Goal: Task Accomplishment & Management: Manage account settings

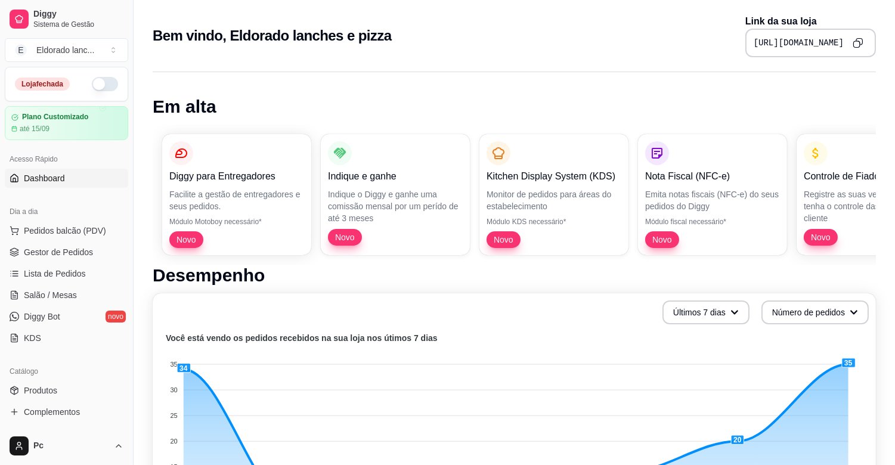
click at [98, 81] on button "button" at bounding box center [105, 84] width 26 height 14
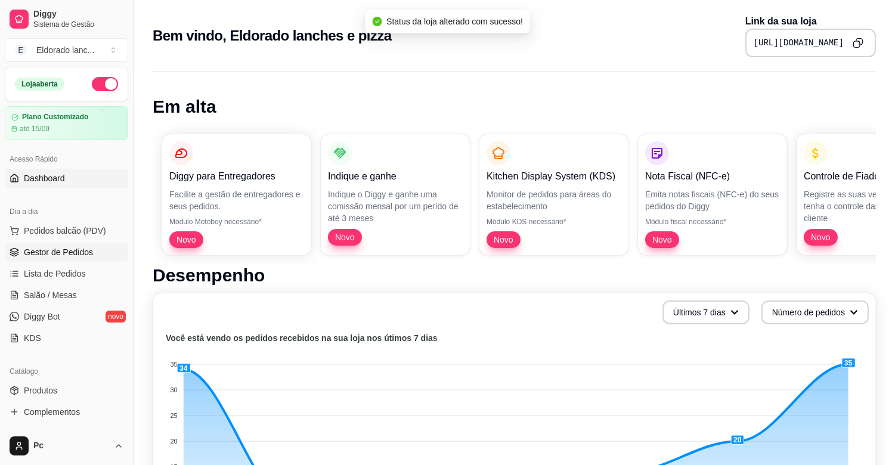
click at [106, 249] on link "Gestor de Pedidos" at bounding box center [66, 252] width 123 height 19
click at [50, 251] on span "Gestor de Pedidos" at bounding box center [58, 252] width 69 height 12
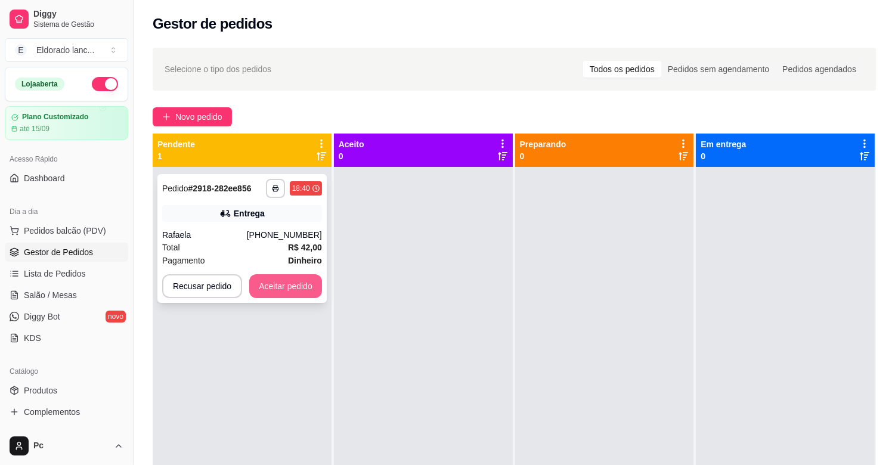
click at [295, 278] on button "Aceitar pedido" at bounding box center [285, 286] width 73 height 24
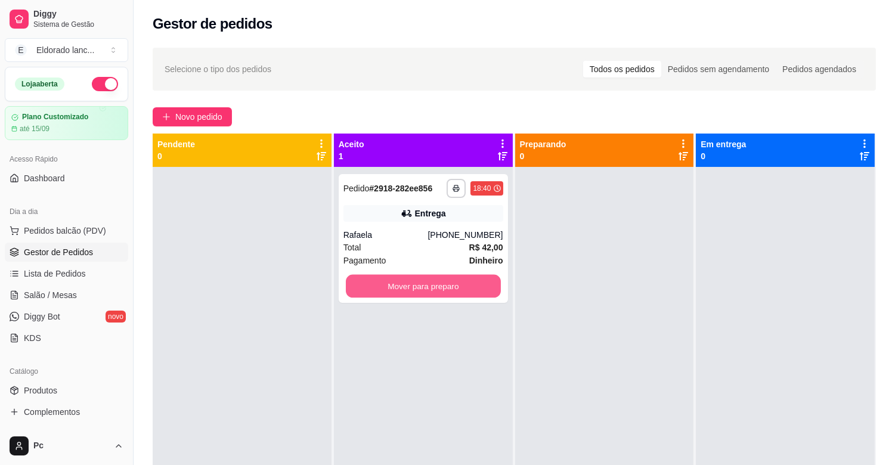
click at [424, 286] on button "Mover para preparo" at bounding box center [423, 286] width 155 height 23
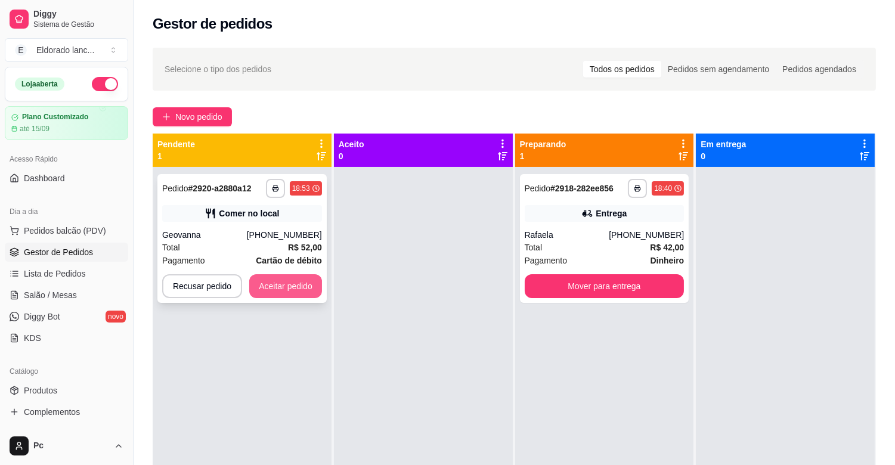
click at [299, 283] on button "Aceitar pedido" at bounding box center [285, 286] width 73 height 24
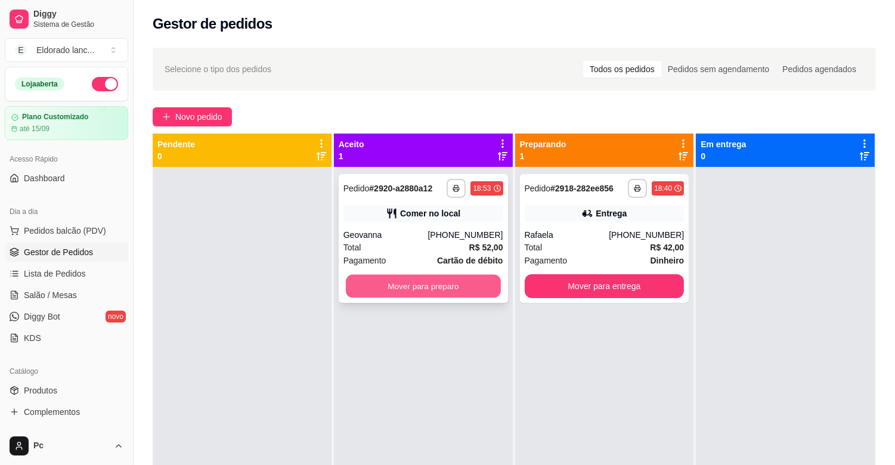
click at [438, 288] on button "Mover para preparo" at bounding box center [423, 286] width 155 height 23
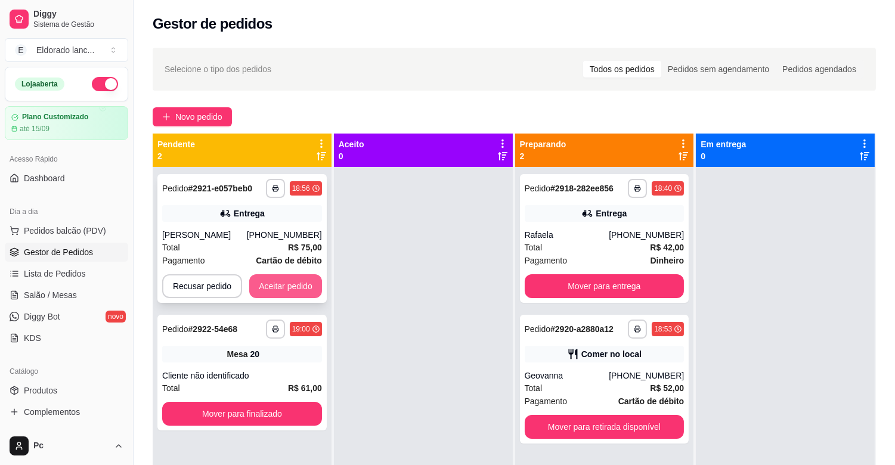
click at [297, 286] on button "Aceitar pedido" at bounding box center [285, 286] width 73 height 24
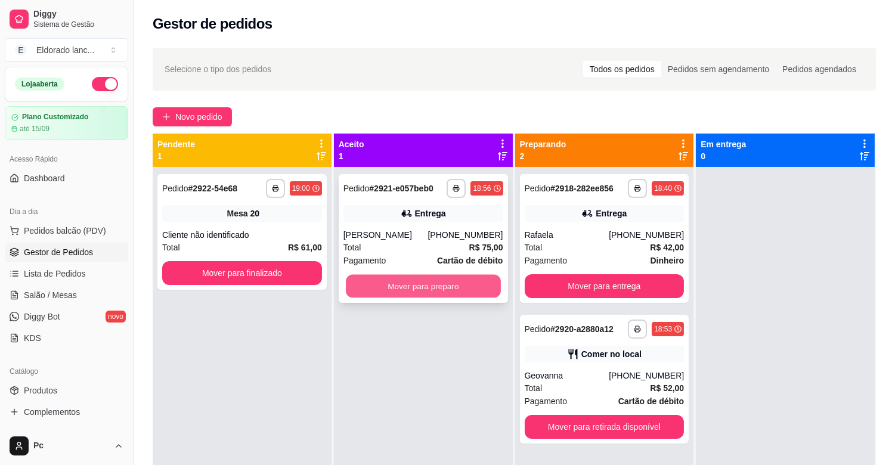
click at [364, 278] on button "Mover para preparo" at bounding box center [423, 286] width 155 height 23
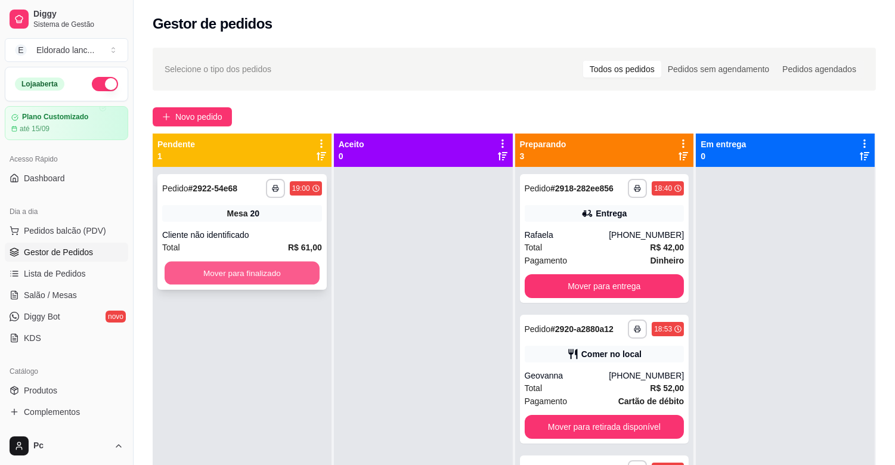
click at [294, 264] on button "Mover para finalizado" at bounding box center [242, 273] width 155 height 23
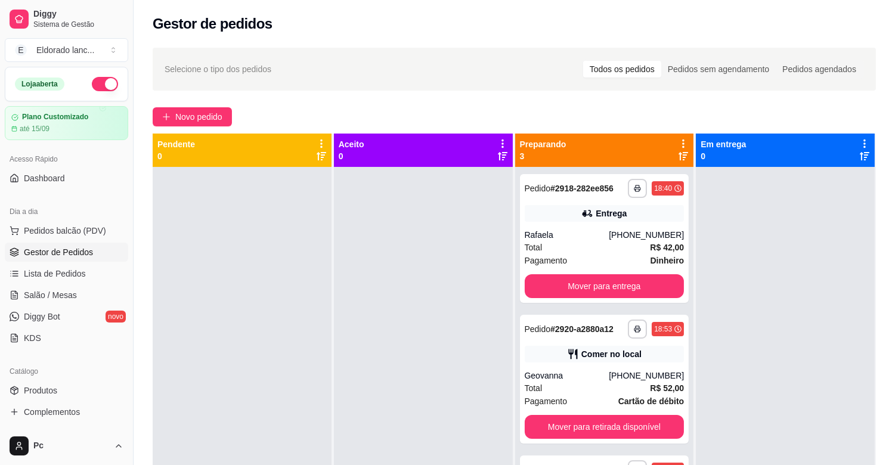
drag, startPoint x: 737, startPoint y: 344, endPoint x: 863, endPoint y: 320, distance: 128.0
click at [863, 320] on div at bounding box center [785, 399] width 179 height 465
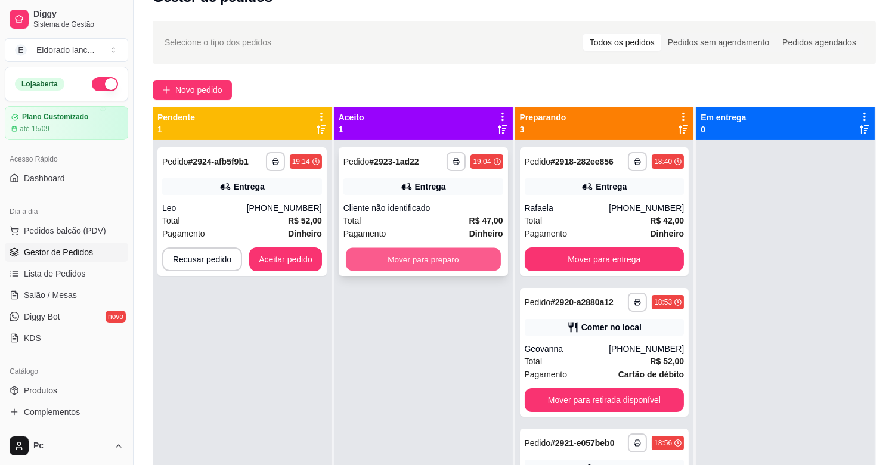
click at [436, 261] on button "Mover para preparo" at bounding box center [423, 259] width 155 height 23
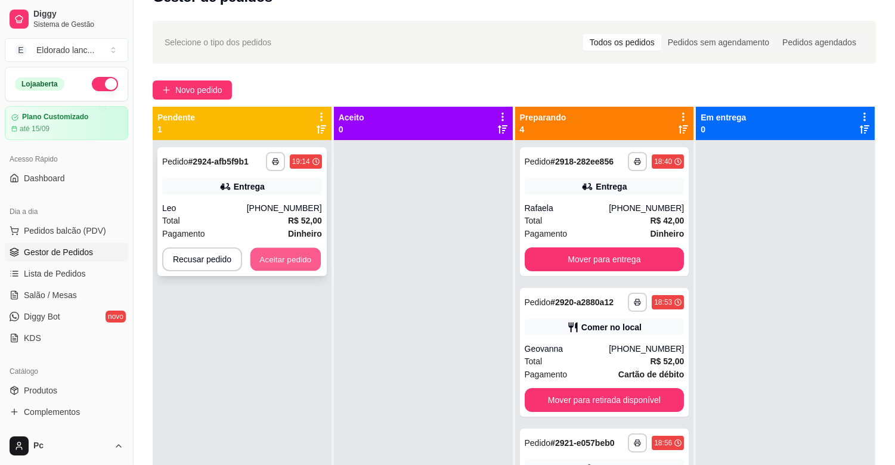
click at [295, 261] on button "Aceitar pedido" at bounding box center [286, 259] width 70 height 23
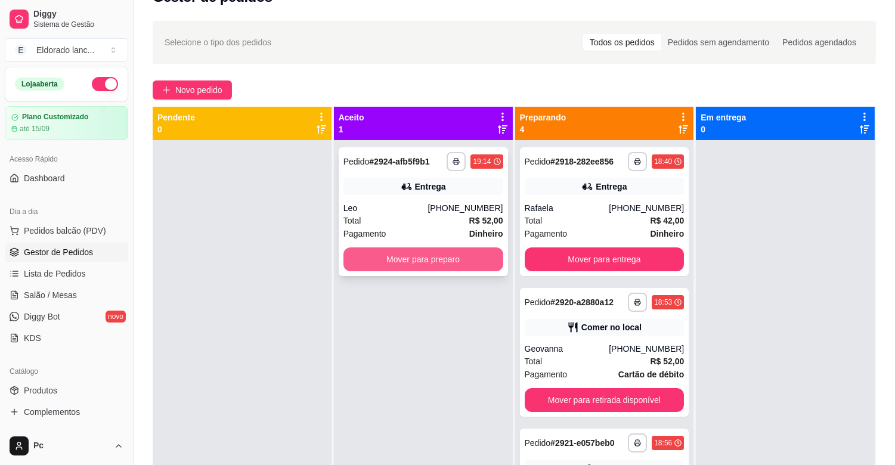
click at [366, 266] on button "Mover para preparo" at bounding box center [424, 260] width 160 height 24
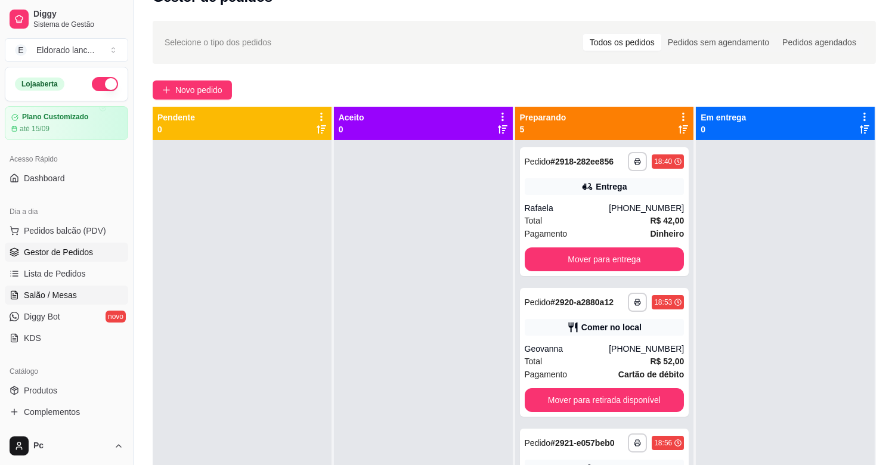
click at [20, 289] on link "Salão / Mesas" at bounding box center [66, 295] width 123 height 19
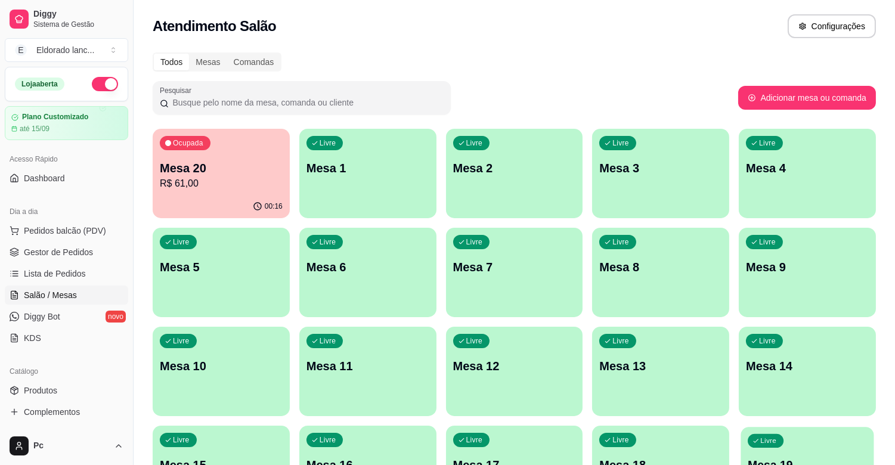
click at [816, 444] on div "Livre Mesa 19" at bounding box center [808, 463] width 133 height 73
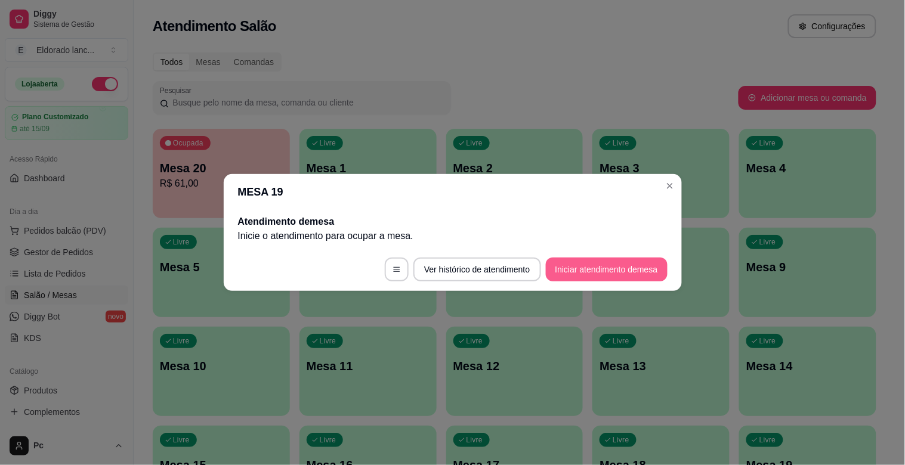
click at [558, 276] on button "Iniciar atendimento de mesa" at bounding box center [607, 270] width 122 height 24
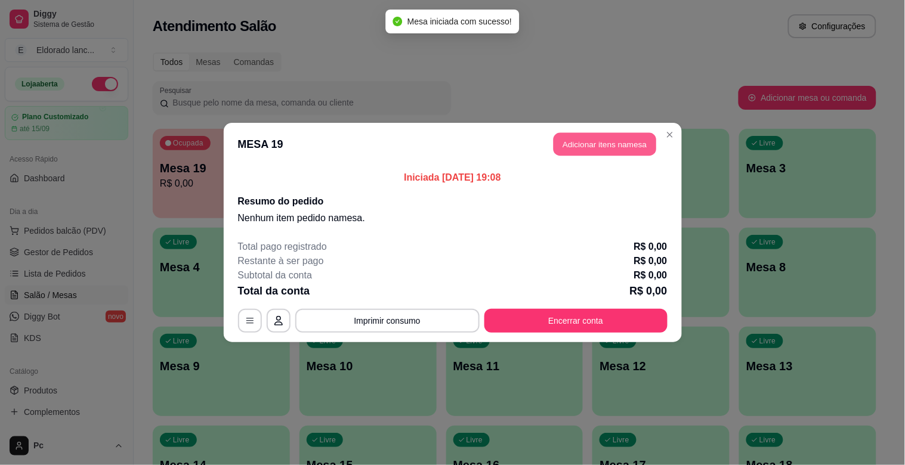
click at [604, 140] on button "Adicionar itens na mesa" at bounding box center [605, 144] width 103 height 23
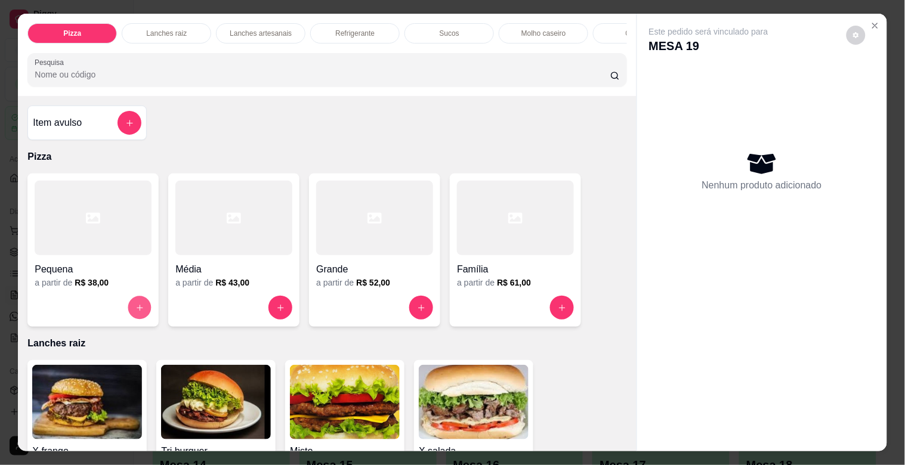
click at [134, 307] on button "increase-product-quantity" at bounding box center [139, 308] width 23 height 23
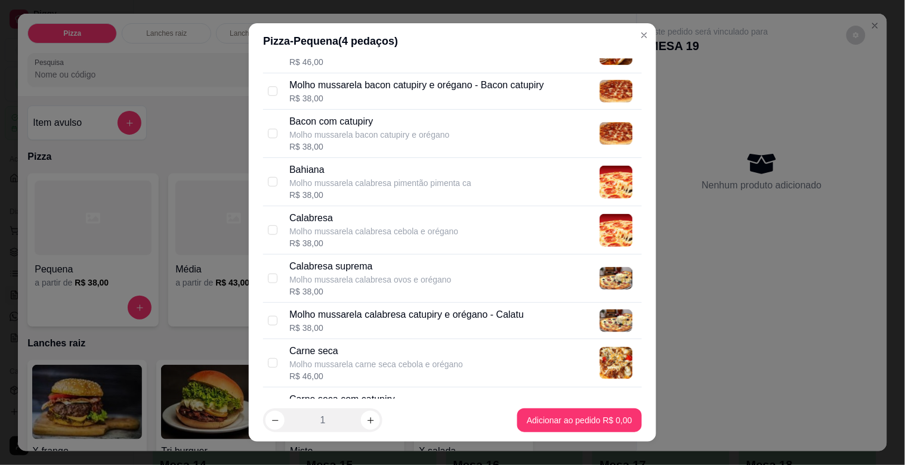
scroll to position [329, 0]
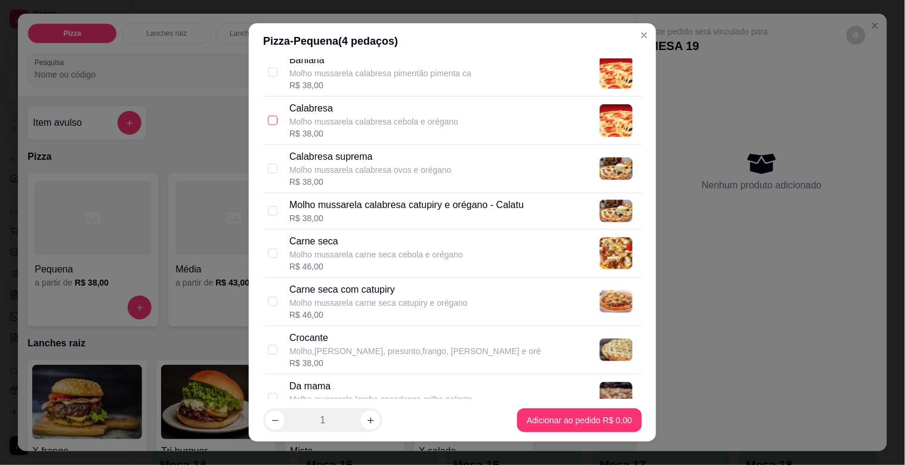
click at [269, 121] on input "checkbox" at bounding box center [273, 121] width 10 height 10
checkbox input "true"
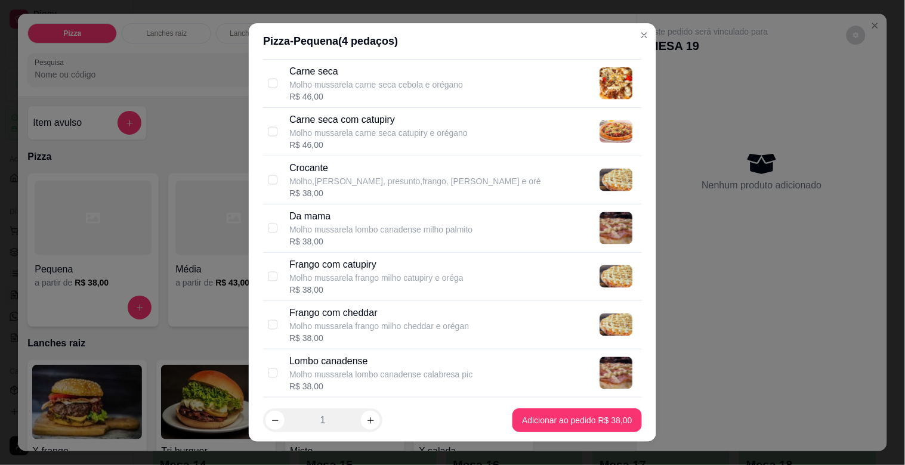
scroll to position [1250, 0]
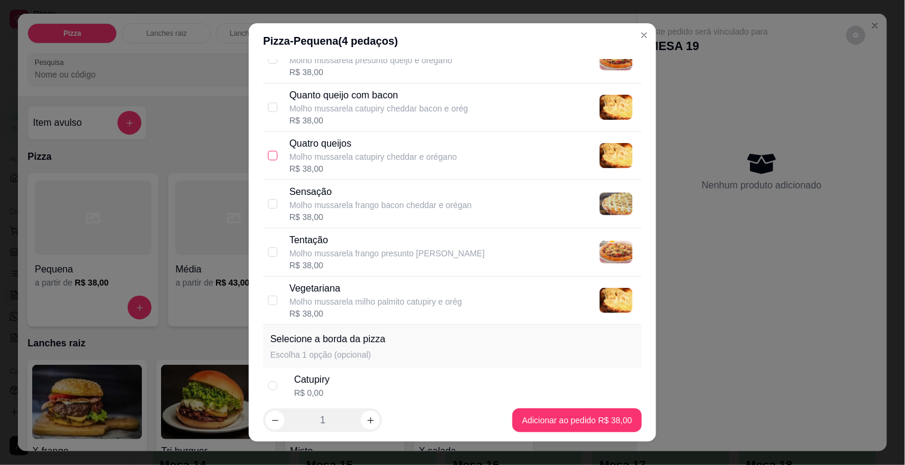
click at [268, 156] on input "checkbox" at bounding box center [273, 156] width 10 height 10
checkbox input "true"
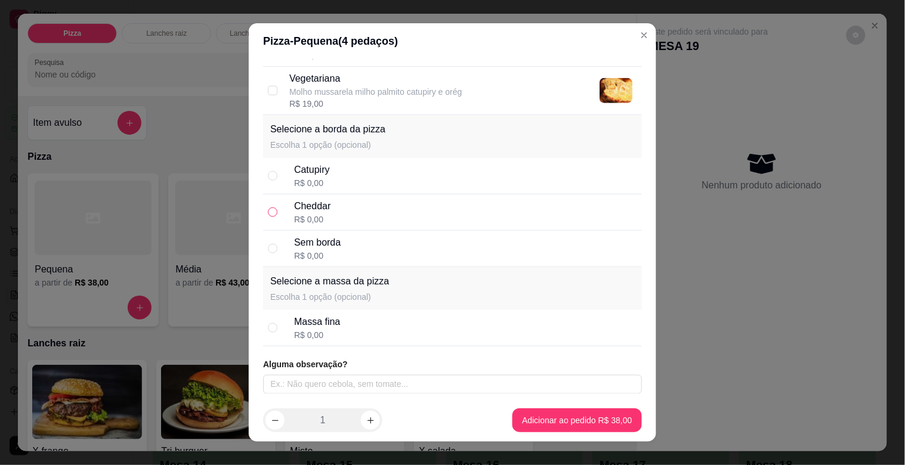
click at [268, 218] on label at bounding box center [273, 212] width 10 height 13
click at [268, 217] on input "radio" at bounding box center [273, 213] width 10 height 10
radio input "true"
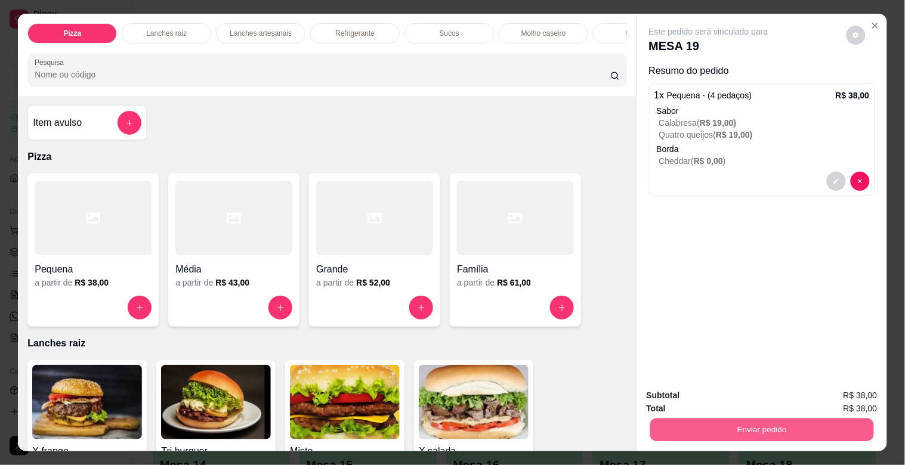
click at [718, 424] on button "Enviar pedido" at bounding box center [762, 429] width 224 height 23
click at [713, 390] on button "Não registrar e enviar pedido" at bounding box center [722, 395] width 121 height 22
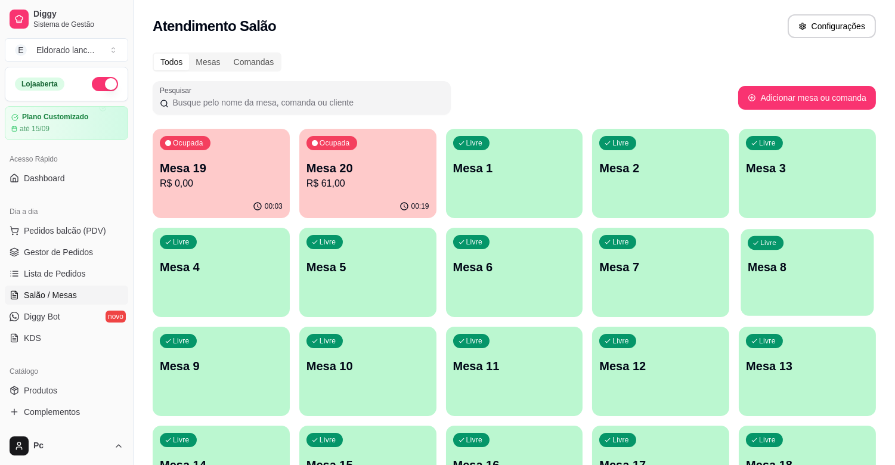
click at [801, 273] on p "Mesa 8" at bounding box center [807, 268] width 119 height 16
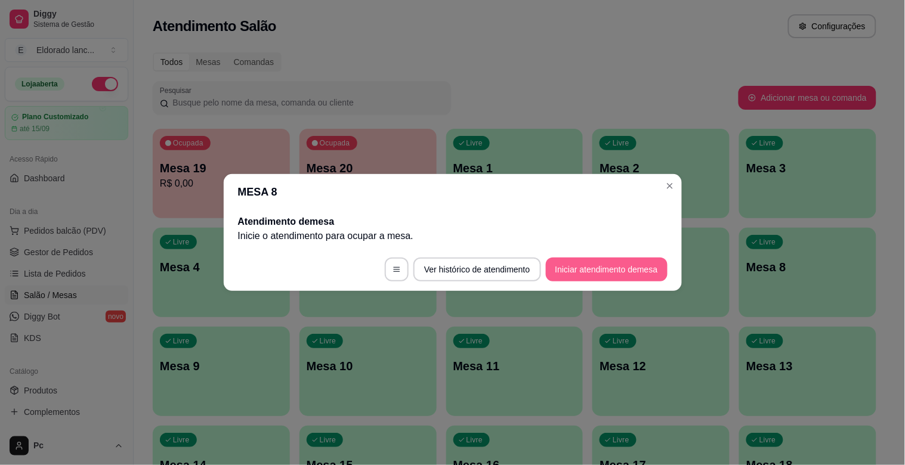
click at [597, 257] on footer "Ver histórico de atendimento Iniciar atendimento de mesa" at bounding box center [453, 269] width 458 height 43
click at [594, 260] on button "Iniciar atendimento de mesa" at bounding box center [607, 269] width 118 height 23
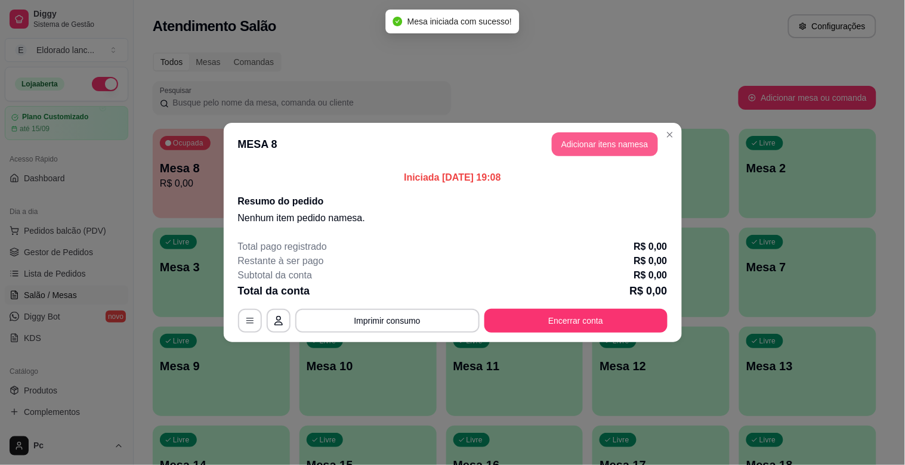
click at [607, 144] on button "Adicionar itens na mesa" at bounding box center [605, 144] width 106 height 24
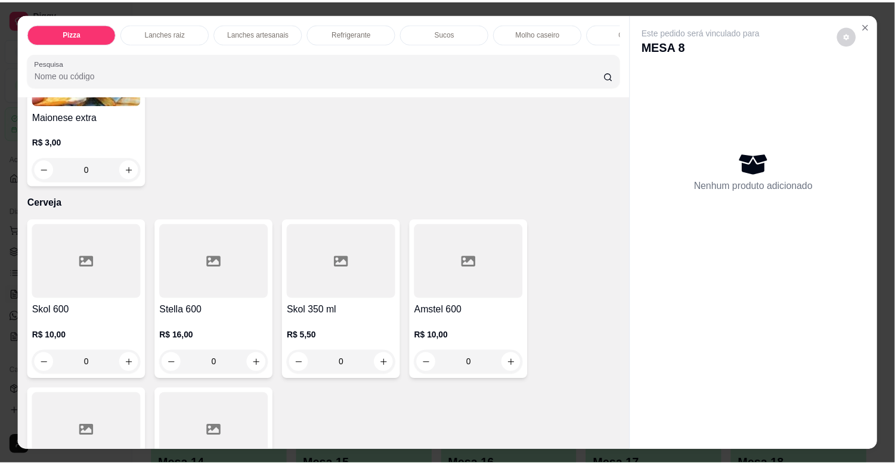
scroll to position [2861, 0]
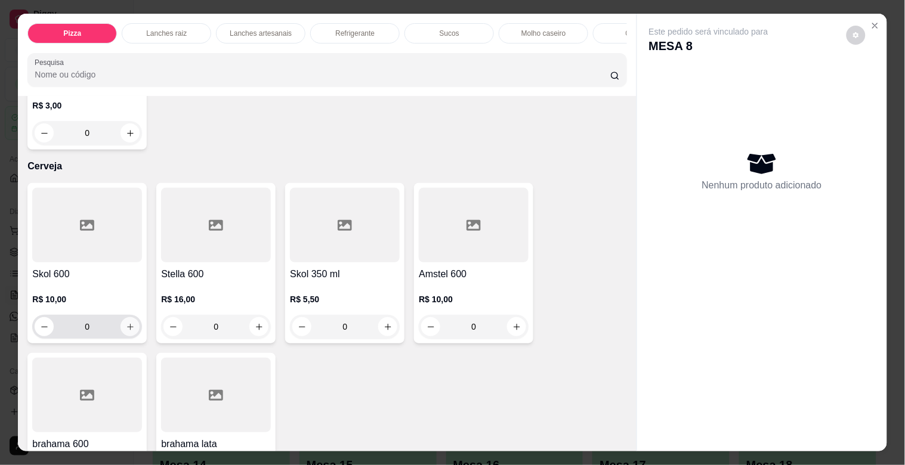
click at [127, 331] on icon "increase-product-quantity" at bounding box center [130, 327] width 7 height 7
type input "1"
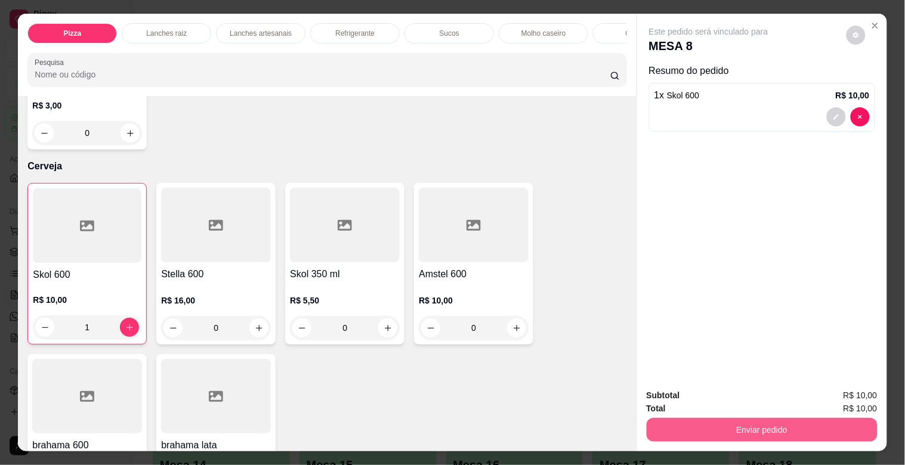
click at [699, 418] on button "Enviar pedido" at bounding box center [762, 430] width 231 height 24
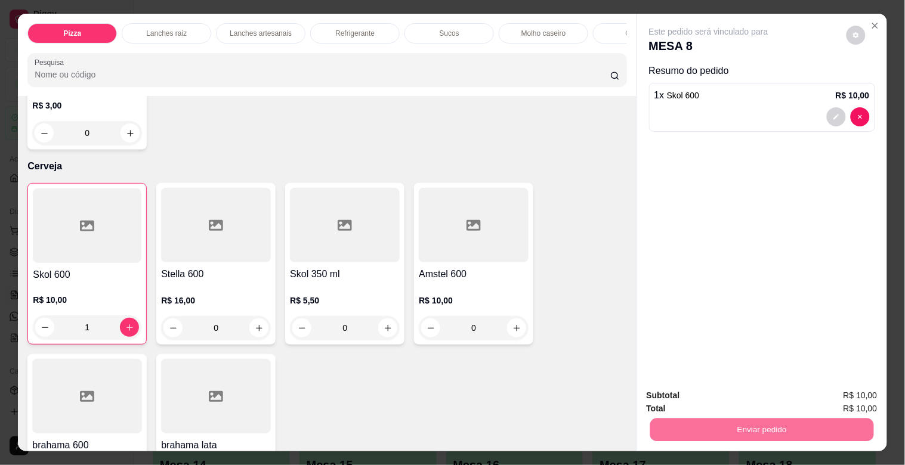
click at [715, 402] on button "Não registrar e enviar pedido" at bounding box center [722, 395] width 121 height 22
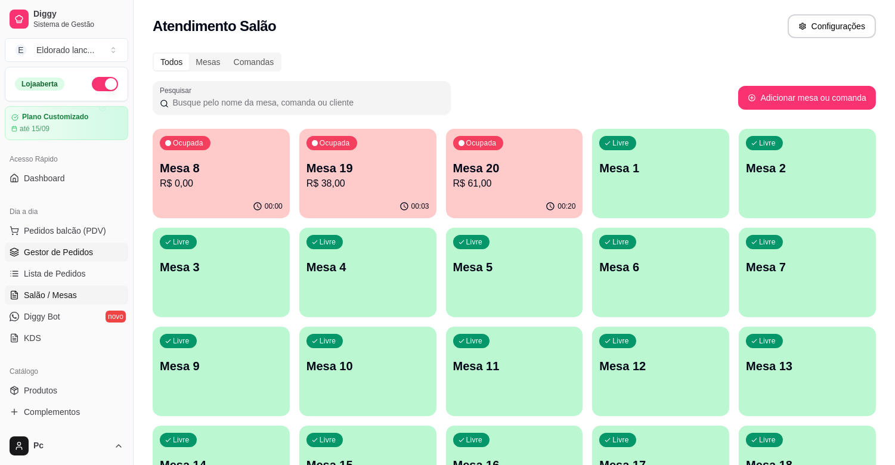
click at [64, 252] on span "Gestor de Pedidos" at bounding box center [58, 252] width 69 height 12
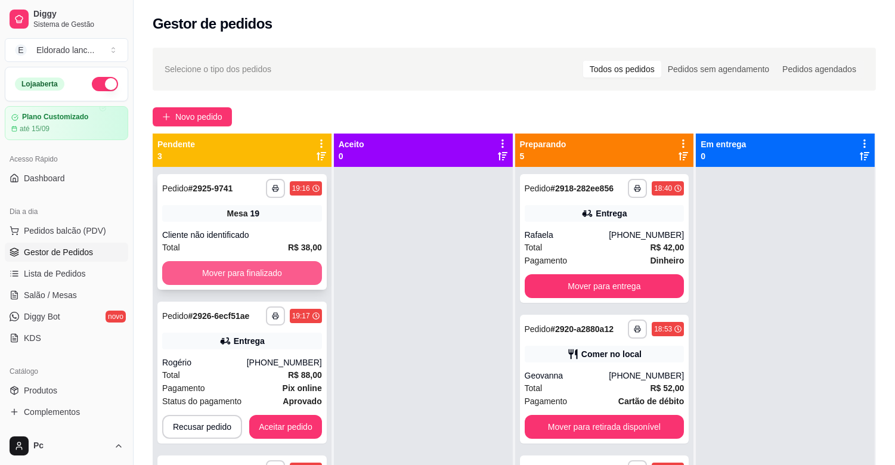
click at [275, 270] on button "Mover para finalizado" at bounding box center [242, 273] width 160 height 24
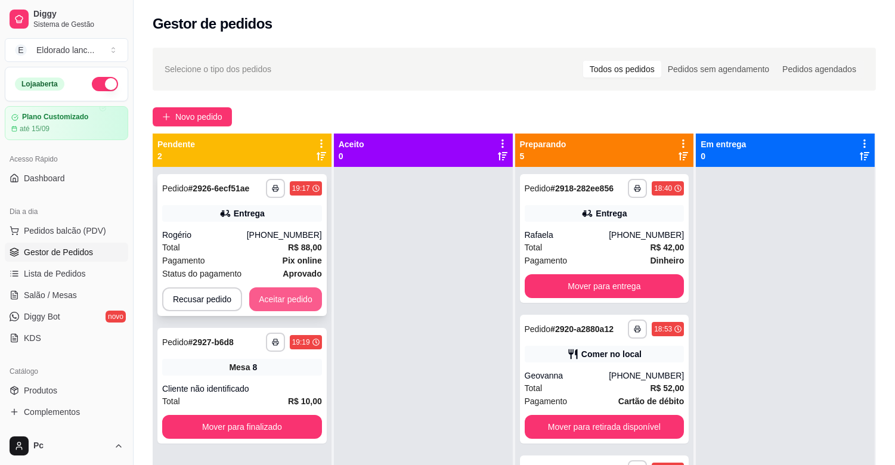
click at [287, 305] on button "Aceitar pedido" at bounding box center [285, 300] width 73 height 24
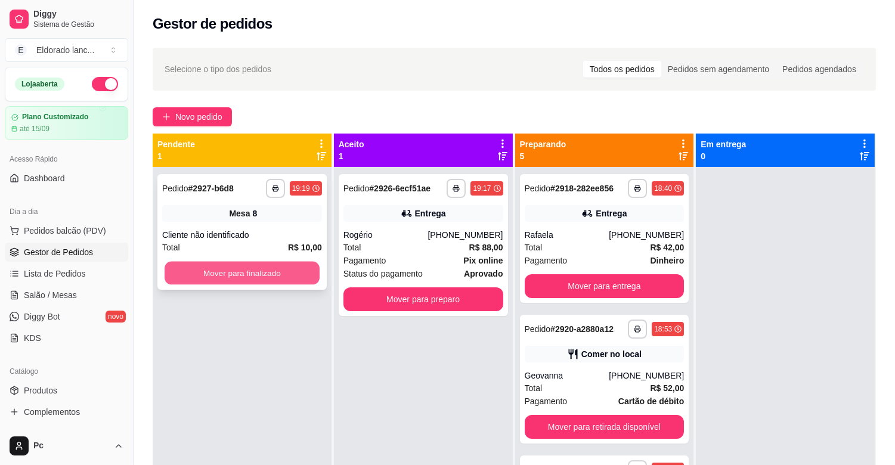
click at [281, 271] on button "Mover para finalizado" at bounding box center [242, 273] width 155 height 23
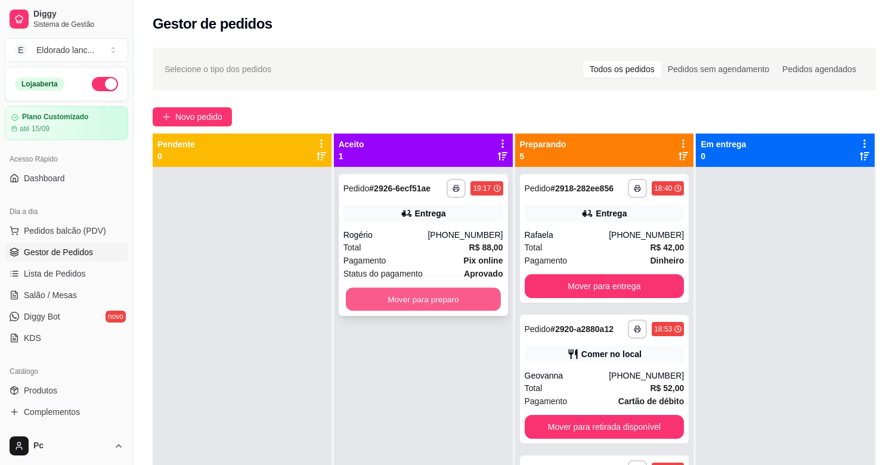
click at [379, 294] on button "Mover para preparo" at bounding box center [423, 299] width 155 height 23
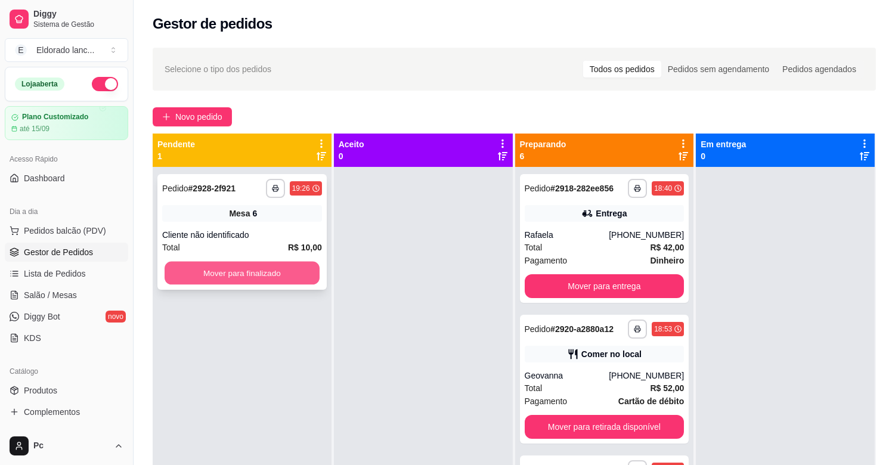
click at [294, 277] on button "Mover para finalizado" at bounding box center [242, 273] width 155 height 23
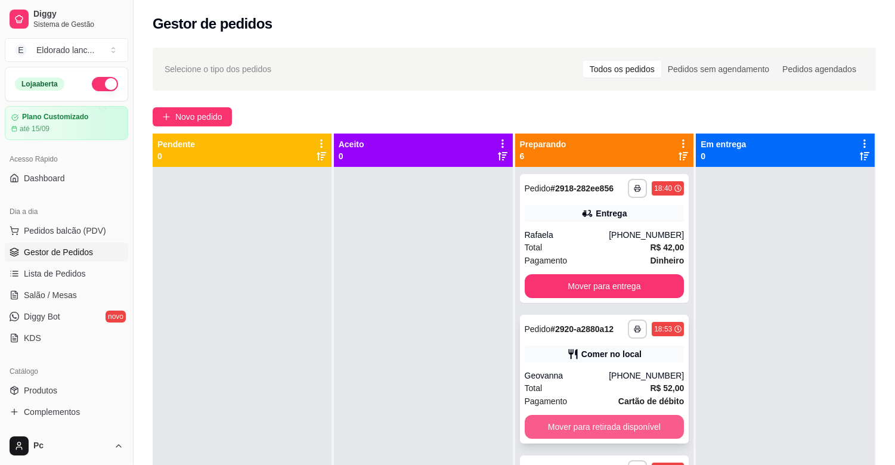
click at [639, 433] on button "Mover para retirada disponível" at bounding box center [605, 427] width 160 height 24
click at [639, 433] on div "Mover para retirada disponível" at bounding box center [605, 427] width 160 height 24
click at [601, 233] on div "Rafaela" at bounding box center [567, 235] width 85 height 12
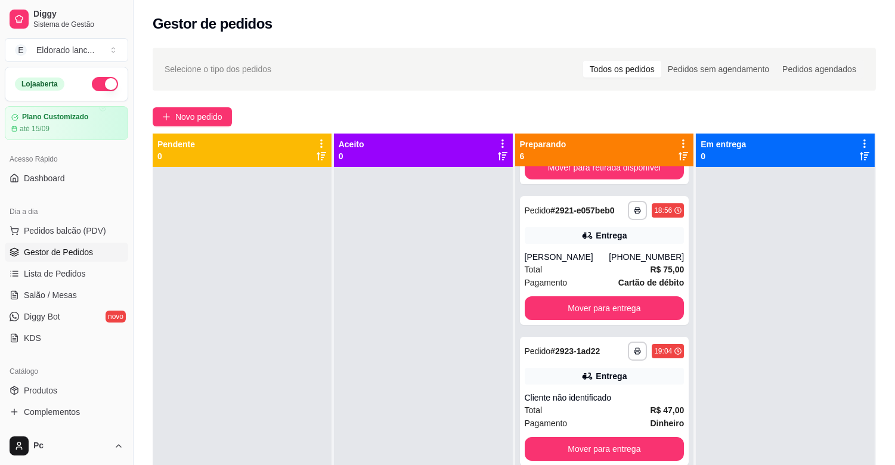
scroll to position [255, 0]
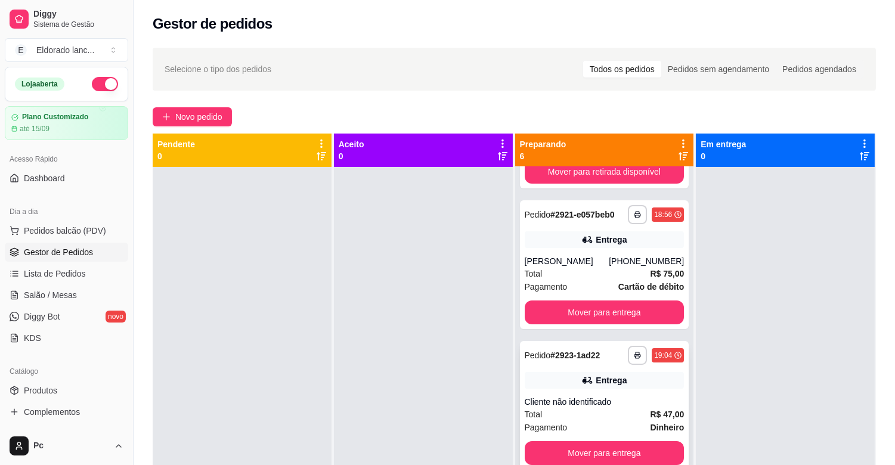
click at [634, 403] on div "Cliente não identificado" at bounding box center [605, 402] width 160 height 12
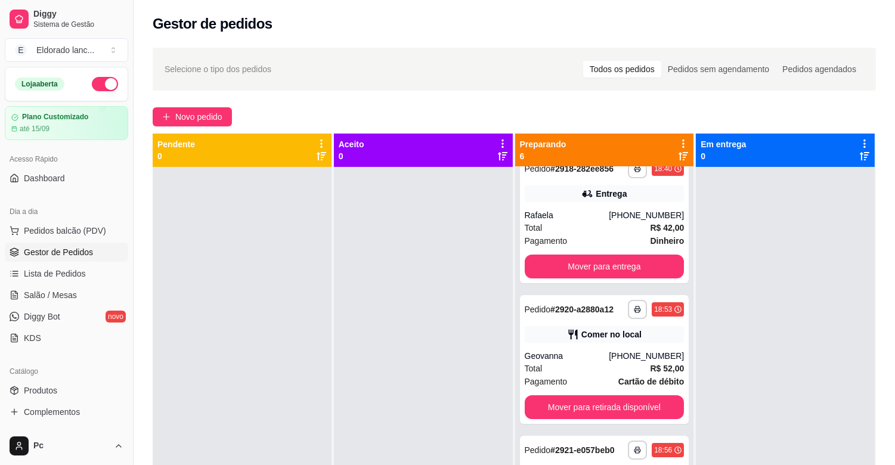
scroll to position [0, 0]
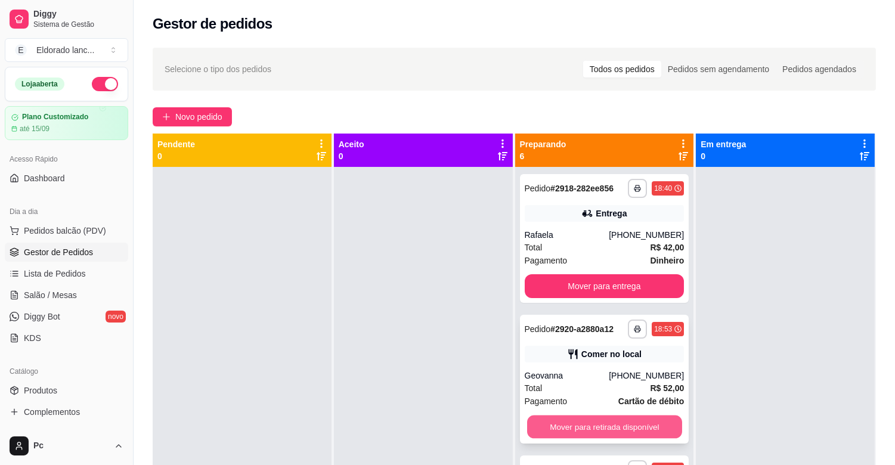
click at [614, 430] on button "Mover para retirada disponível" at bounding box center [604, 427] width 155 height 23
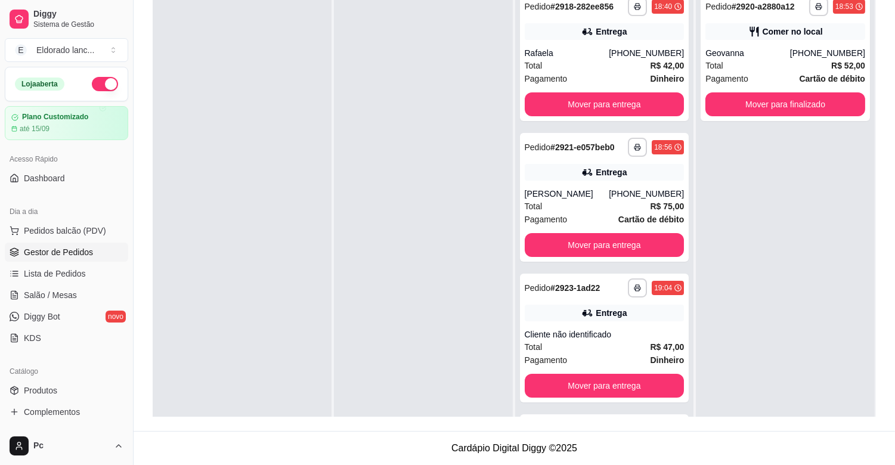
click at [751, 252] on div "**********" at bounding box center [785, 217] width 179 height 465
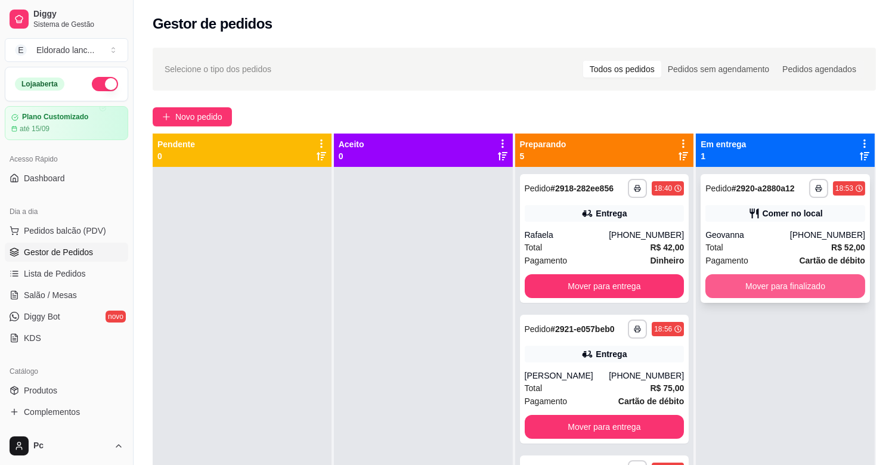
click at [819, 280] on button "Mover para finalizado" at bounding box center [786, 286] width 160 height 24
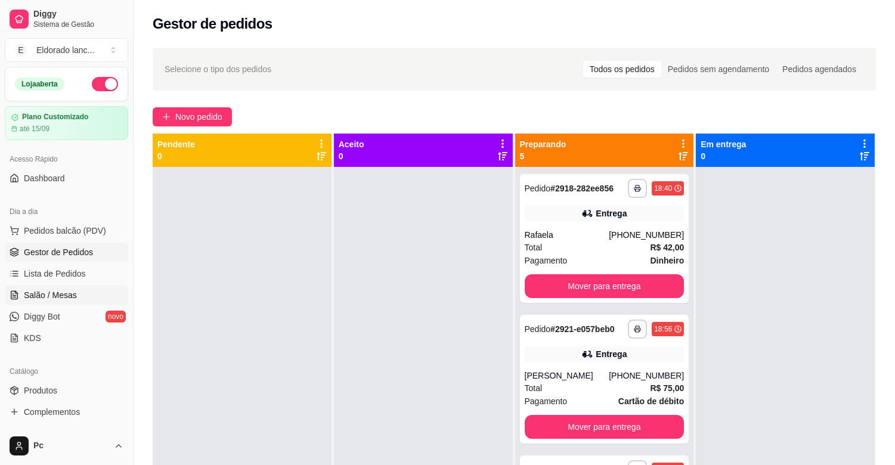
click at [51, 298] on span "Salão / Mesas" at bounding box center [50, 295] width 53 height 12
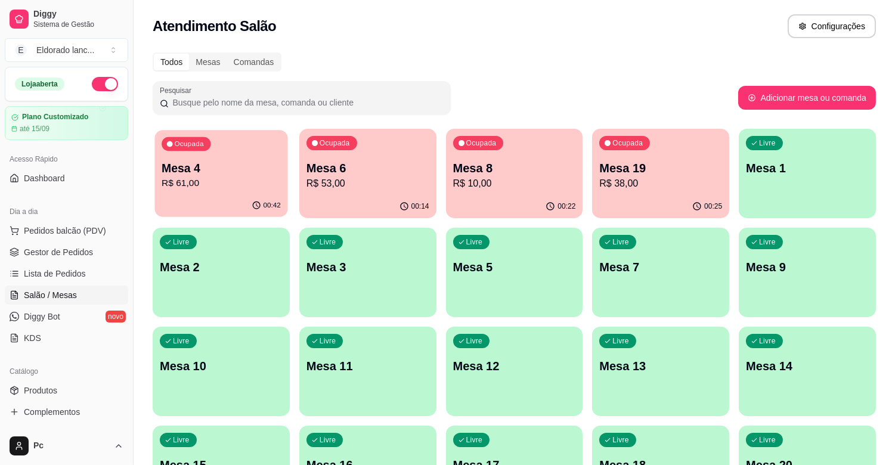
click at [252, 184] on p "R$ 61,00" at bounding box center [221, 184] width 119 height 14
click at [41, 249] on span "Gestor de Pedidos" at bounding box center [58, 252] width 69 height 12
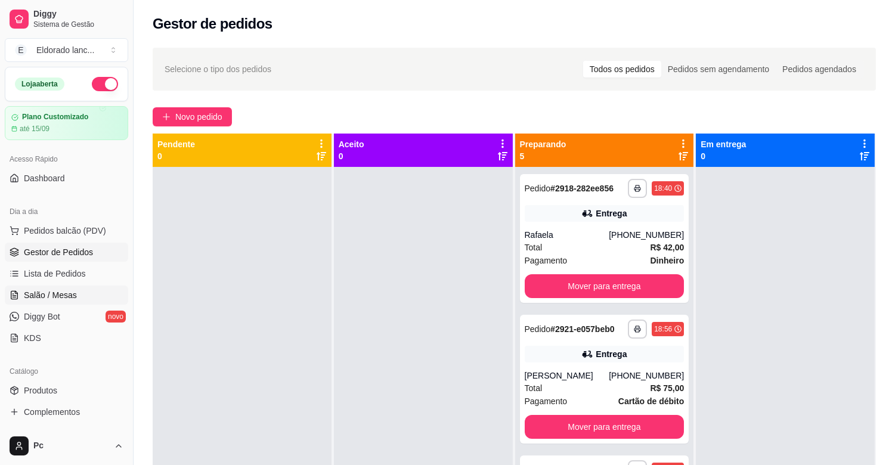
click at [47, 296] on span "Salão / Mesas" at bounding box center [50, 295] width 53 height 12
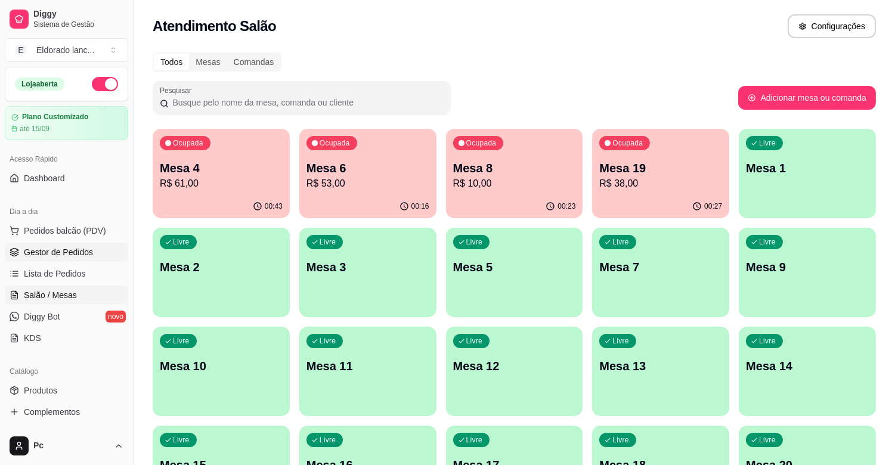
click at [103, 253] on link "Gestor de Pedidos" at bounding box center [66, 252] width 123 height 19
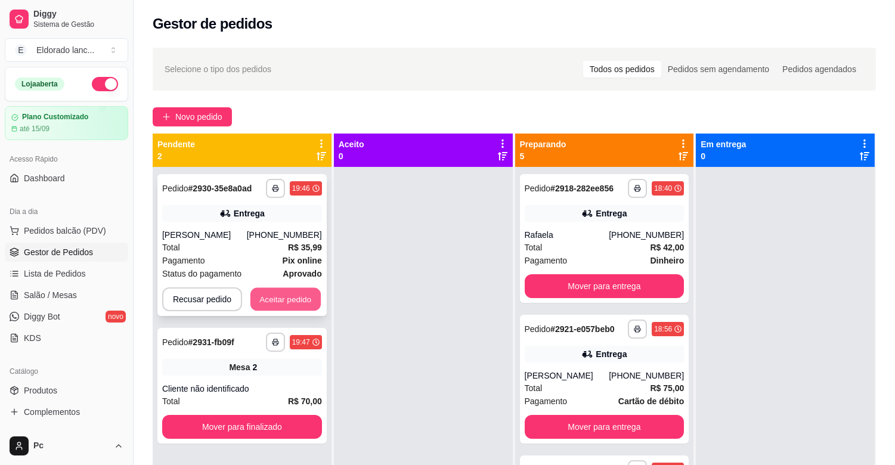
click at [265, 294] on button "Aceitar pedido" at bounding box center [286, 299] width 70 height 23
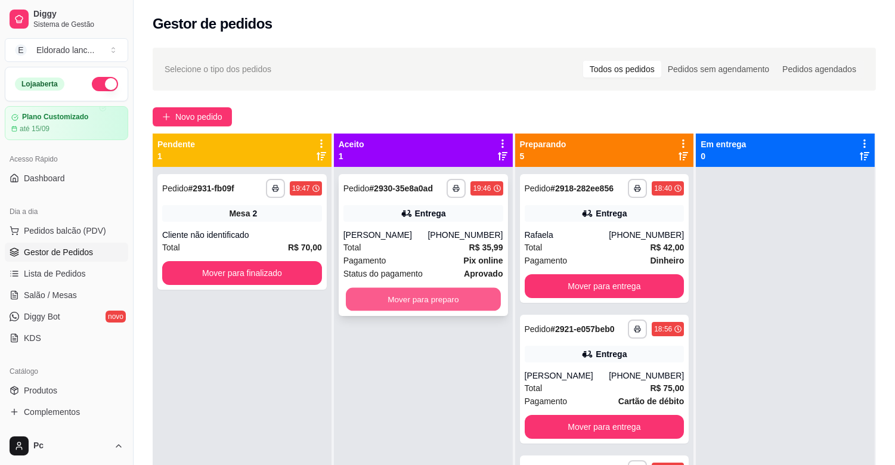
click at [317, 268] on div "**********" at bounding box center [515, 366] width 724 height 465
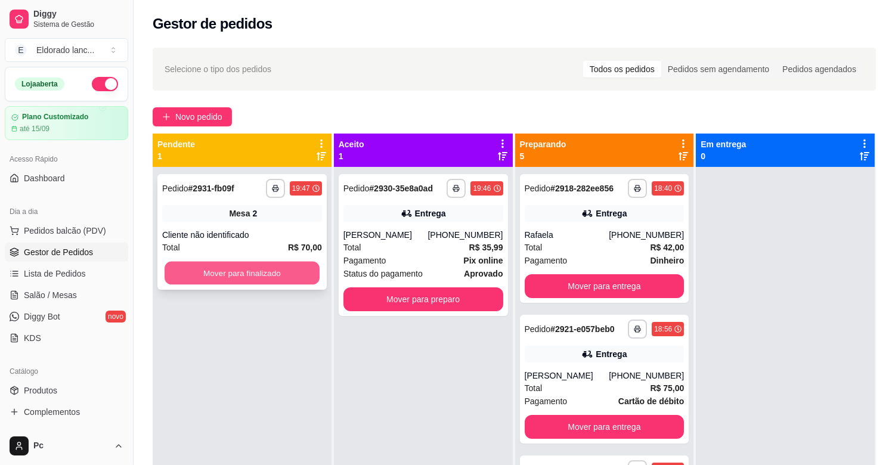
click at [317, 268] on button "Mover para finalizado" at bounding box center [242, 273] width 155 height 23
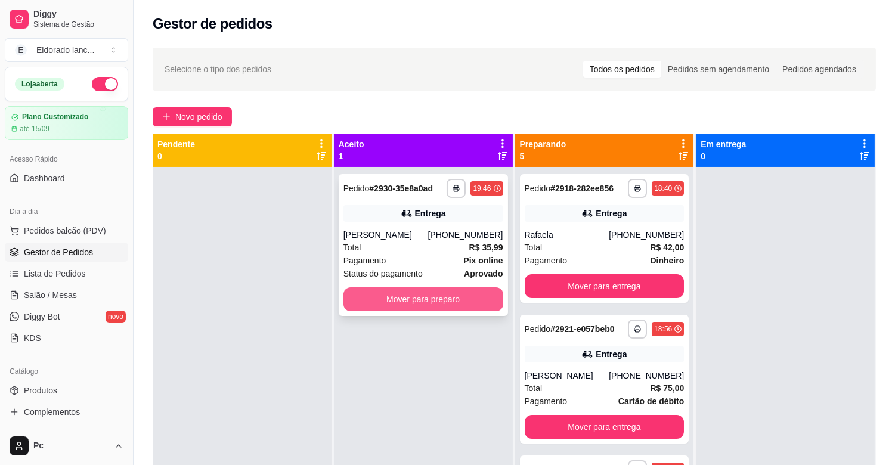
click at [379, 301] on button "Mover para preparo" at bounding box center [424, 300] width 160 height 24
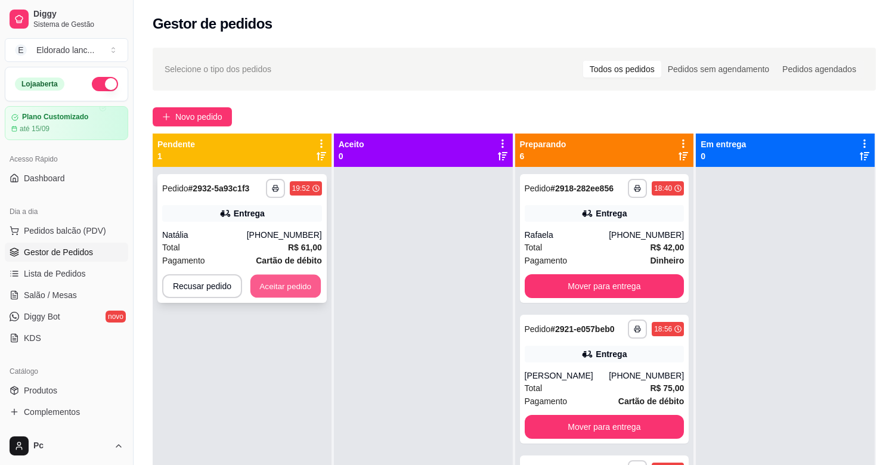
click at [295, 276] on button "Aceitar pedido" at bounding box center [286, 286] width 70 height 23
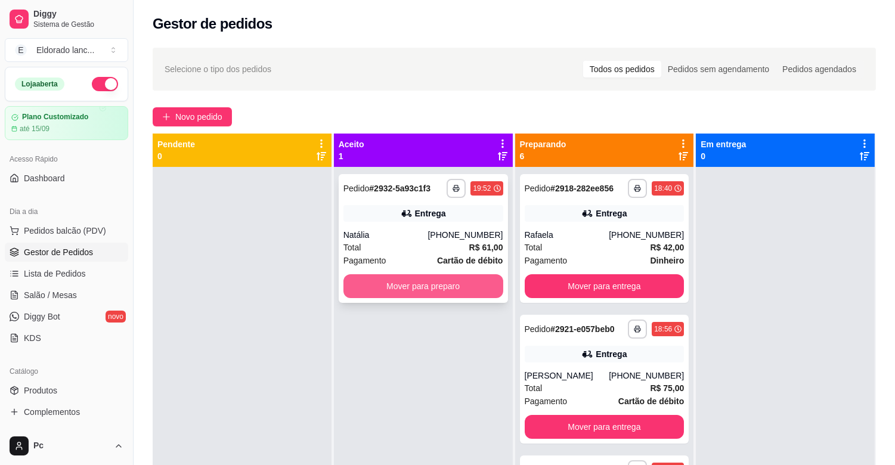
click at [394, 282] on button "Mover para preparo" at bounding box center [424, 286] width 160 height 24
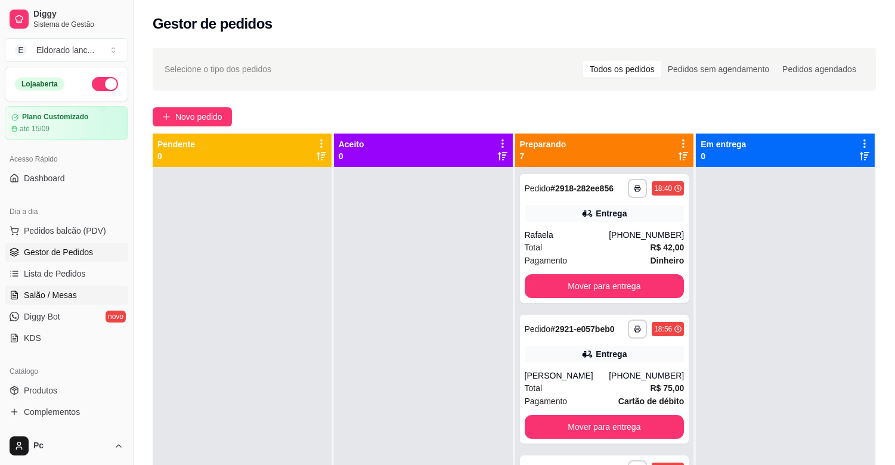
click at [80, 294] on link "Salão / Mesas" at bounding box center [66, 295] width 123 height 19
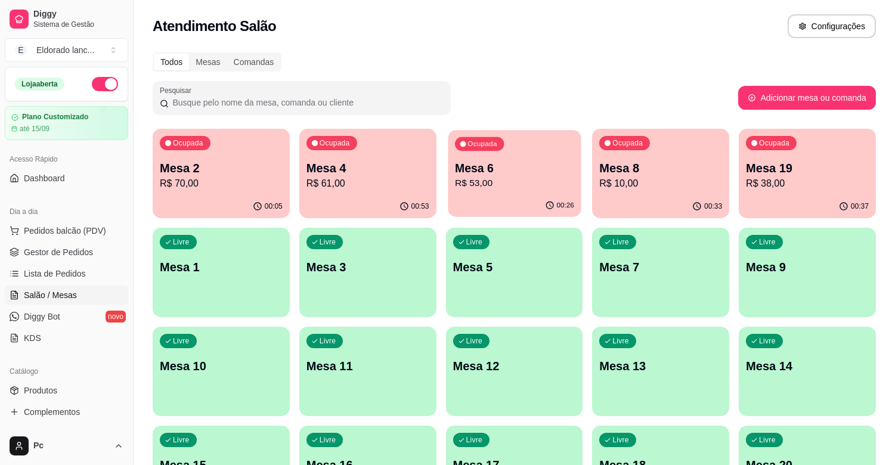
click at [532, 174] on p "Mesa 6" at bounding box center [514, 168] width 119 height 16
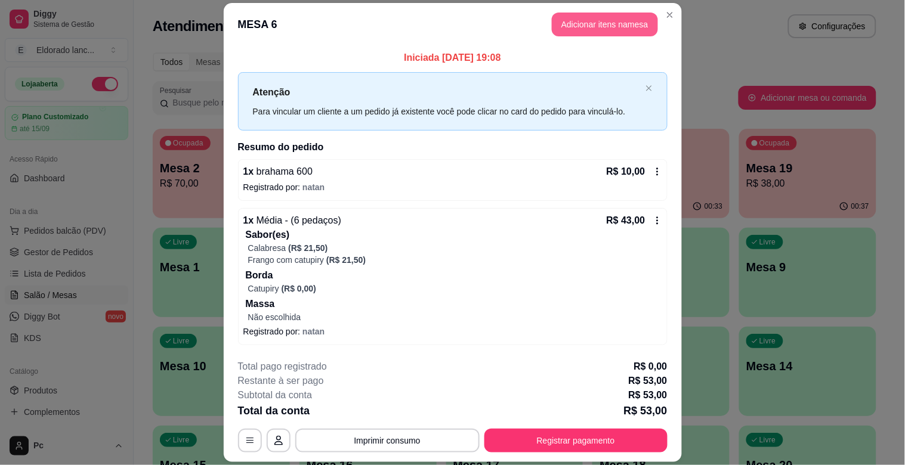
click at [604, 23] on button "Adicionar itens na mesa" at bounding box center [605, 25] width 106 height 24
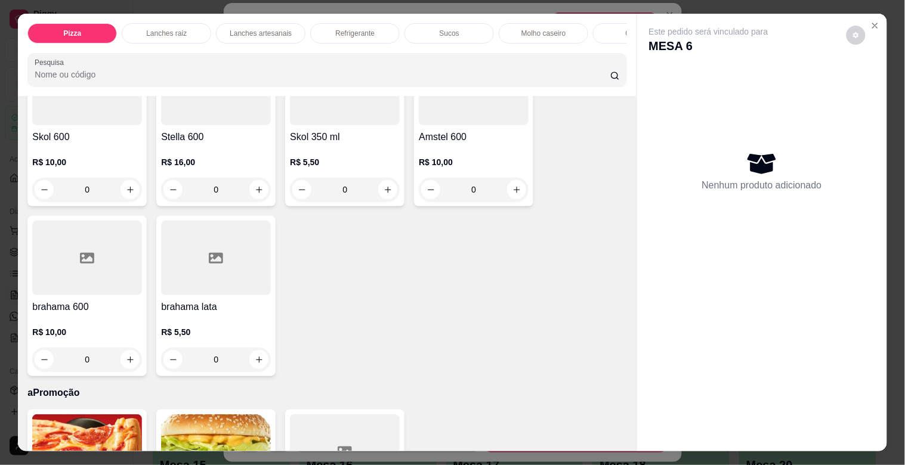
scroll to position [3006, 0]
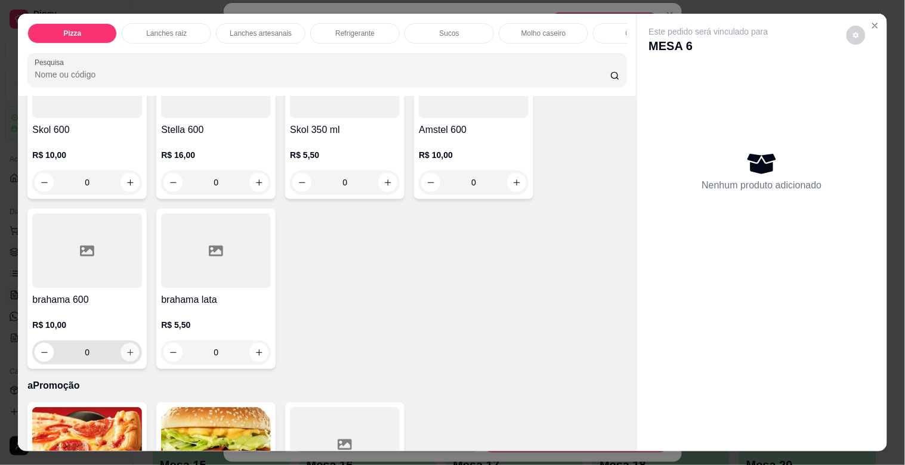
click at [126, 357] on icon "increase-product-quantity" at bounding box center [130, 352] width 9 height 9
type input "1"
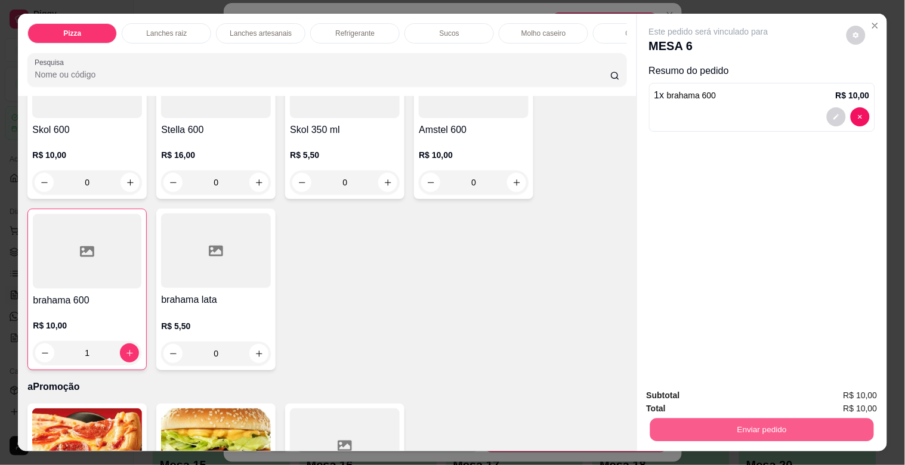
click at [682, 421] on button "Enviar pedido" at bounding box center [762, 429] width 224 height 23
click at [696, 400] on button "Não registrar e enviar pedido" at bounding box center [722, 395] width 121 height 22
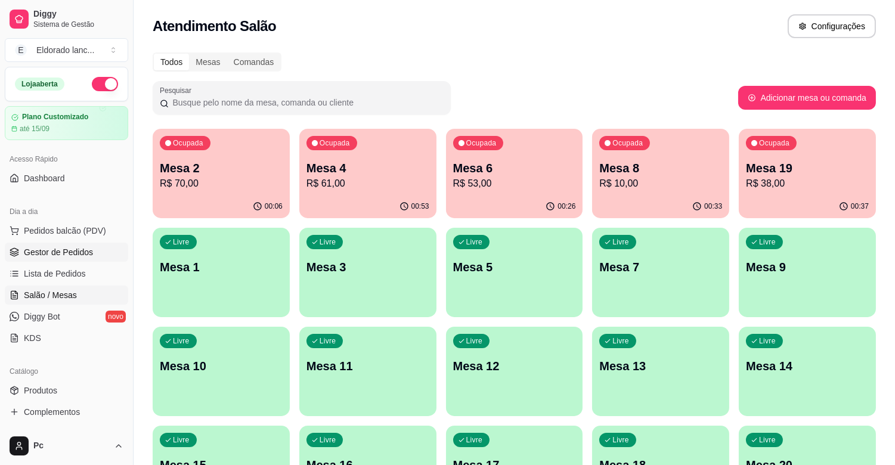
click at [22, 258] on link "Gestor de Pedidos" at bounding box center [66, 252] width 123 height 19
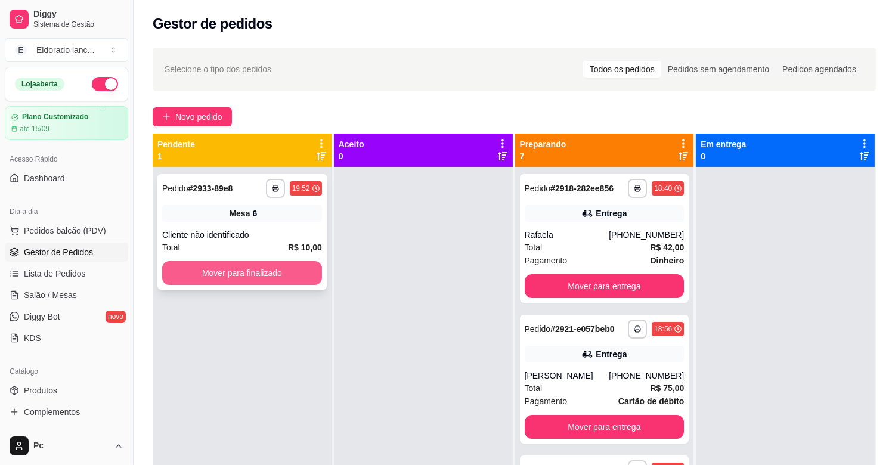
drag, startPoint x: 268, startPoint y: 294, endPoint x: 269, endPoint y: 277, distance: 17.3
click at [269, 277] on div "**********" at bounding box center [242, 399] width 179 height 465
click at [269, 277] on button "Mover para finalizado" at bounding box center [242, 273] width 160 height 24
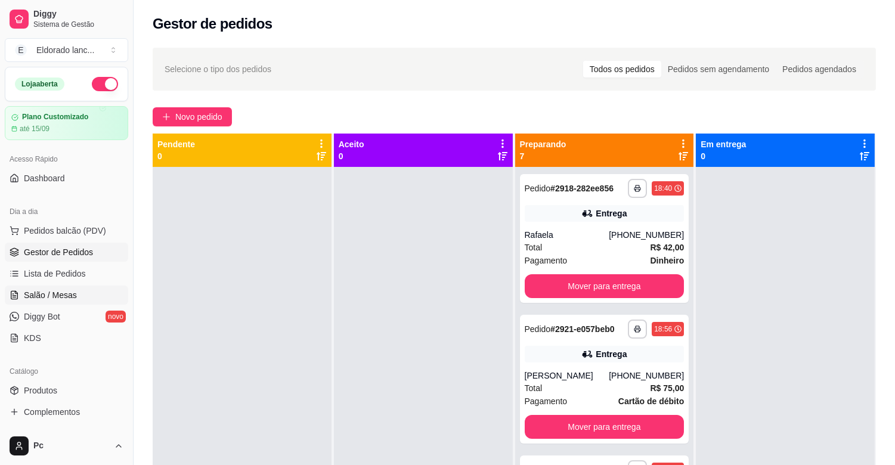
click at [72, 297] on span "Salão / Mesas" at bounding box center [50, 295] width 53 height 12
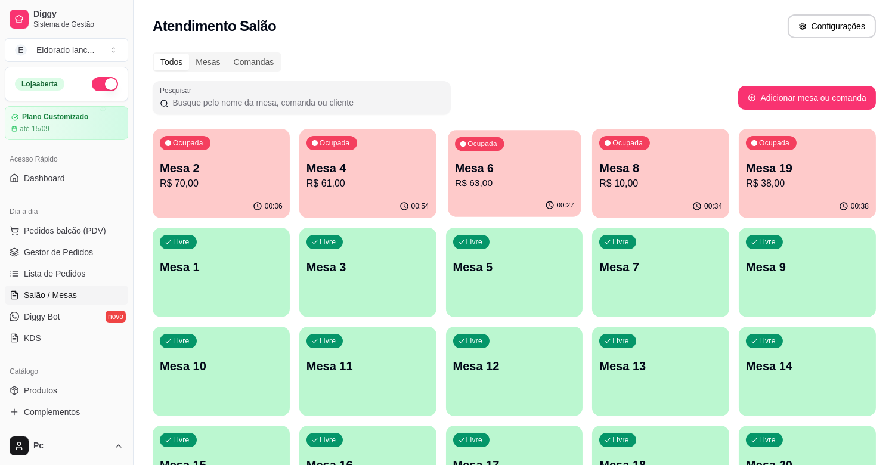
click at [515, 174] on p "Mesa 6" at bounding box center [514, 168] width 119 height 16
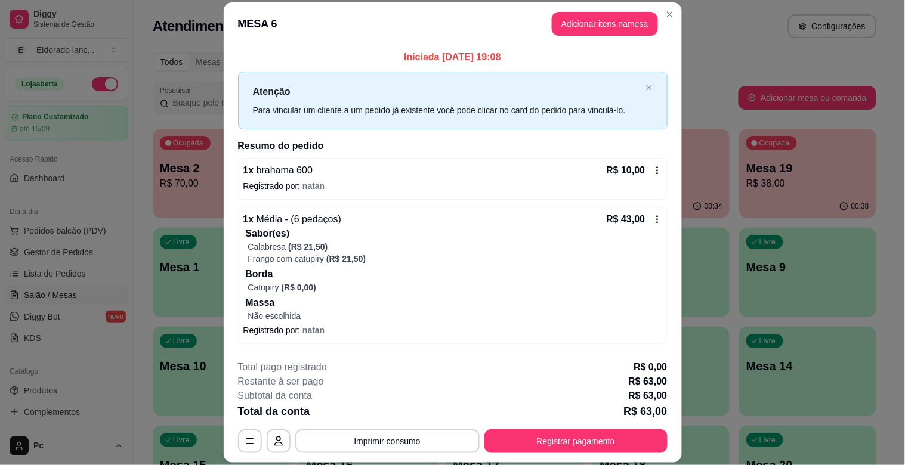
click at [653, 169] on icon at bounding box center [658, 171] width 10 height 10
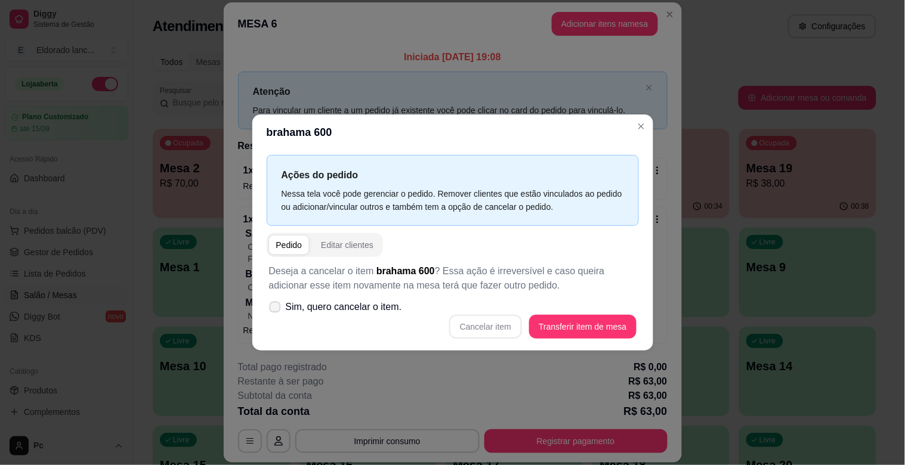
click at [332, 315] on label "Sim, quero cancelar o item." at bounding box center [335, 307] width 143 height 24
click at [276, 315] on input "Sim, quero cancelar o item." at bounding box center [272, 314] width 8 height 8
checkbox input "true"
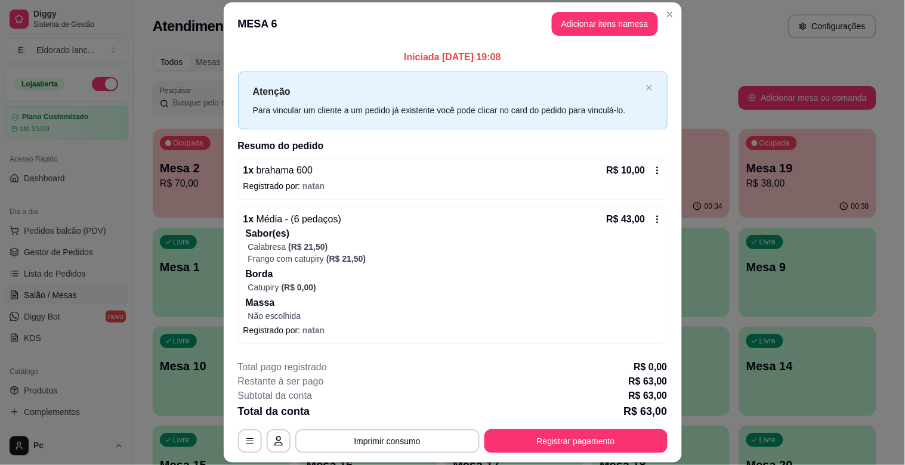
click at [653, 168] on icon at bounding box center [658, 171] width 10 height 10
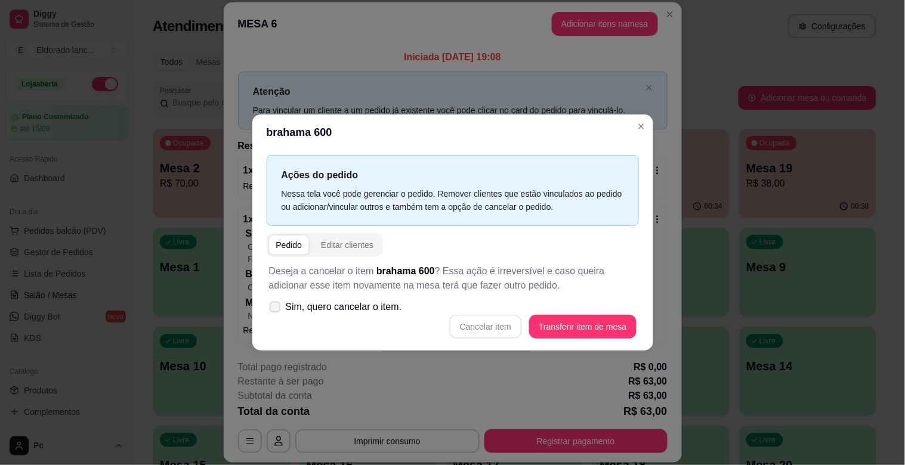
click at [273, 305] on icon at bounding box center [274, 307] width 9 height 7
click at [273, 310] on input "Sim, quero cancelar o item." at bounding box center [272, 314] width 8 height 8
checkbox input "true"
click at [481, 327] on button "Cancelar item" at bounding box center [485, 327] width 71 height 23
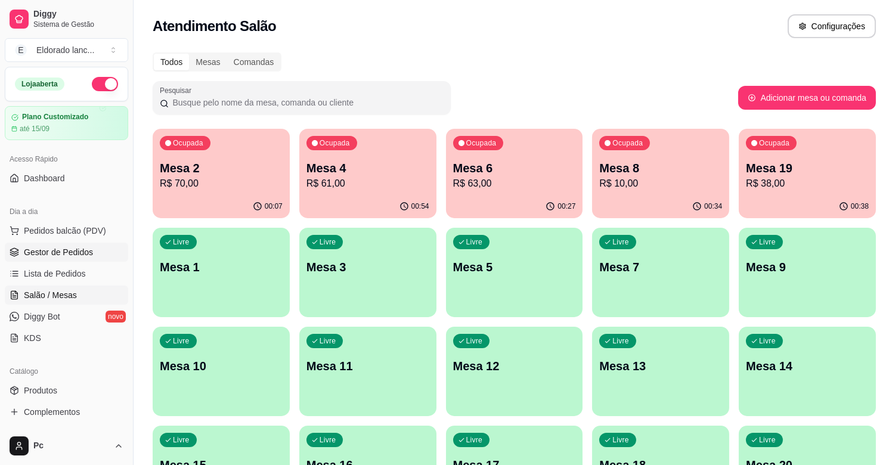
click at [69, 249] on span "Gestor de Pedidos" at bounding box center [58, 252] width 69 height 12
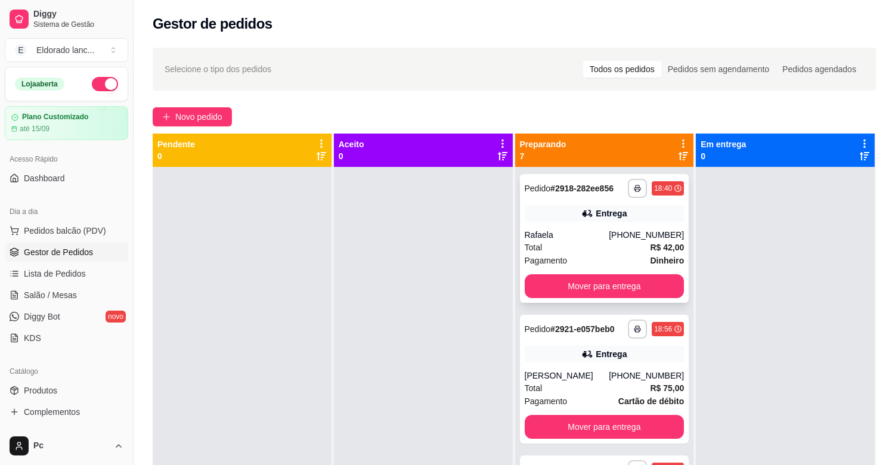
click at [600, 194] on div "Pedido # 2918-282ee856" at bounding box center [569, 188] width 89 height 14
click at [647, 284] on button "Mover para entrega" at bounding box center [605, 286] width 160 height 24
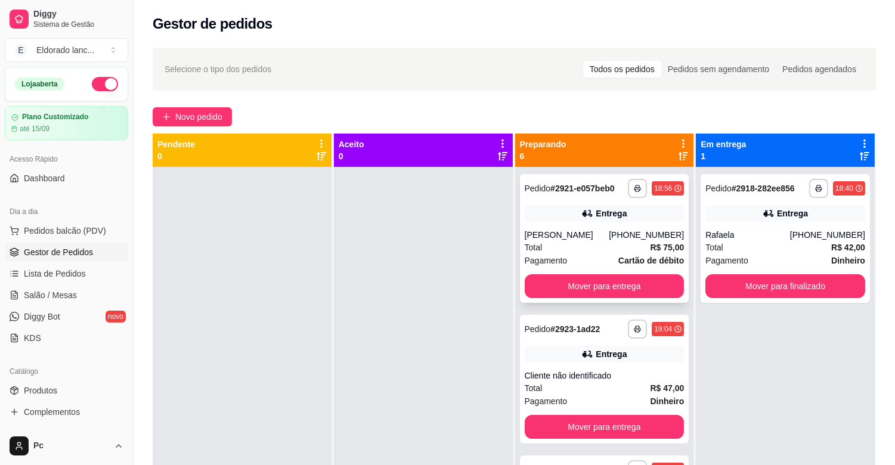
click at [610, 230] on div "[PHONE_NUMBER]" at bounding box center [646, 235] width 75 height 12
click at [653, 288] on button "Mover para entrega" at bounding box center [604, 286] width 155 height 23
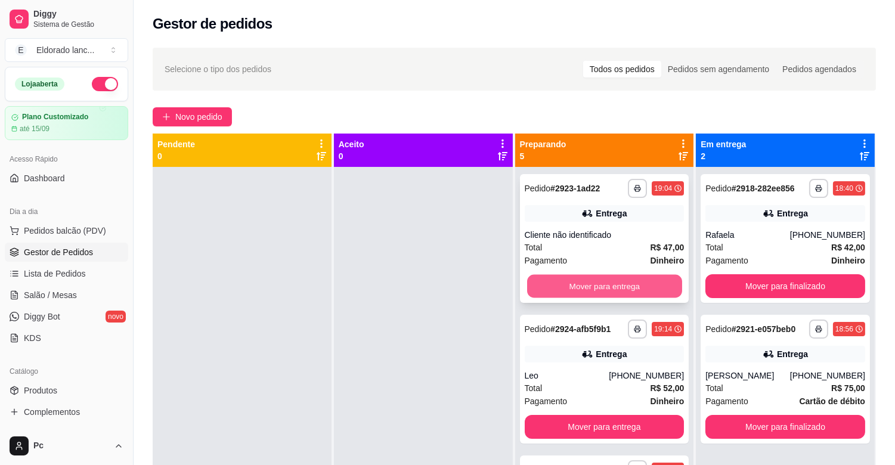
click at [556, 291] on button "Mover para entrega" at bounding box center [604, 286] width 155 height 23
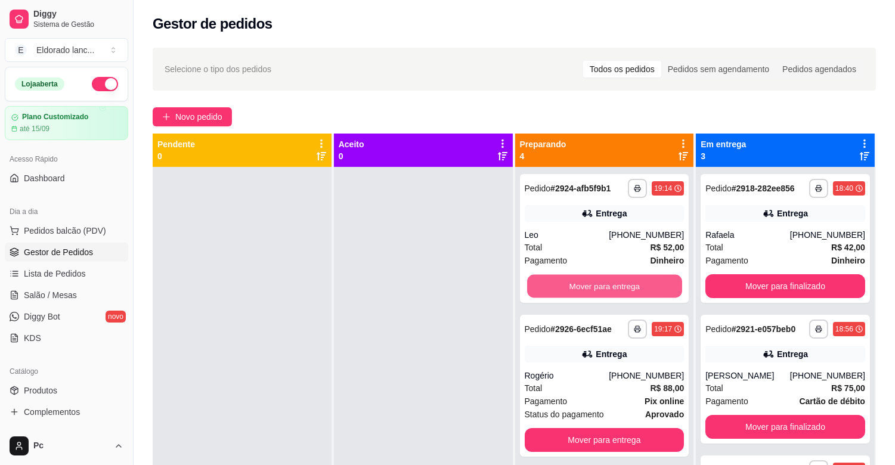
click at [556, 291] on button "Mover para entrega" at bounding box center [604, 286] width 155 height 23
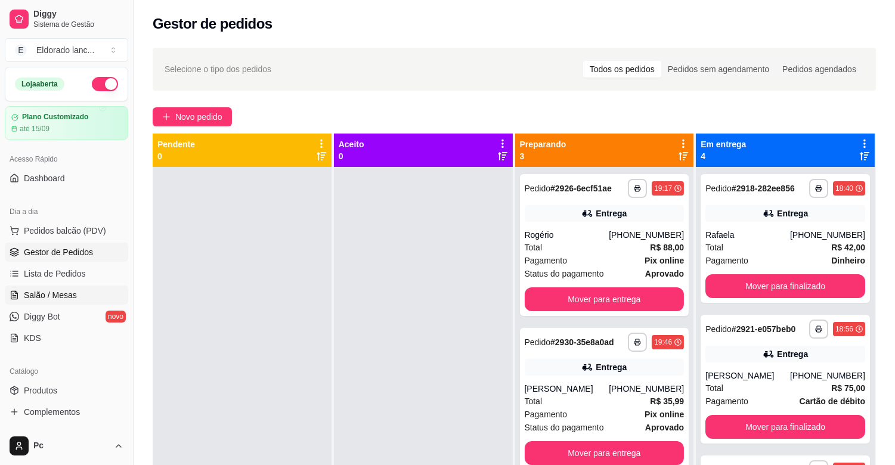
click at [87, 291] on link "Salão / Mesas" at bounding box center [66, 295] width 123 height 19
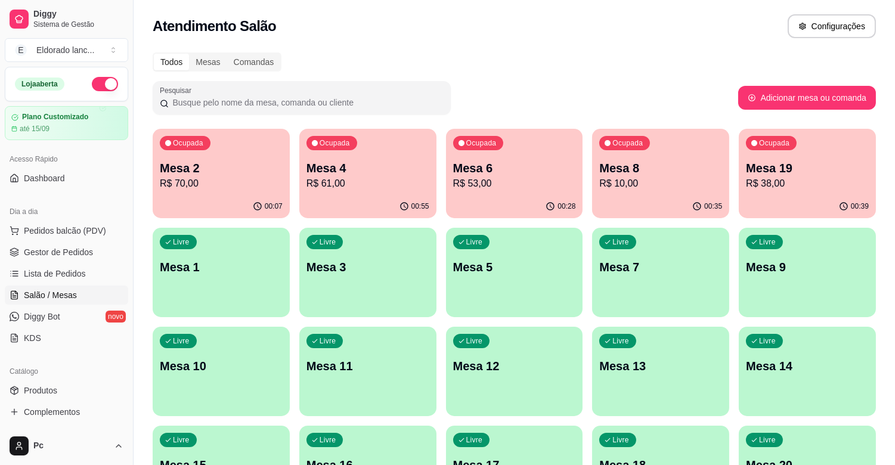
click at [479, 182] on p "R$ 53,00" at bounding box center [514, 184] width 123 height 14
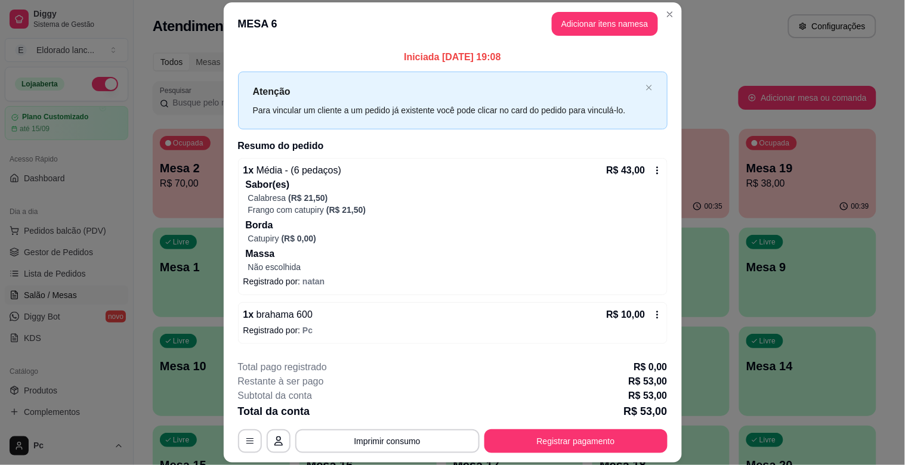
scroll to position [67, 0]
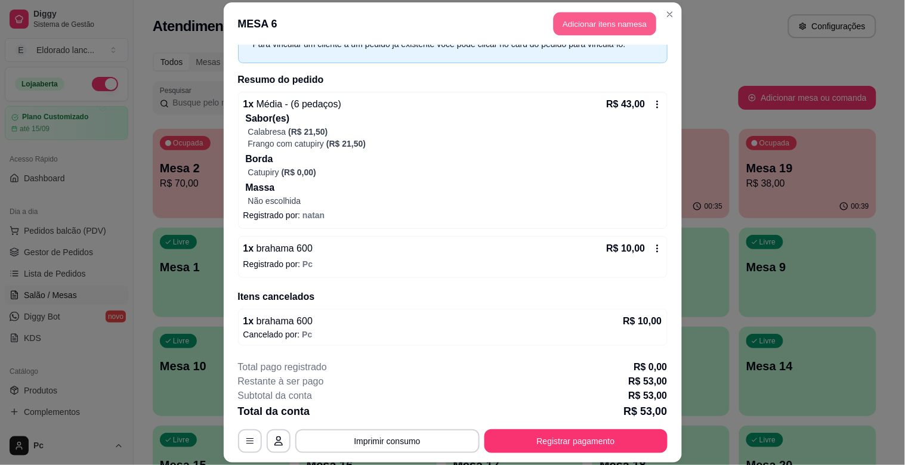
click at [606, 20] on button "Adicionar itens na mesa" at bounding box center [605, 24] width 103 height 23
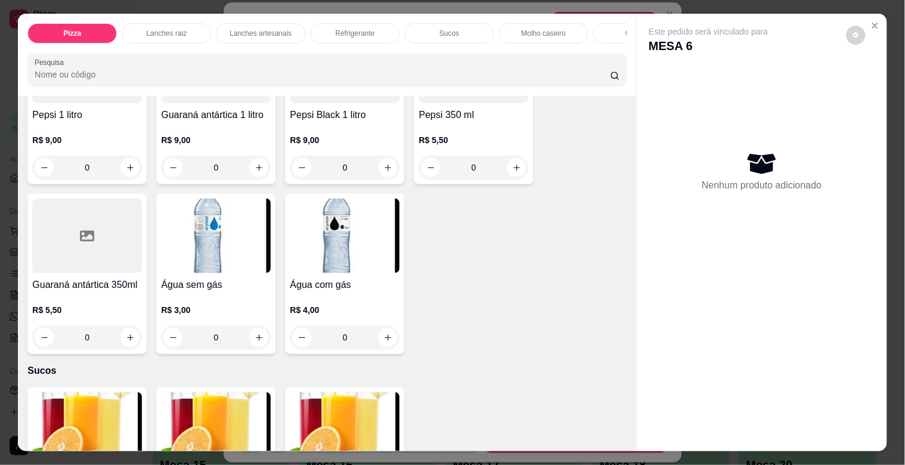
scroll to position [2276, 0]
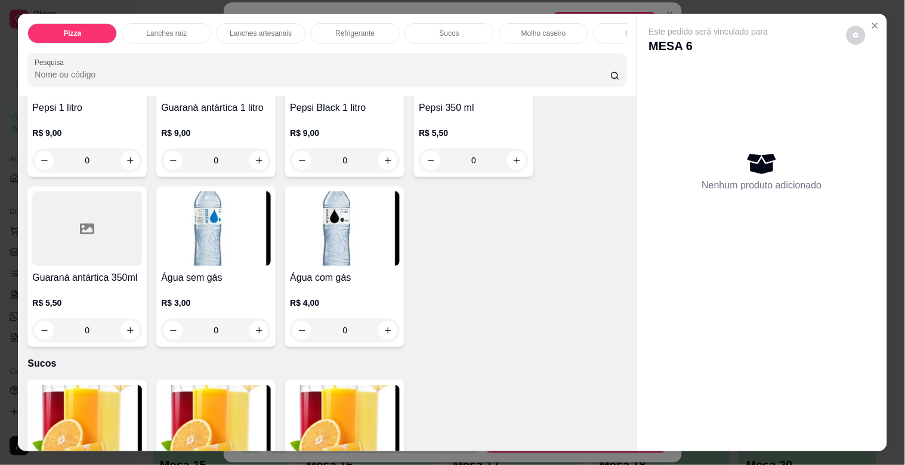
click at [863, 1] on div "Pizza Lanches raiz Lanches artesanais Refrigerante Sucos Molho caseiro Cerveja …" at bounding box center [452, 232] width 905 height 465
click at [878, 24] on button "Close" at bounding box center [875, 25] width 19 height 19
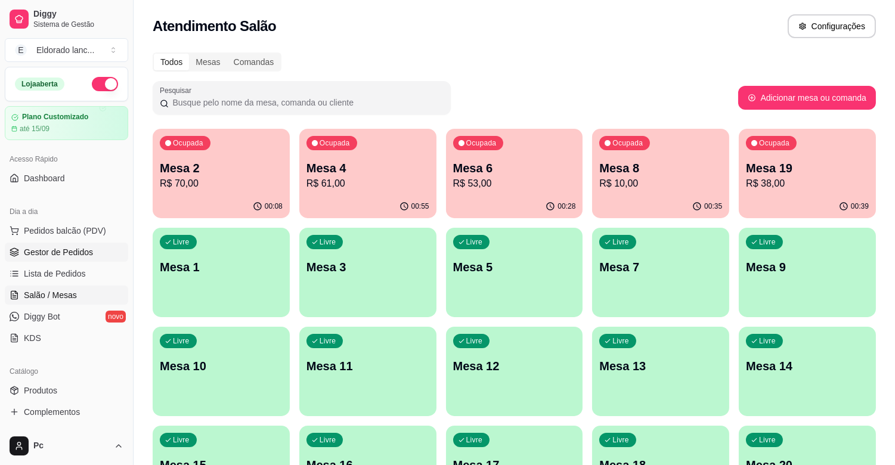
click at [75, 254] on span "Gestor de Pedidos" at bounding box center [58, 252] width 69 height 12
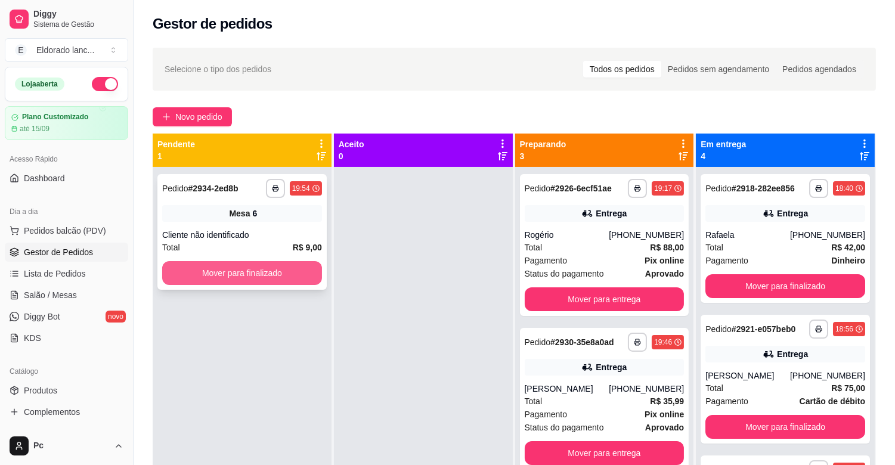
click at [212, 276] on button "Mover para finalizado" at bounding box center [242, 273] width 160 height 24
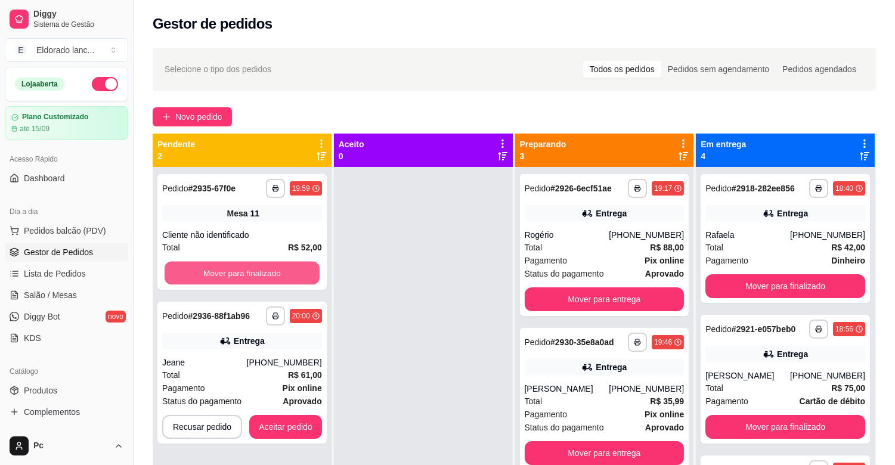
click at [212, 276] on button "Mover para finalizado" at bounding box center [242, 273] width 155 height 23
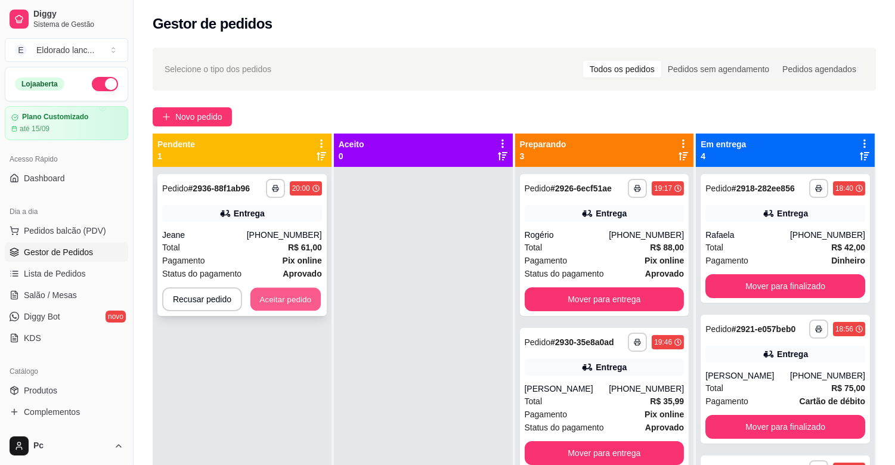
click at [295, 294] on button "Aceitar pedido" at bounding box center [286, 299] width 70 height 23
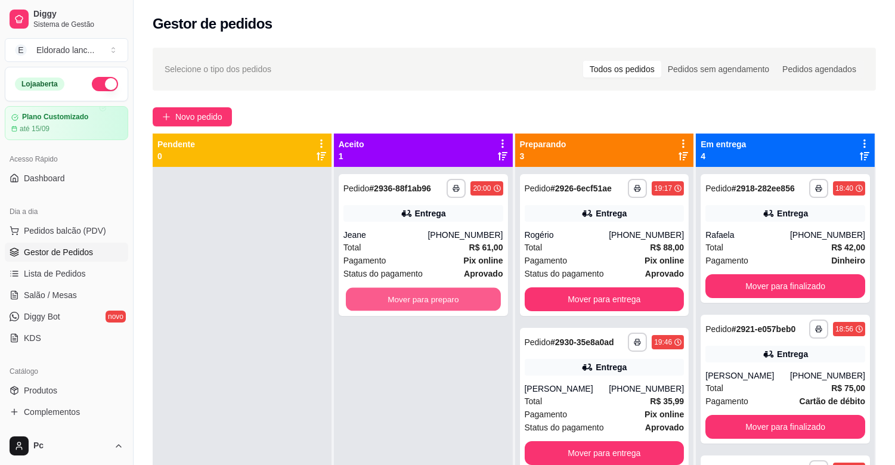
click at [415, 291] on button "Mover para preparo" at bounding box center [423, 299] width 155 height 23
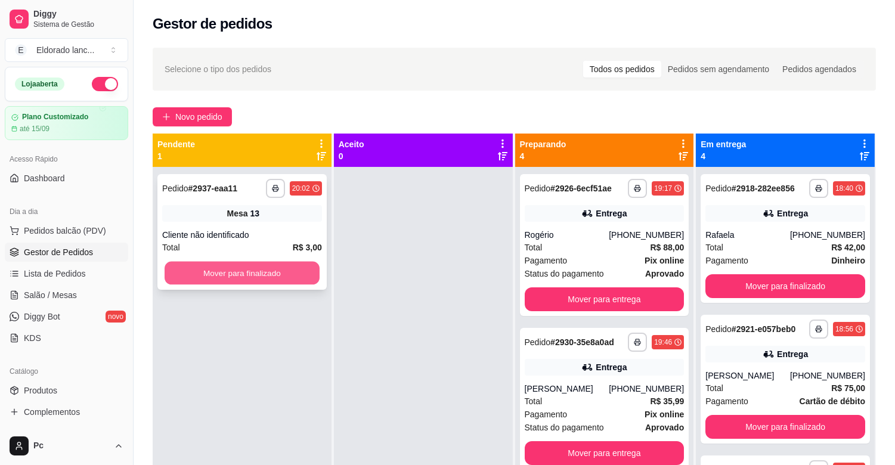
click at [305, 269] on button "Mover para finalizado" at bounding box center [242, 273] width 155 height 23
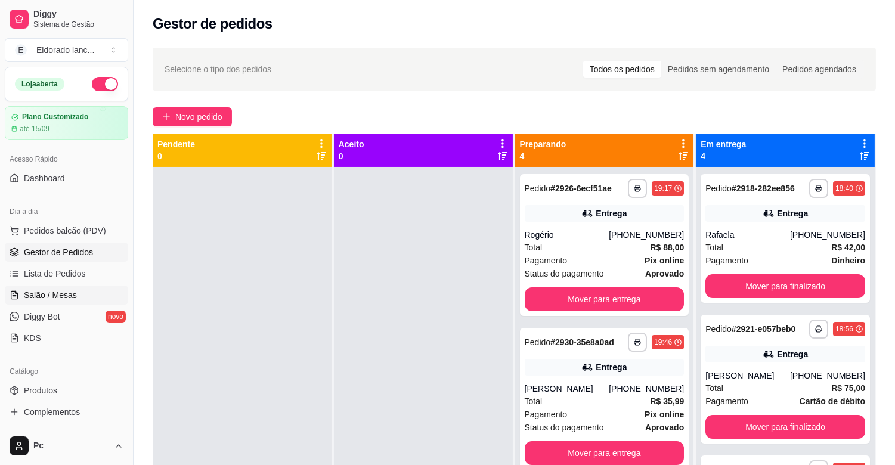
click at [54, 287] on link "Salão / Mesas" at bounding box center [66, 295] width 123 height 19
click at [54, 289] on span "Salão / Mesas" at bounding box center [50, 295] width 53 height 12
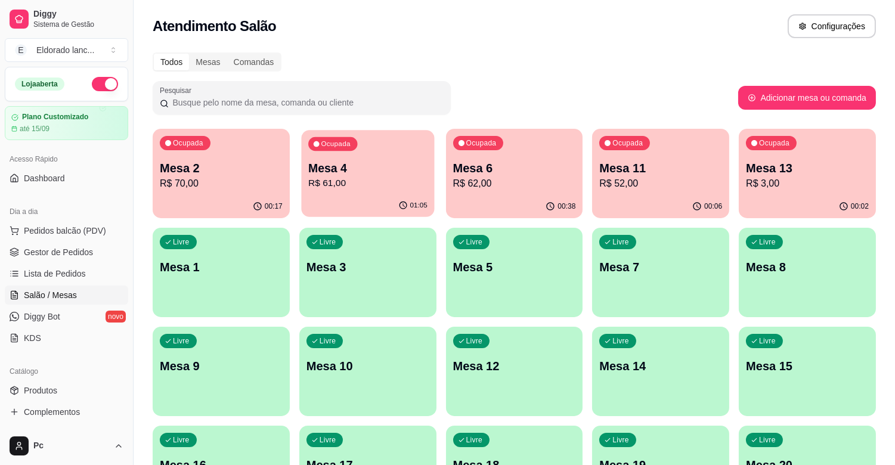
click at [360, 179] on p "R$ 61,00" at bounding box center [367, 184] width 119 height 14
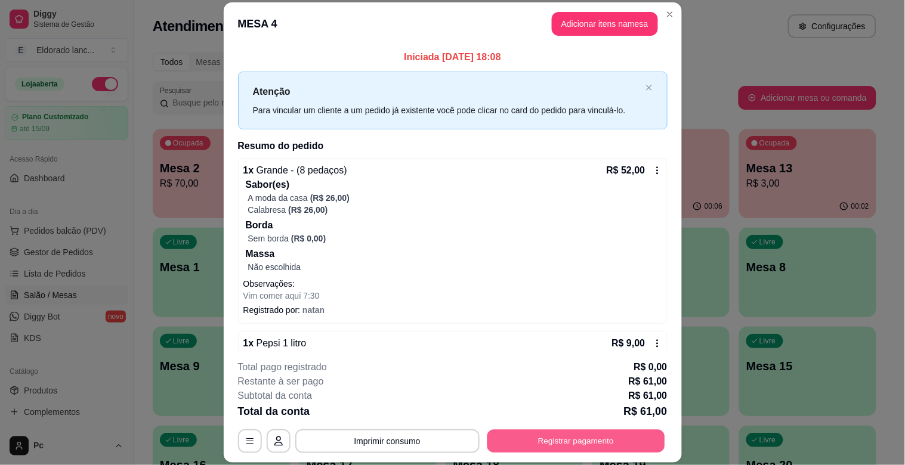
click at [523, 444] on button "Registrar pagamento" at bounding box center [576, 441] width 178 height 23
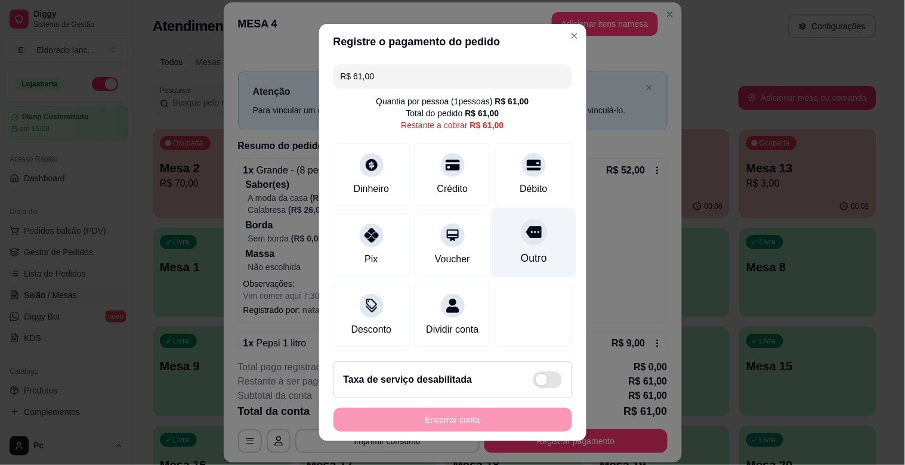
click at [526, 233] on icon at bounding box center [534, 233] width 16 height 12
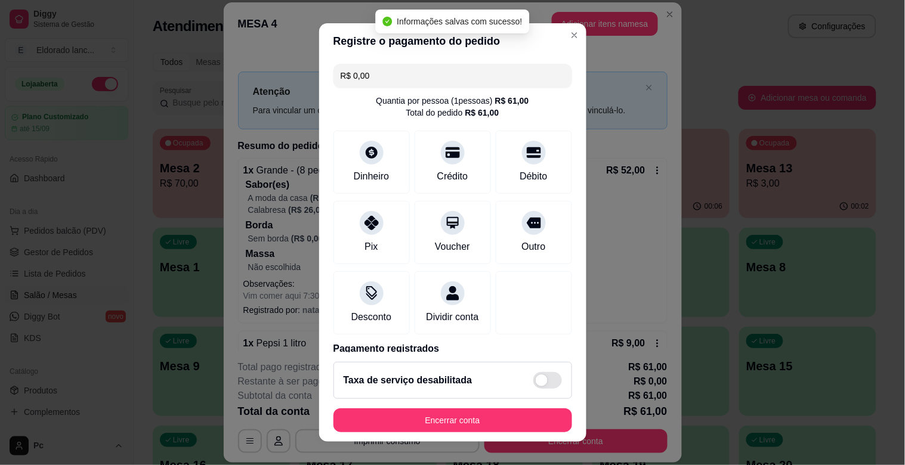
type input "R$ 0,00"
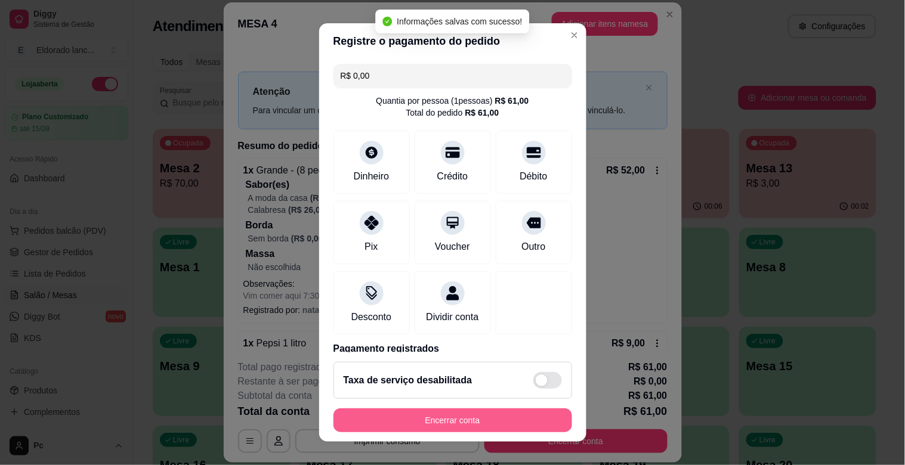
click at [458, 421] on button "Encerrar conta" at bounding box center [452, 421] width 239 height 24
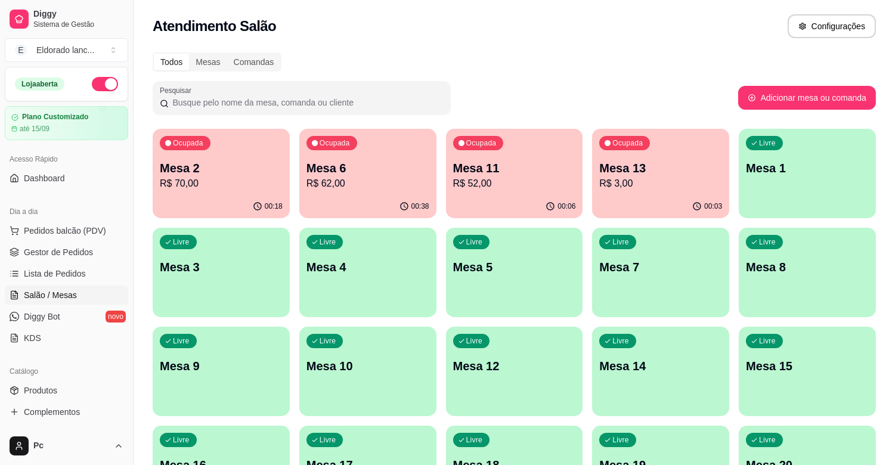
click at [394, 179] on p "R$ 62,00" at bounding box center [368, 184] width 123 height 14
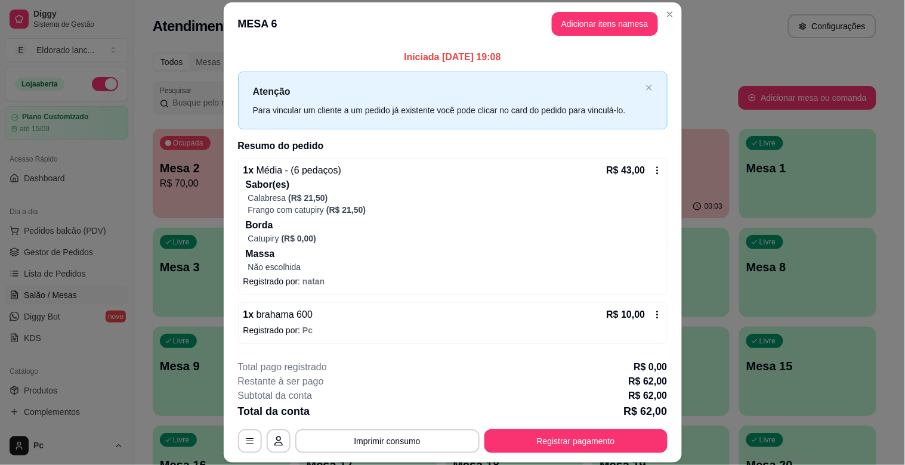
drag, startPoint x: 666, startPoint y: 179, endPoint x: 672, endPoint y: 191, distance: 13.6
click at [672, 191] on div "Iniciada [DATE] 19:08 Atenção Para vincular um cliente a um pedido já existente…" at bounding box center [453, 197] width 458 height 305
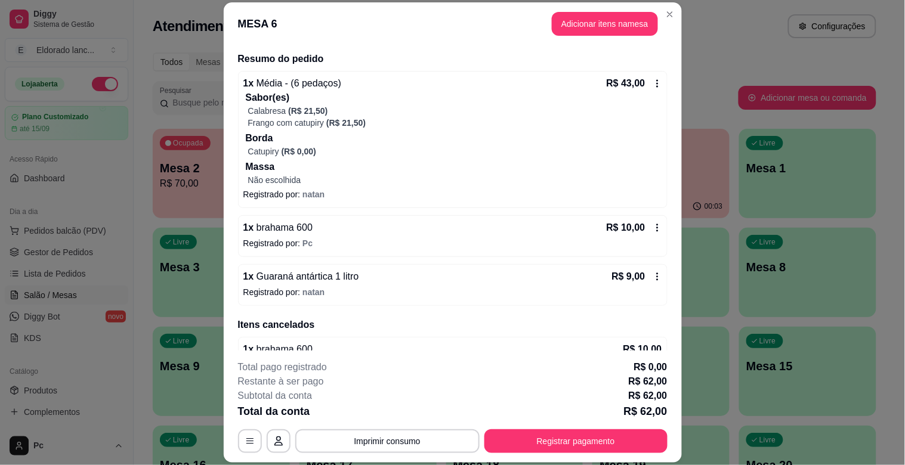
scroll to position [115, 0]
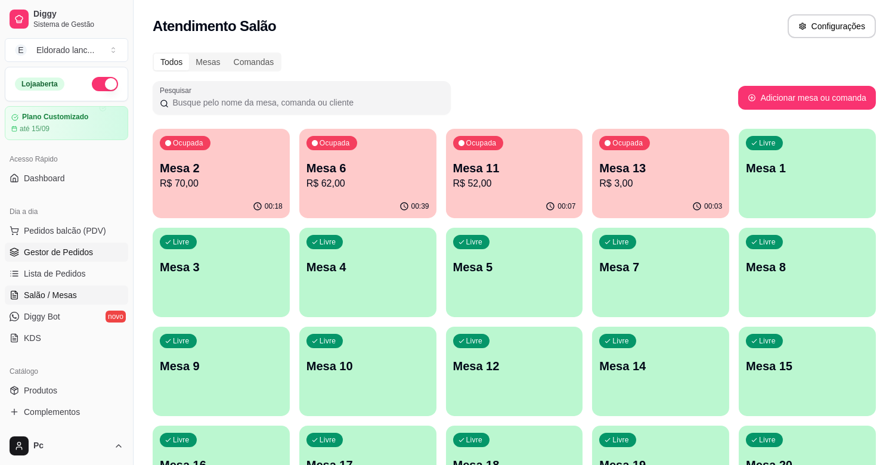
click at [38, 251] on span "Gestor de Pedidos" at bounding box center [58, 252] width 69 height 12
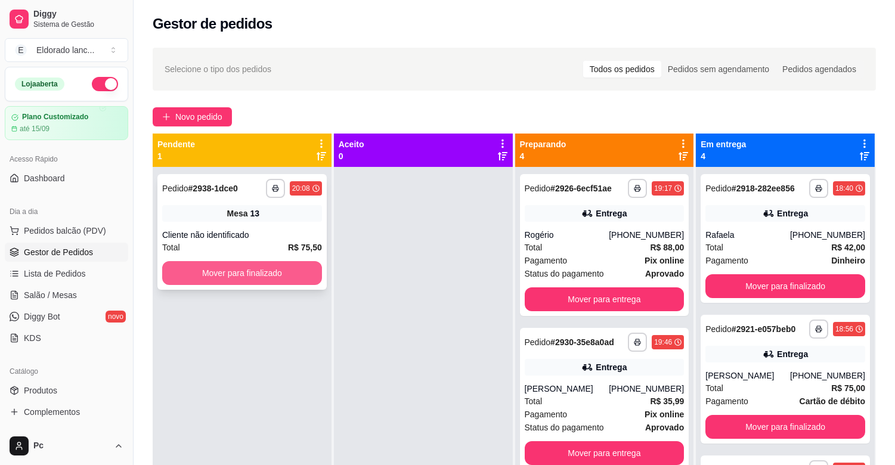
click at [207, 264] on button "Mover para finalizado" at bounding box center [242, 273] width 160 height 24
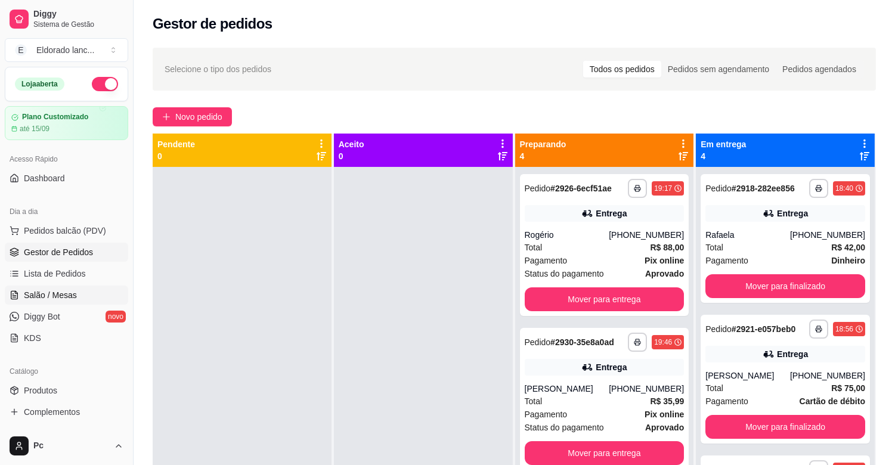
click at [56, 295] on span "Salão / Mesas" at bounding box center [50, 295] width 53 height 12
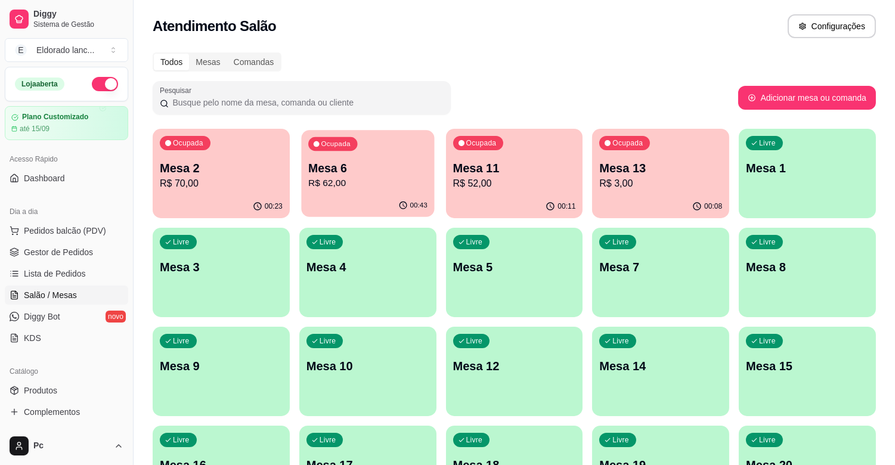
click at [376, 167] on p "Mesa 6" at bounding box center [367, 168] width 119 height 16
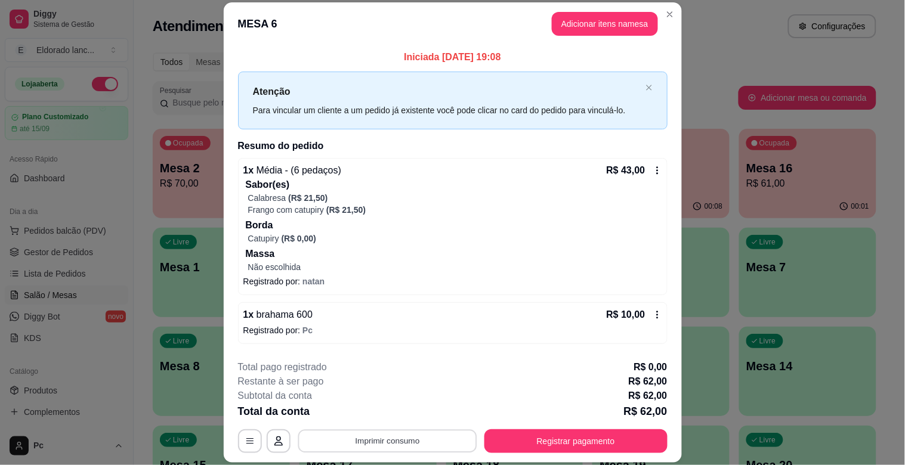
click at [353, 430] on button "Imprimir consumo" at bounding box center [387, 441] width 179 height 23
click at [373, 407] on button "IMPRESSORA" at bounding box center [386, 413] width 87 height 19
click at [523, 434] on button "Registrar pagamento" at bounding box center [576, 441] width 178 height 23
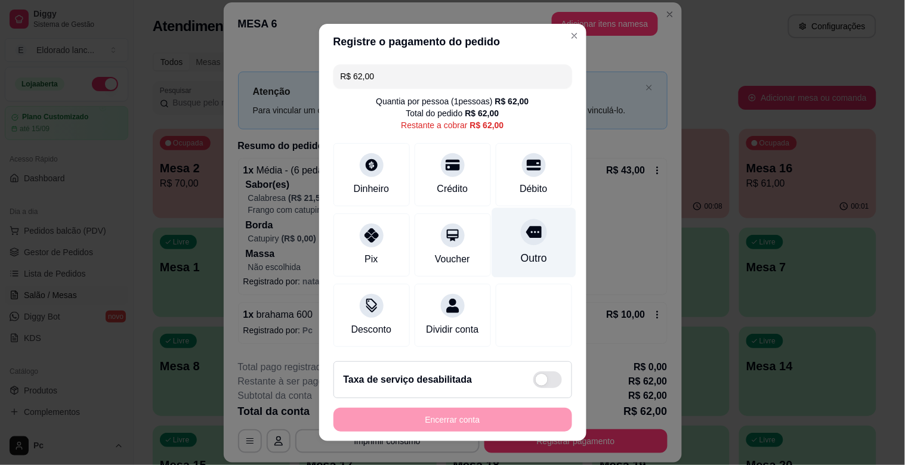
click at [529, 260] on div "Outro" at bounding box center [534, 243] width 84 height 70
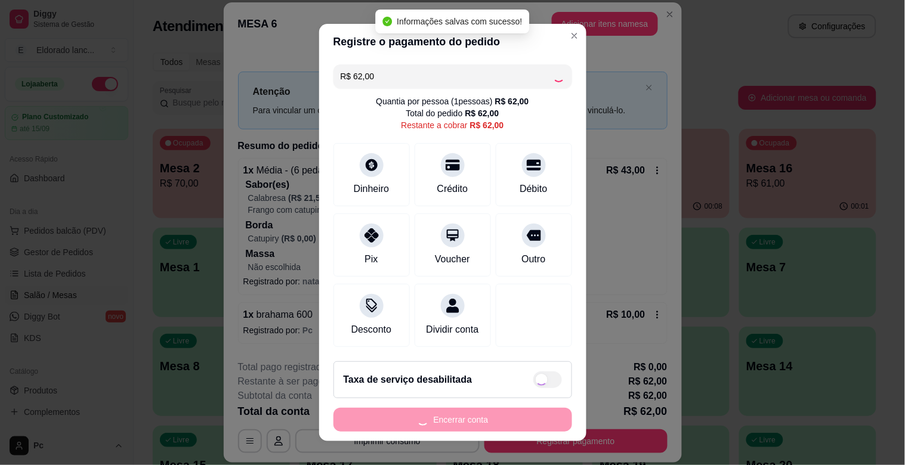
type input "R$ 0,00"
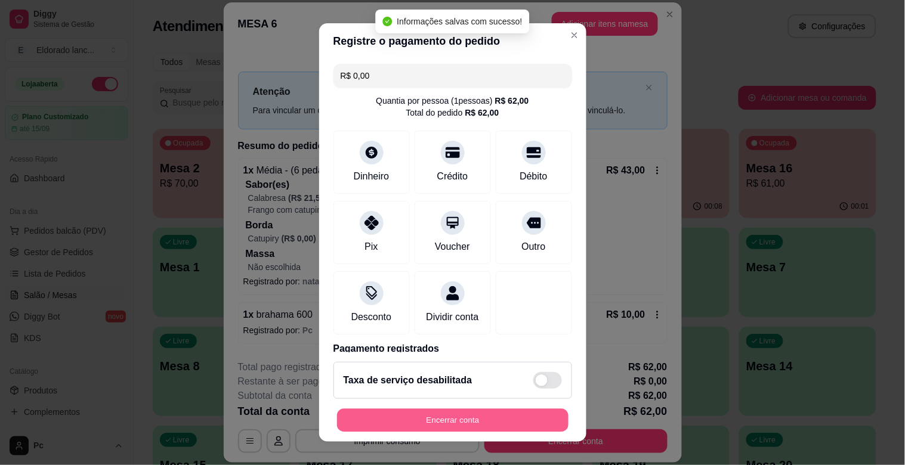
click at [499, 418] on button "Encerrar conta" at bounding box center [452, 420] width 231 height 23
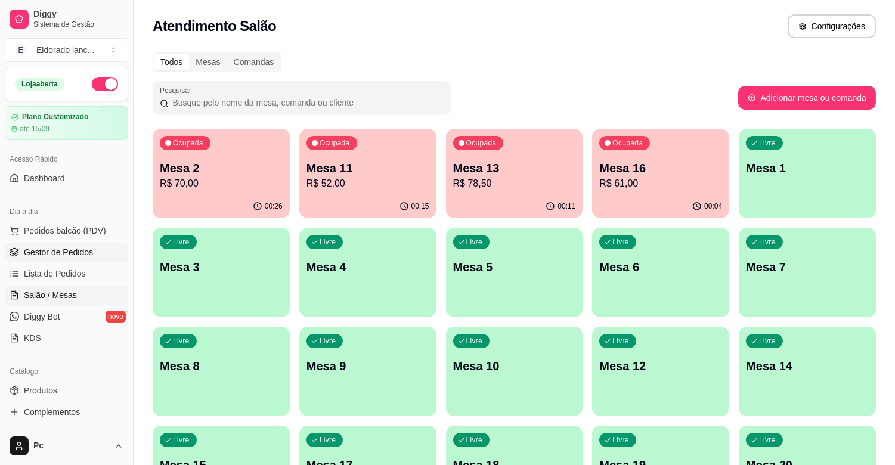
click at [89, 248] on span "Gestor de Pedidos" at bounding box center [58, 252] width 69 height 12
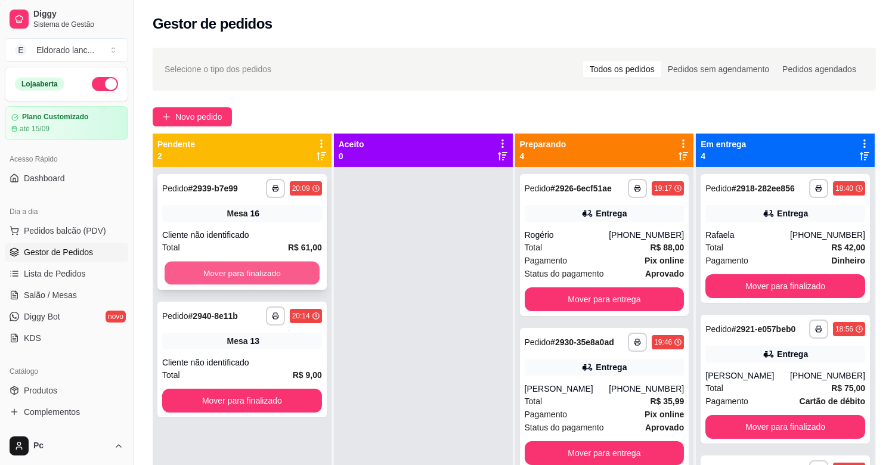
click at [276, 271] on button "Mover para finalizado" at bounding box center [242, 273] width 155 height 23
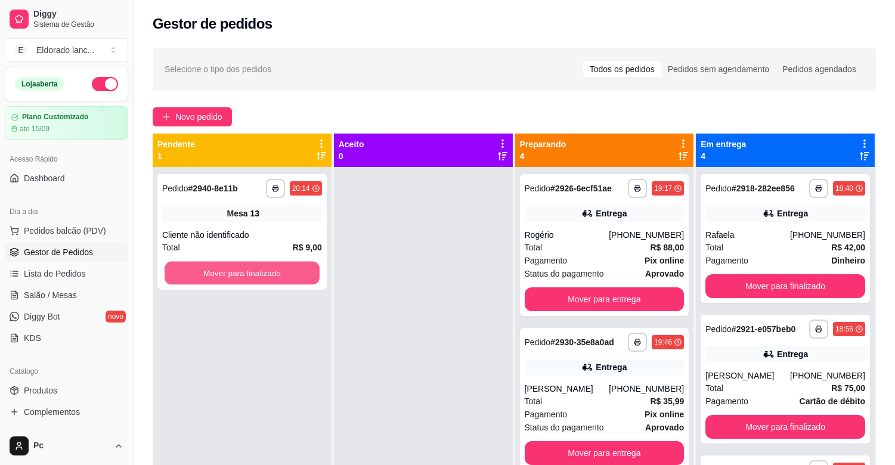
click at [276, 271] on button "Mover para finalizado" at bounding box center [242, 273] width 155 height 23
click at [273, 272] on button "Mover para finalizado" at bounding box center [242, 273] width 155 height 23
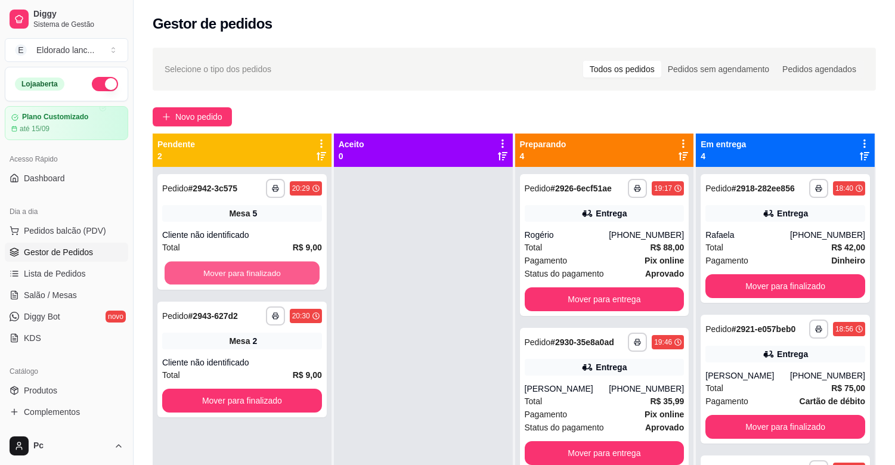
click at [273, 272] on button "Mover para finalizado" at bounding box center [242, 273] width 155 height 23
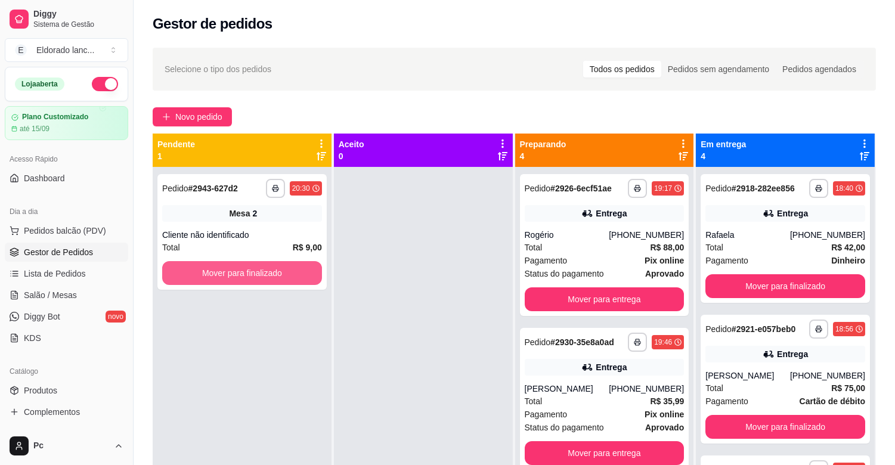
click at [273, 272] on button "Mover para finalizado" at bounding box center [242, 273] width 160 height 24
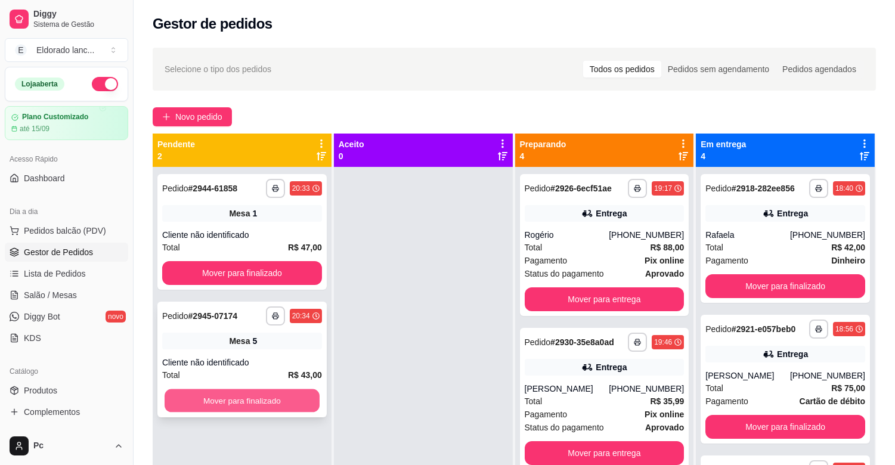
click at [289, 408] on button "Mover para finalizado" at bounding box center [242, 401] width 155 height 23
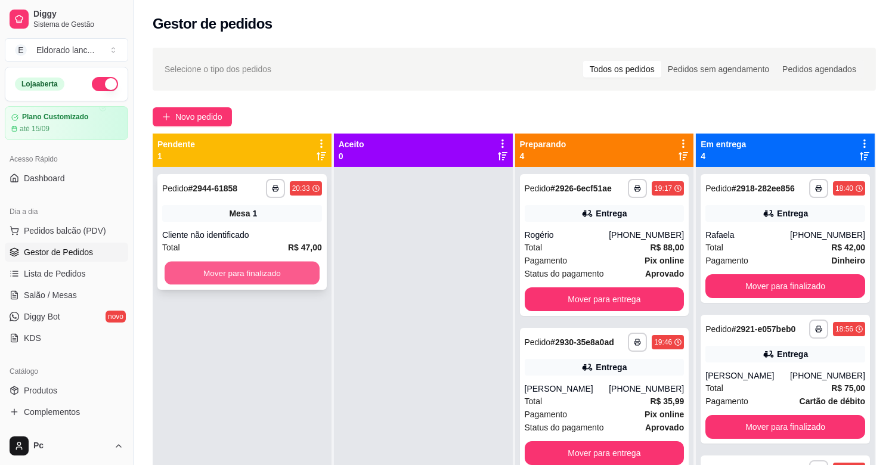
click at [267, 281] on button "Mover para finalizado" at bounding box center [242, 273] width 155 height 23
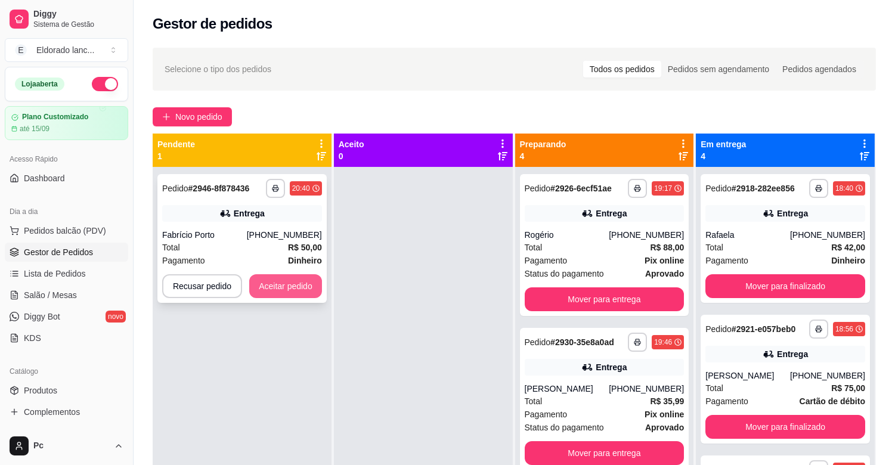
click at [301, 285] on button "Aceitar pedido" at bounding box center [285, 286] width 73 height 24
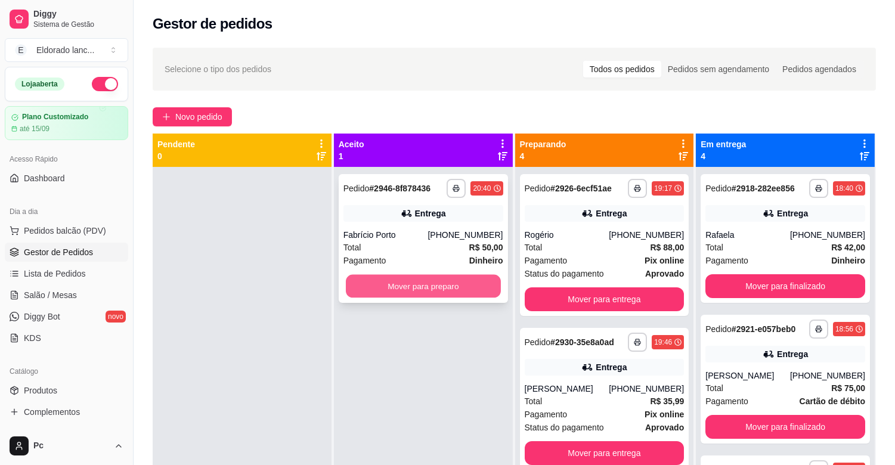
click at [392, 279] on button "Mover para preparo" at bounding box center [423, 286] width 155 height 23
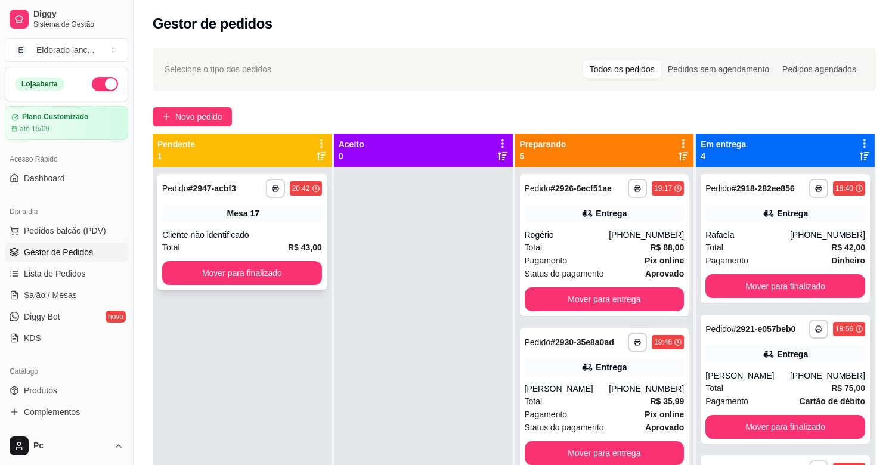
click at [270, 286] on div "**********" at bounding box center [242, 232] width 169 height 116
click at [229, 265] on button "Mover para finalizado" at bounding box center [242, 273] width 155 height 23
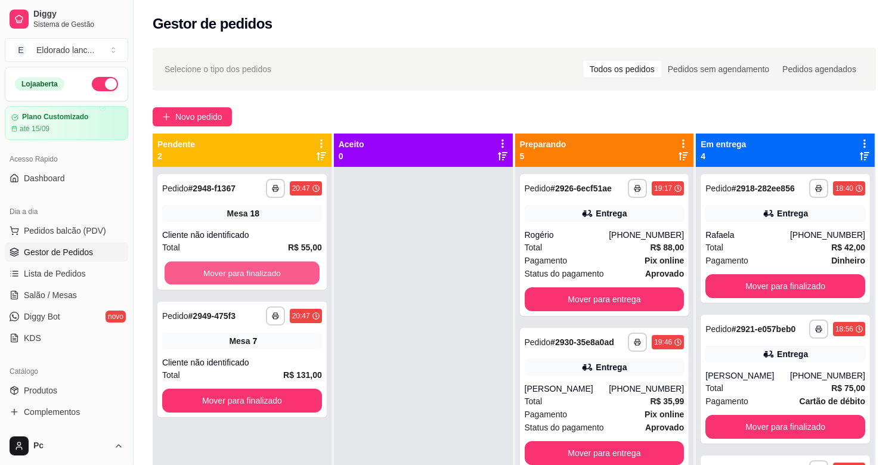
click at [229, 265] on button "Mover para finalizado" at bounding box center [242, 273] width 155 height 23
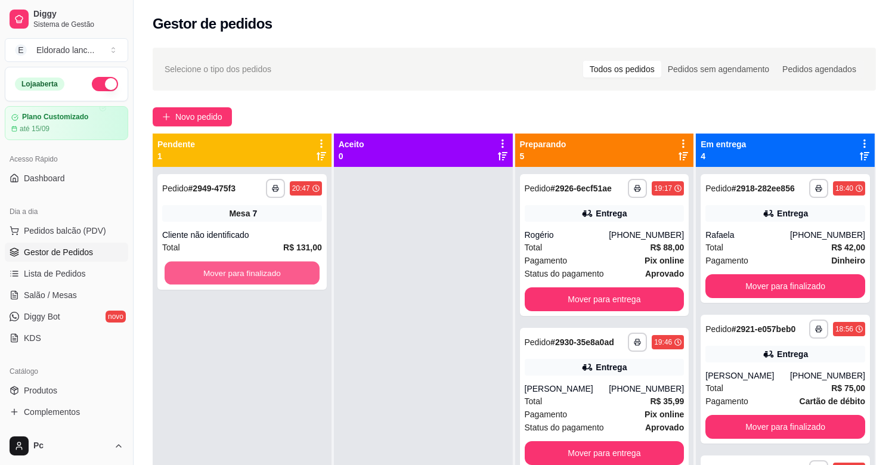
click at [229, 265] on button "Mover para finalizado" at bounding box center [242, 273] width 155 height 23
click at [229, 265] on button "Mover para finalizado" at bounding box center [242, 273] width 160 height 24
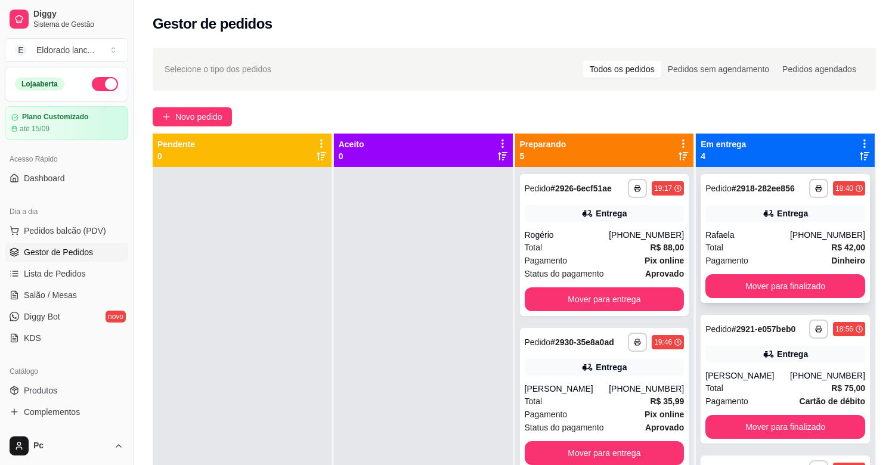
click at [741, 237] on div "Rafaela" at bounding box center [748, 235] width 85 height 12
click at [784, 282] on button "Mover para finalizado" at bounding box center [786, 286] width 160 height 24
click at [764, 245] on div "Total R$ 75,00" at bounding box center [786, 247] width 160 height 13
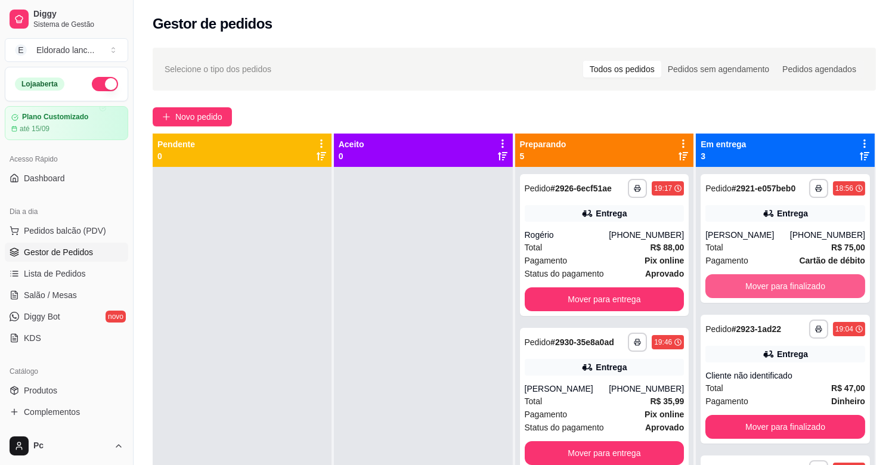
click at [771, 281] on button "Mover para finalizado" at bounding box center [786, 286] width 160 height 24
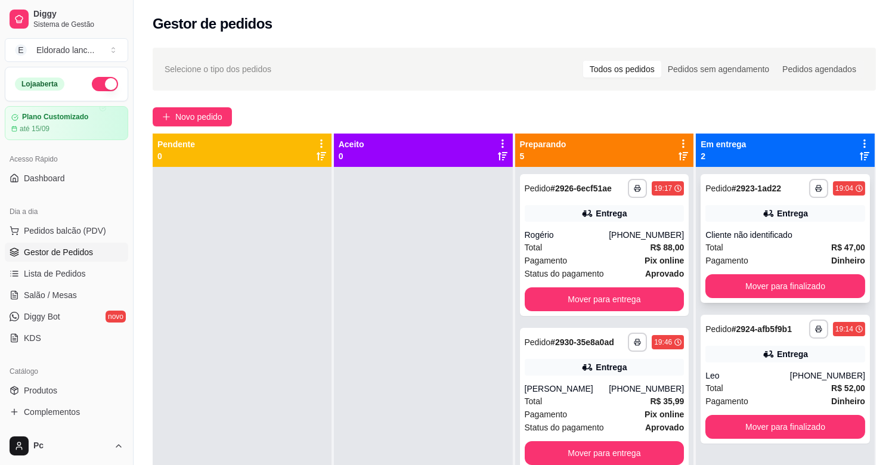
click at [773, 249] on div "Total R$ 47,00" at bounding box center [786, 247] width 160 height 13
click at [792, 286] on button "Mover para finalizado" at bounding box center [786, 286] width 160 height 24
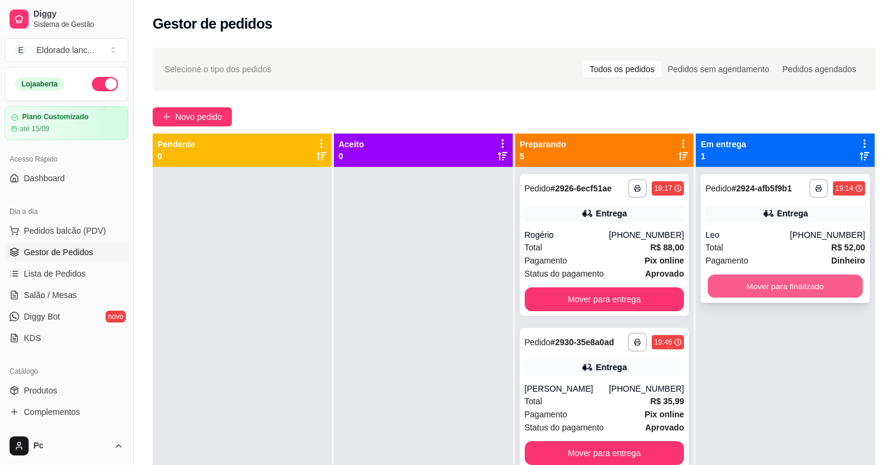
click at [849, 294] on button "Mover para finalizado" at bounding box center [785, 286] width 155 height 23
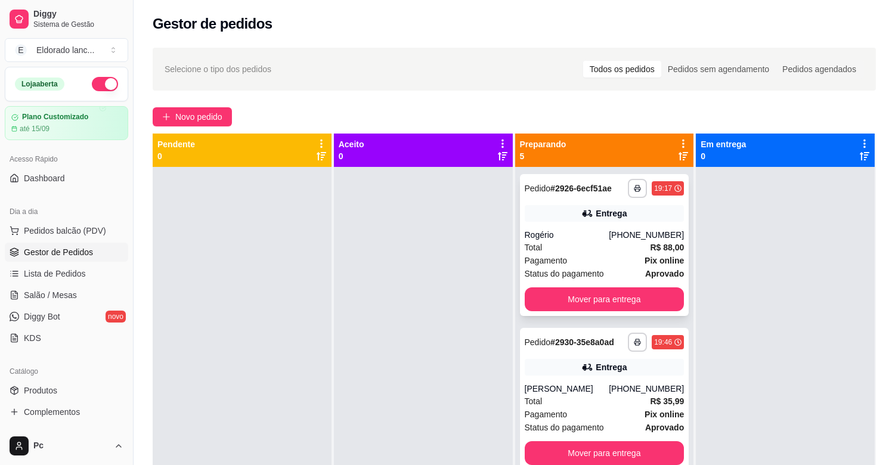
click at [610, 233] on div "[PHONE_NUMBER]" at bounding box center [646, 235] width 75 height 12
click at [651, 301] on button "Mover para entrega" at bounding box center [604, 299] width 155 height 23
click at [645, 261] on strong "Pix online" at bounding box center [664, 261] width 39 height 10
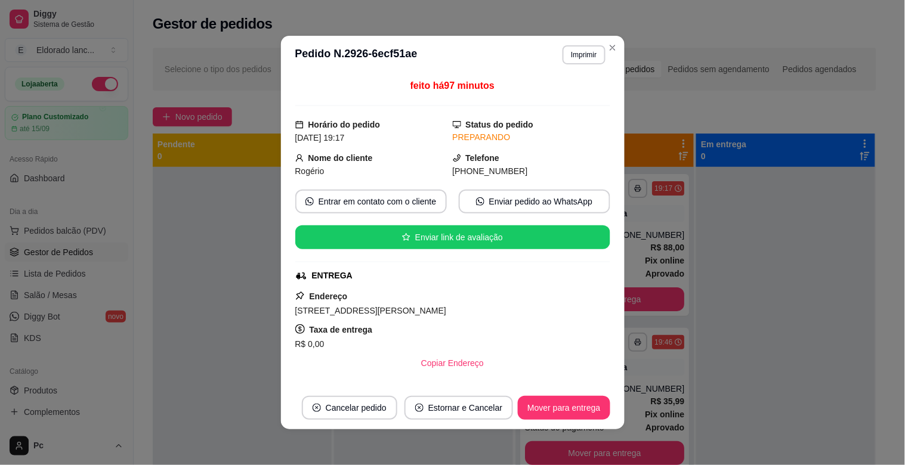
click at [617, 291] on div "**********" at bounding box center [452, 232] width 905 height 465
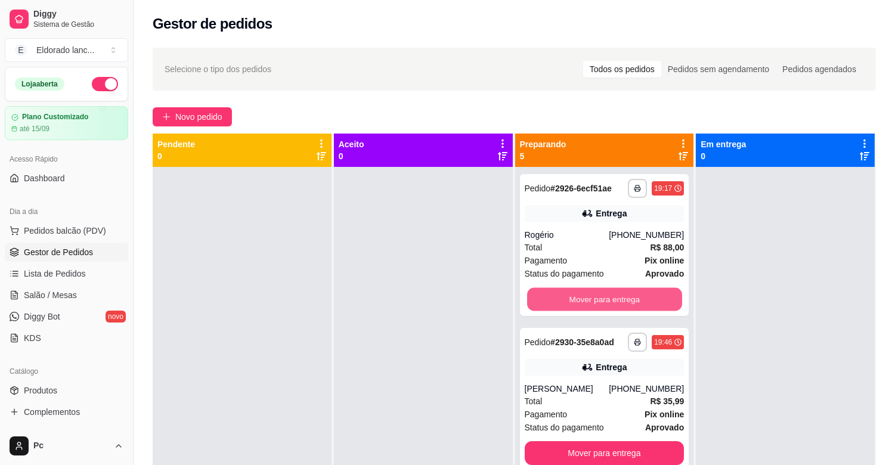
click at [653, 304] on button "Mover para entrega" at bounding box center [604, 299] width 155 height 23
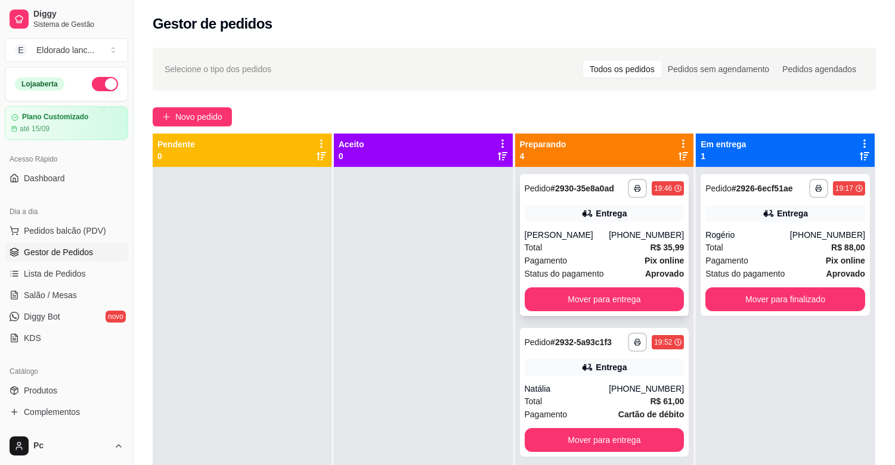
click at [622, 279] on div "Status do pagamento aprovado" at bounding box center [605, 273] width 160 height 13
click at [637, 304] on button "Mover para entrega" at bounding box center [604, 299] width 155 height 23
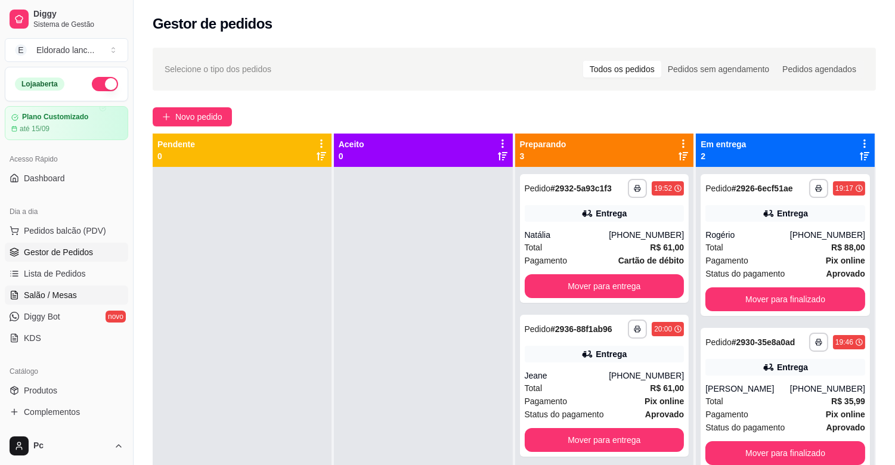
click at [45, 301] on link "Salão / Mesas" at bounding box center [66, 295] width 123 height 19
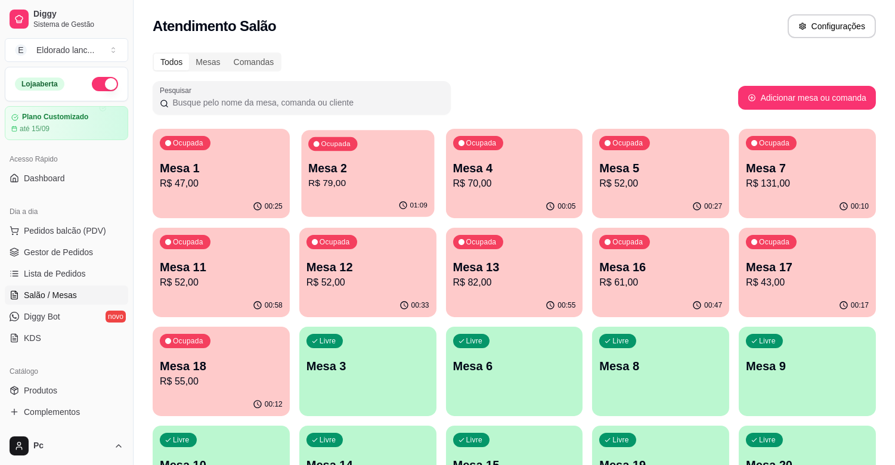
click at [353, 163] on p "Mesa 2" at bounding box center [367, 168] width 119 height 16
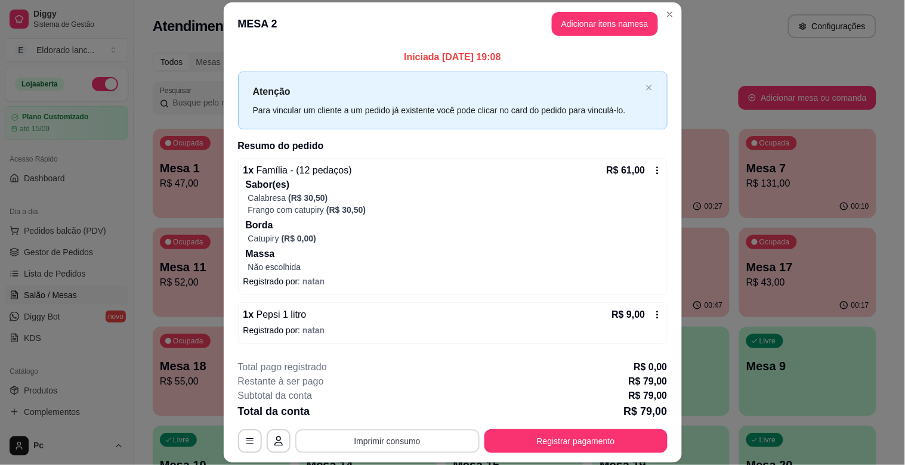
click at [413, 444] on button "Imprimir consumo" at bounding box center [387, 442] width 184 height 24
click at [400, 416] on button "IMPRESSORA" at bounding box center [386, 413] width 87 height 19
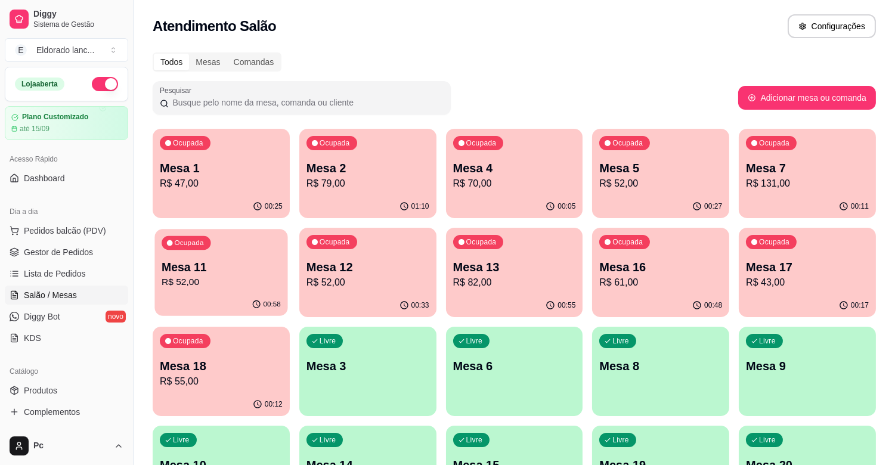
click at [236, 271] on p "Mesa 11" at bounding box center [221, 268] width 119 height 16
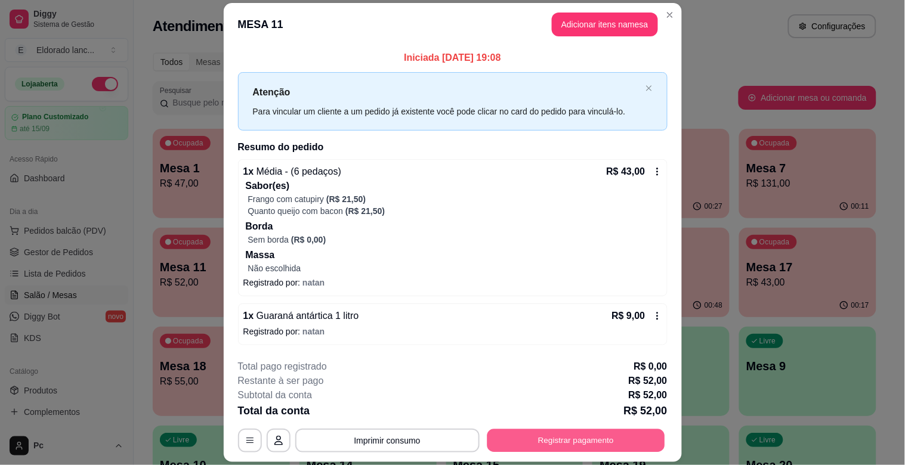
click at [567, 440] on button "Registrar pagamento" at bounding box center [576, 440] width 178 height 23
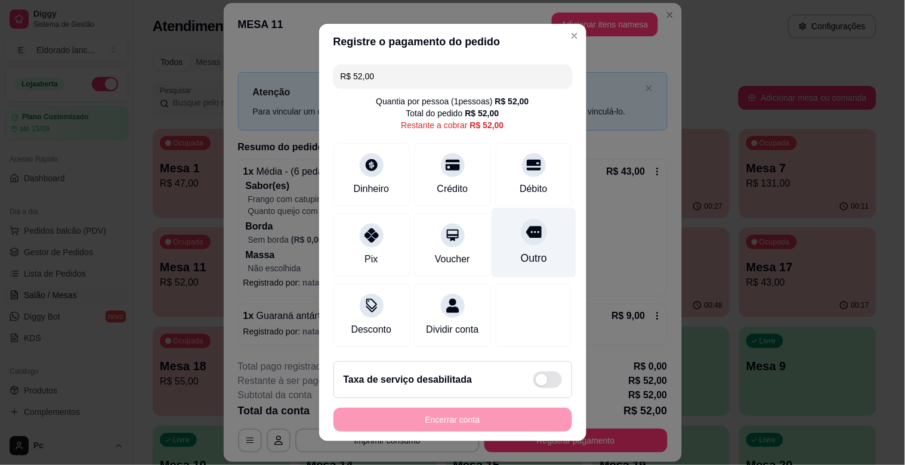
click at [520, 253] on div "Outro" at bounding box center [533, 259] width 26 height 16
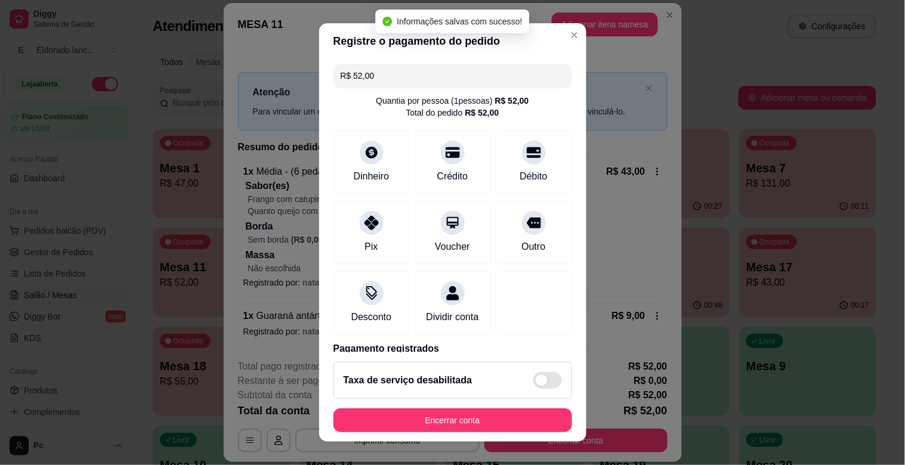
type input "R$ 0,00"
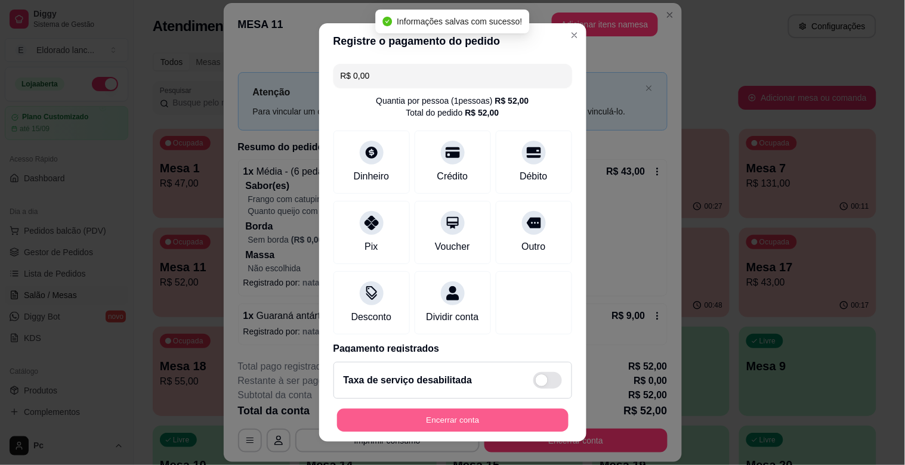
click at [489, 421] on button "Encerrar conta" at bounding box center [452, 420] width 231 height 23
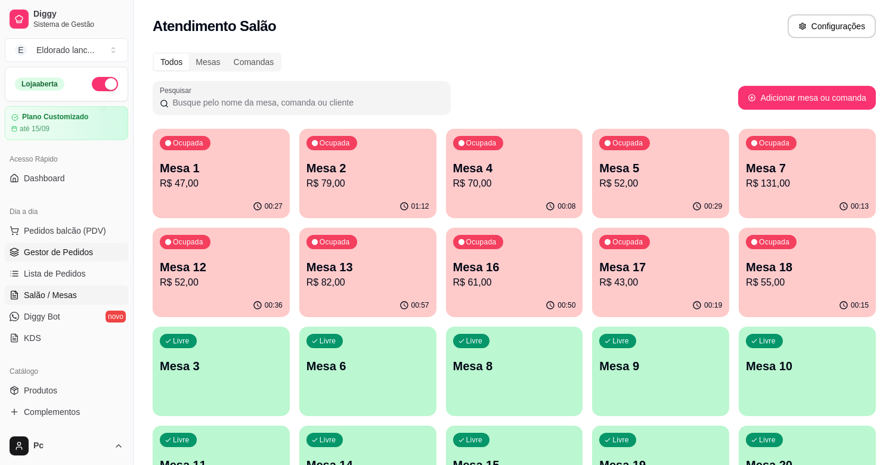
click at [30, 254] on span "Gestor de Pedidos" at bounding box center [58, 252] width 69 height 12
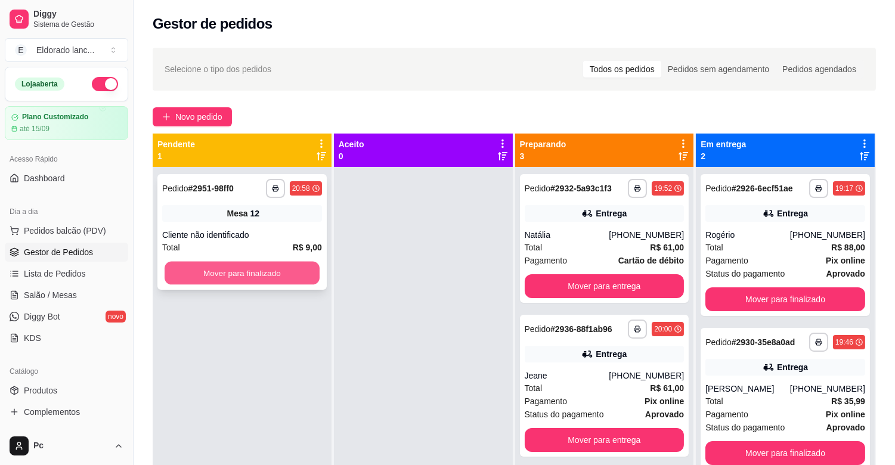
click at [289, 279] on button "Mover para finalizado" at bounding box center [242, 273] width 155 height 23
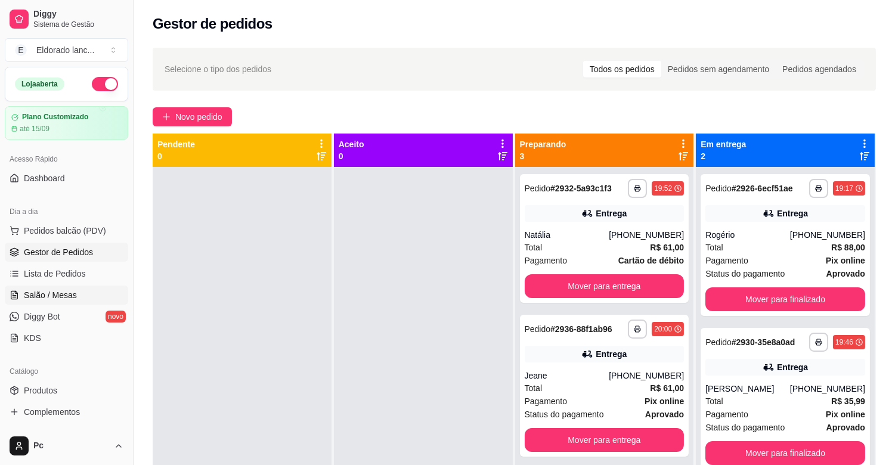
click at [63, 291] on span "Salão / Mesas" at bounding box center [50, 295] width 53 height 12
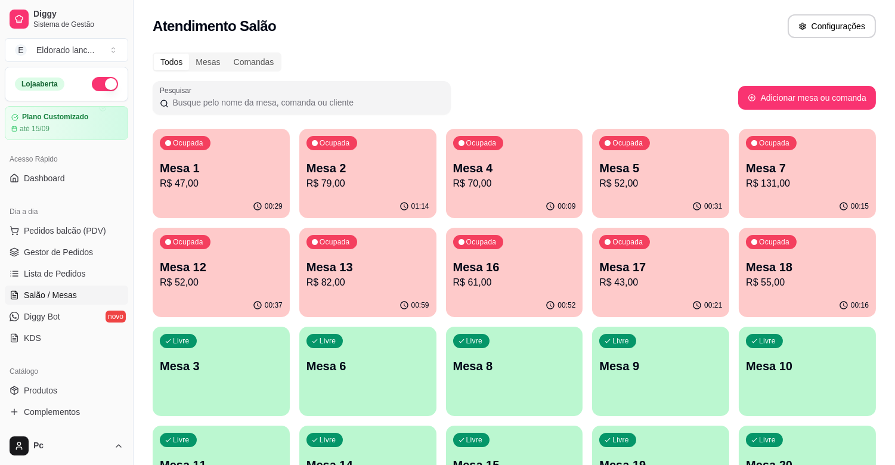
click at [395, 187] on p "R$ 79,00" at bounding box center [368, 184] width 123 height 14
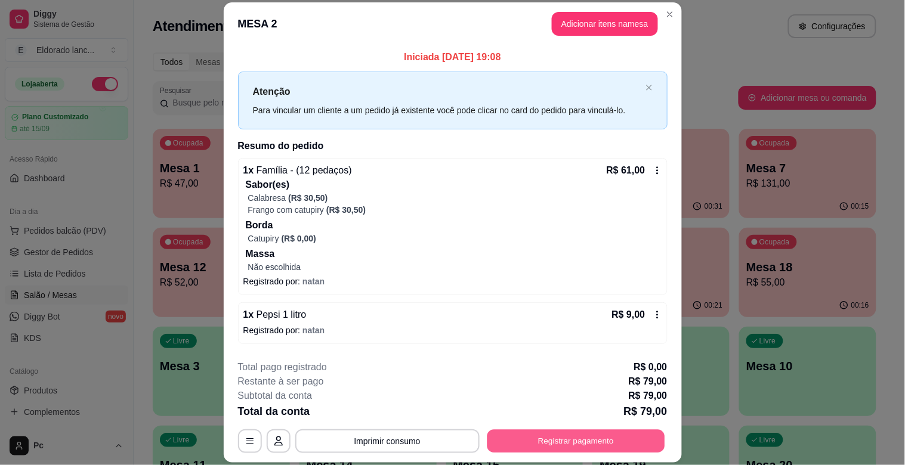
click at [537, 439] on button "Registrar pagamento" at bounding box center [576, 441] width 178 height 23
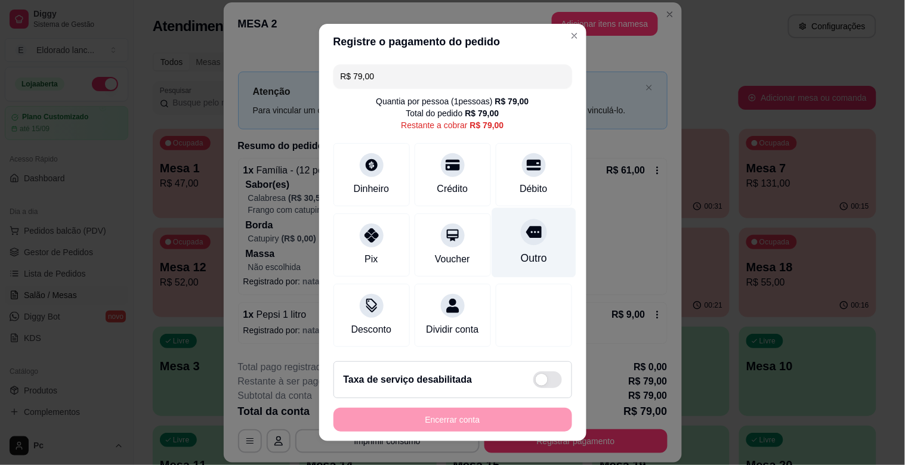
click at [522, 242] on div "Outro" at bounding box center [534, 243] width 84 height 70
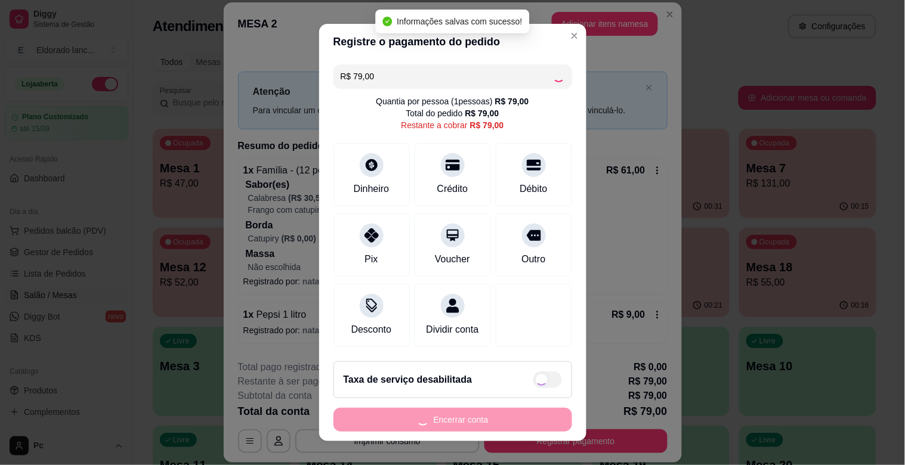
click at [468, 424] on div "Encerrar conta" at bounding box center [452, 420] width 239 height 24
type input "R$ 0,00"
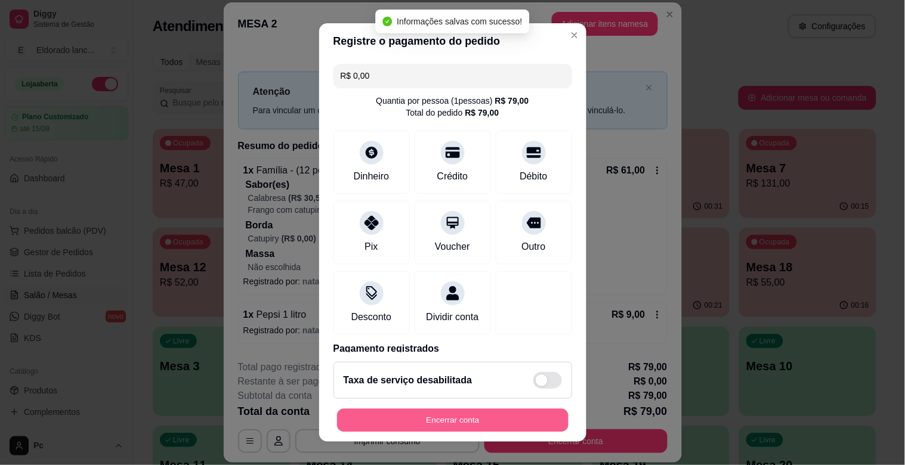
click at [468, 424] on button "Encerrar conta" at bounding box center [452, 420] width 231 height 23
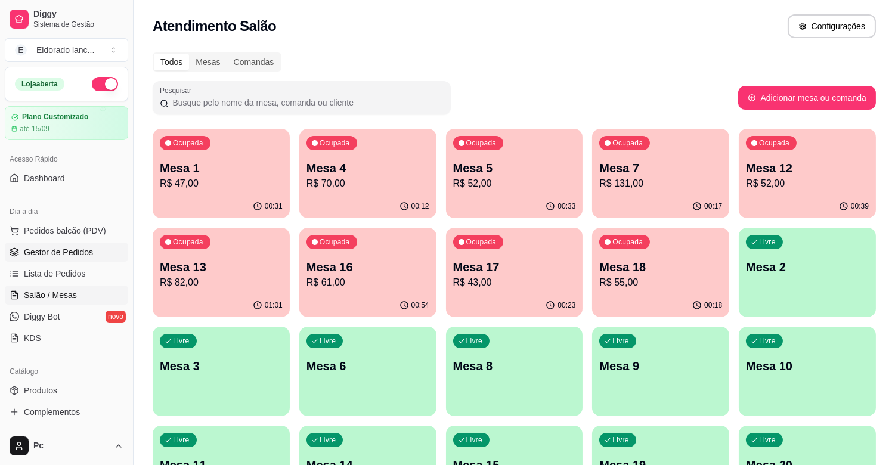
click at [60, 253] on span "Gestor de Pedidos" at bounding box center [58, 252] width 69 height 12
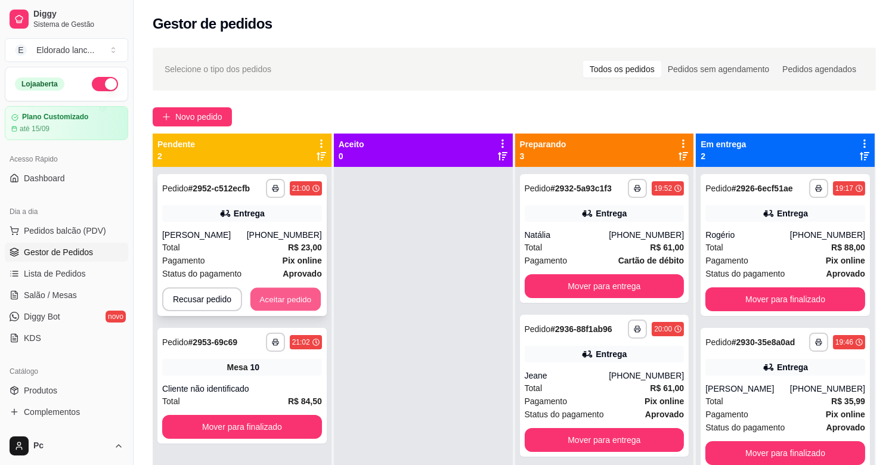
click at [304, 295] on button "Aceitar pedido" at bounding box center [286, 299] width 70 height 23
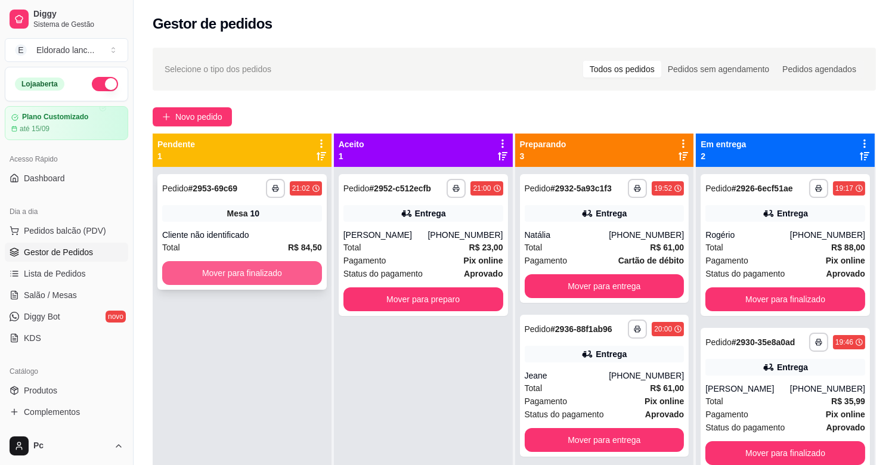
click at [263, 271] on button "Mover para finalizado" at bounding box center [242, 273] width 160 height 24
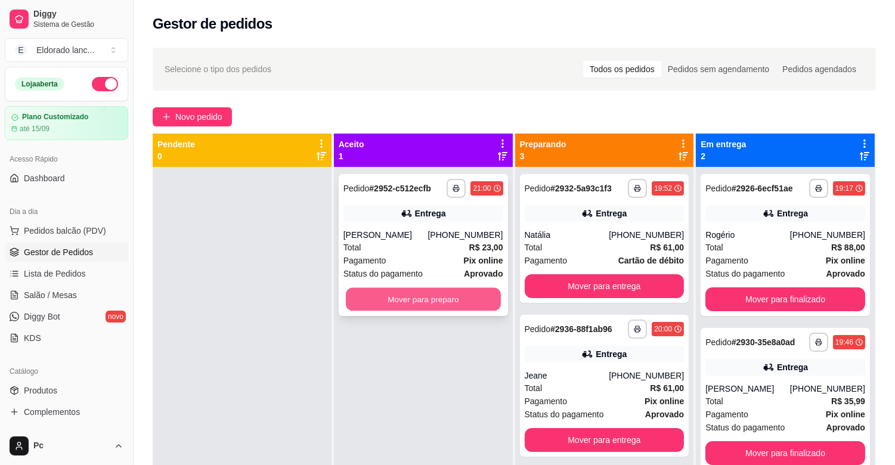
click at [367, 302] on button "Mover para preparo" at bounding box center [423, 299] width 155 height 23
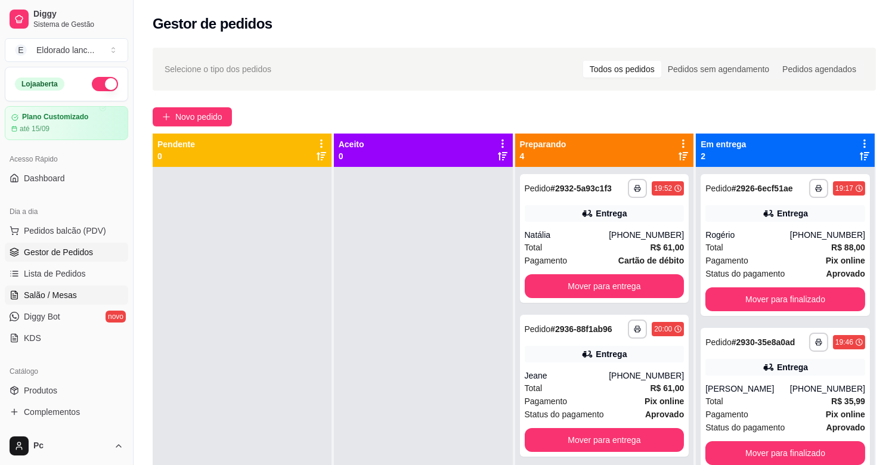
click at [84, 297] on link "Salão / Mesas" at bounding box center [66, 295] width 123 height 19
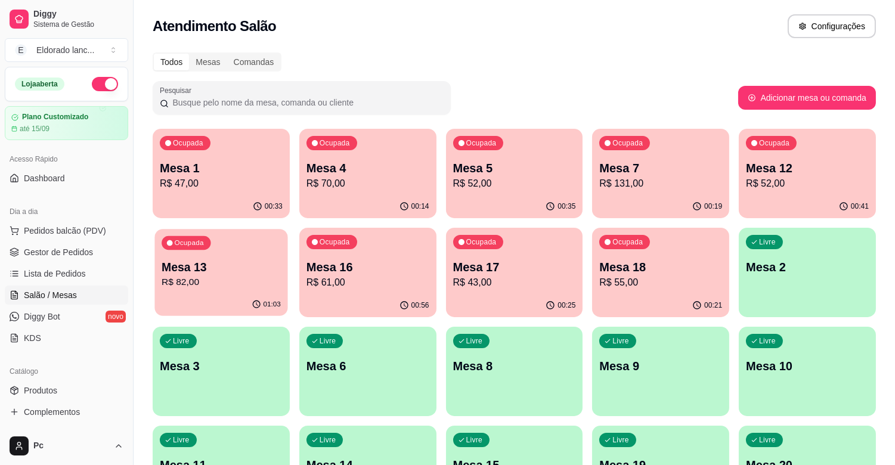
click at [276, 289] on p "R$ 82,00" at bounding box center [221, 283] width 119 height 14
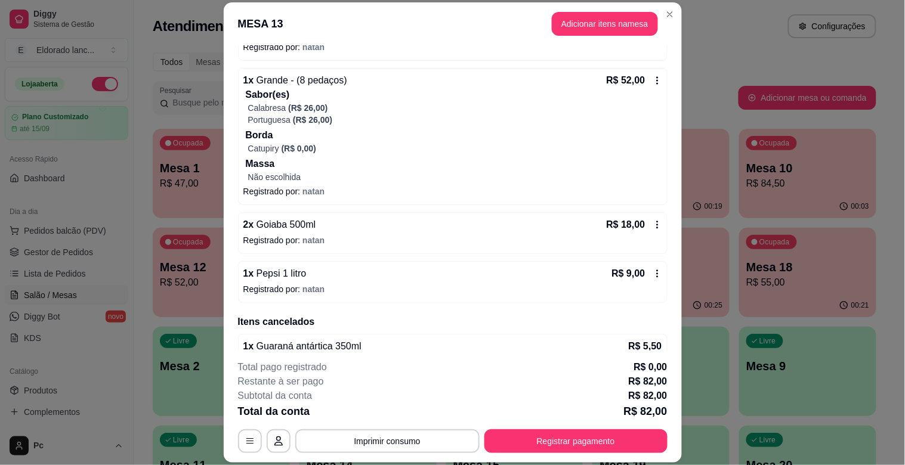
scroll to position [164, 0]
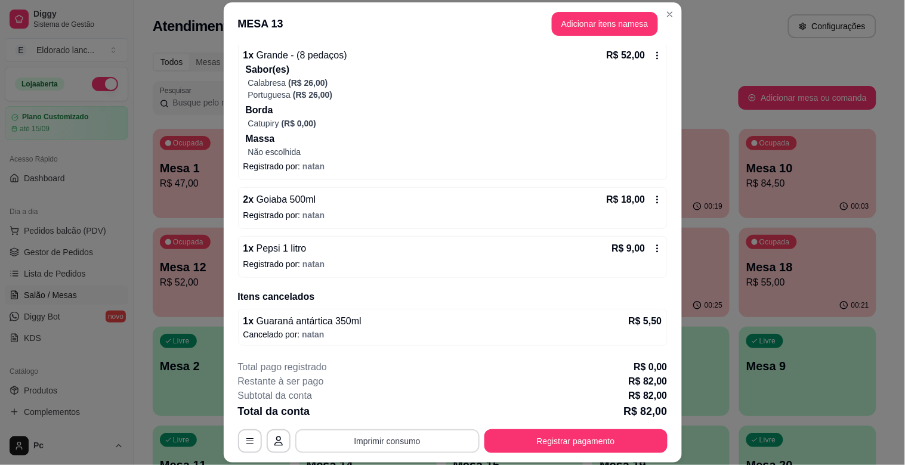
click at [449, 450] on button "Imprimir consumo" at bounding box center [387, 442] width 184 height 24
click at [404, 415] on button "IMPRESSORA" at bounding box center [386, 413] width 84 height 18
click at [653, 201] on icon at bounding box center [658, 200] width 10 height 10
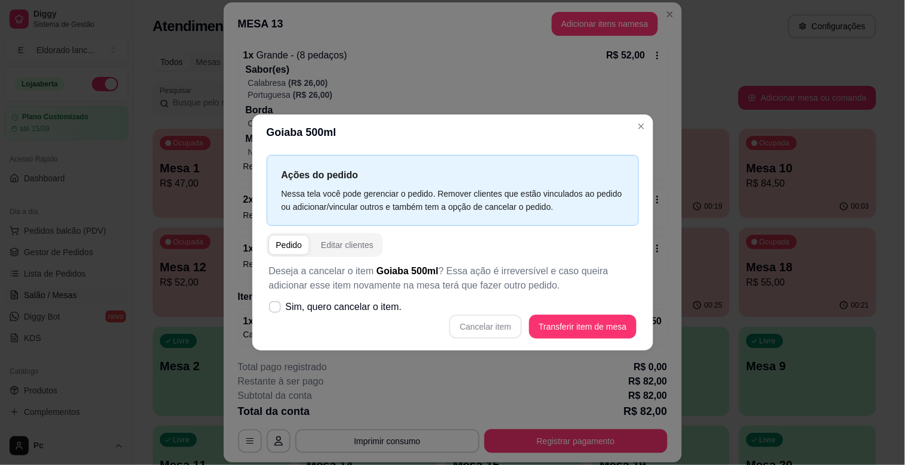
click at [486, 326] on div "Cancelar item Transferir item de mesa" at bounding box center [453, 327] width 368 height 24
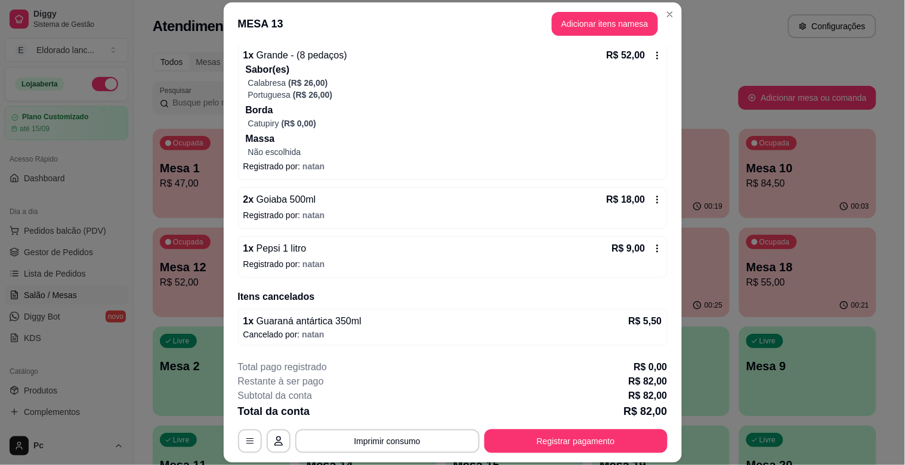
click at [653, 200] on icon at bounding box center [658, 200] width 10 height 10
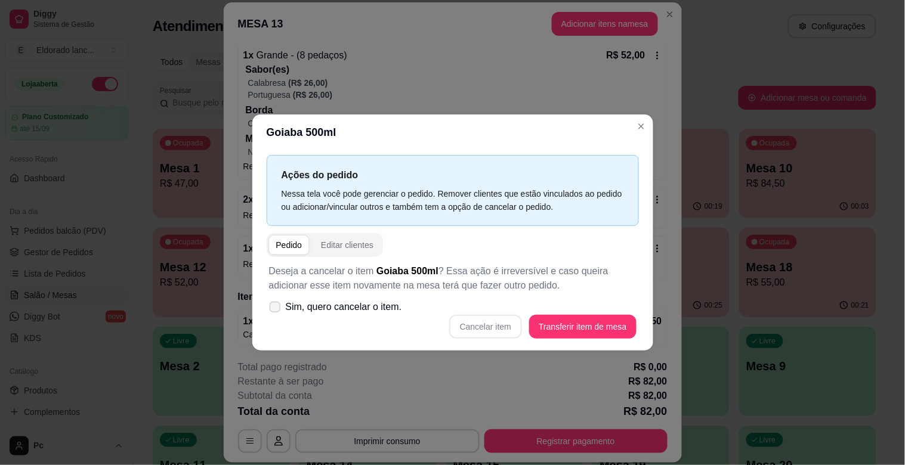
click at [272, 308] on icon at bounding box center [274, 307] width 9 height 7
click at [272, 310] on input "Sim, quero cancelar o item." at bounding box center [272, 314] width 8 height 8
checkbox input "true"
click at [481, 317] on button "Cancelar item" at bounding box center [485, 327] width 71 height 23
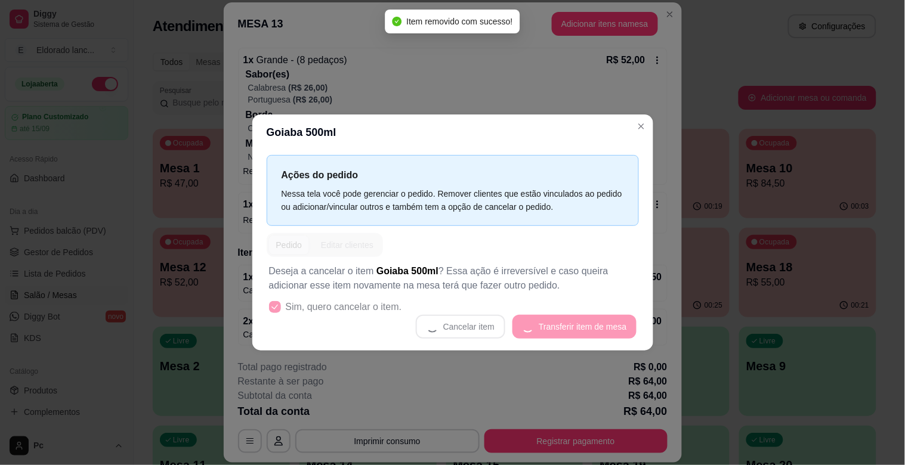
scroll to position [159, 0]
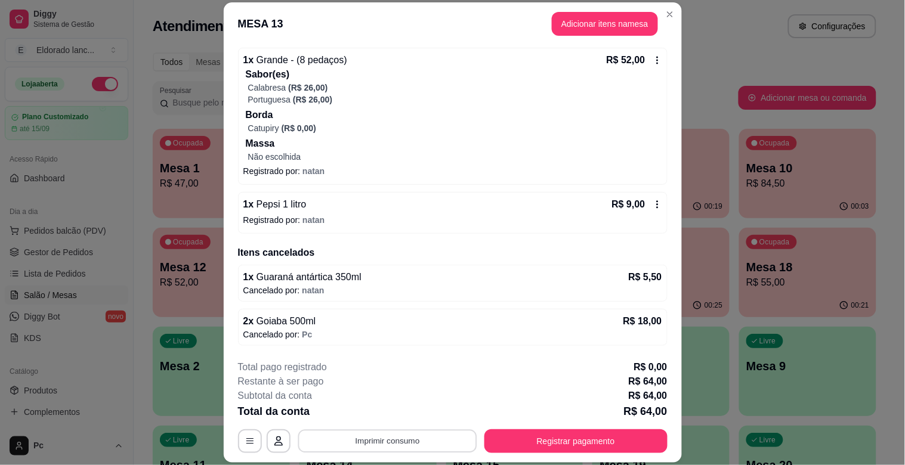
click at [415, 452] on button "Imprimir consumo" at bounding box center [387, 441] width 179 height 23
click at [402, 415] on button "IMPRESSORA" at bounding box center [386, 413] width 84 height 18
click at [568, 434] on button "Registrar pagamento" at bounding box center [576, 441] width 178 height 23
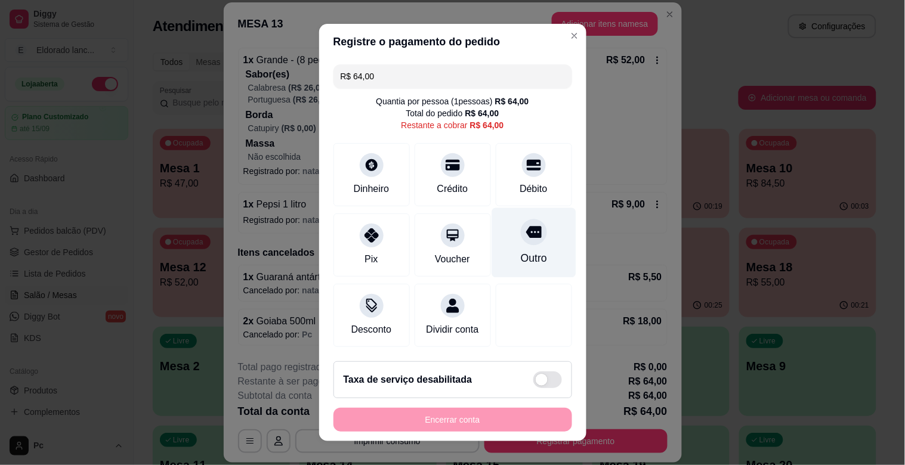
click at [502, 211] on div "Outro" at bounding box center [534, 243] width 84 height 70
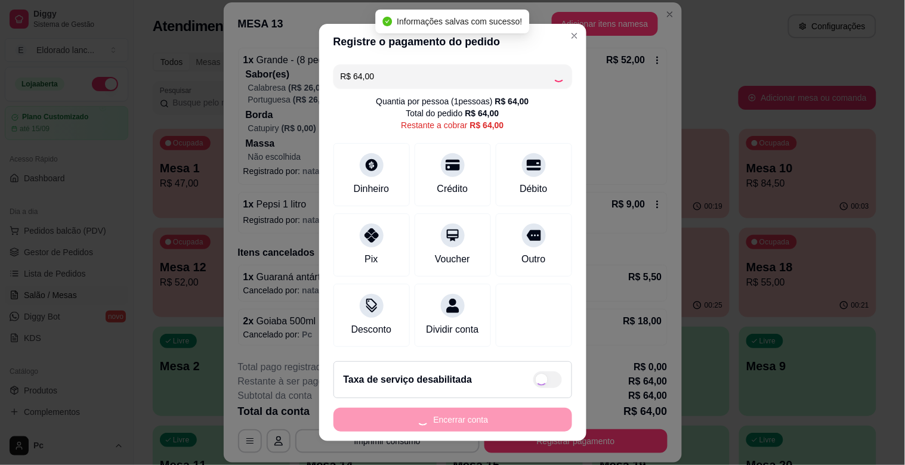
type input "R$ 0,00"
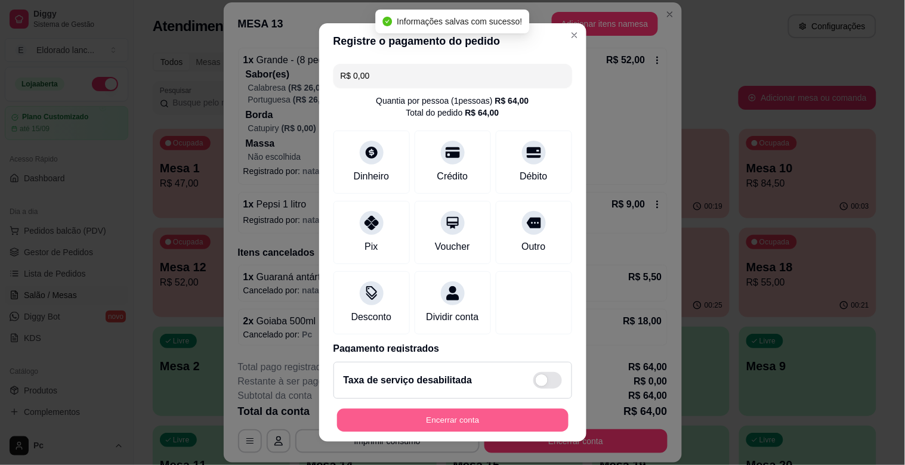
click at [458, 422] on button "Encerrar conta" at bounding box center [452, 420] width 231 height 23
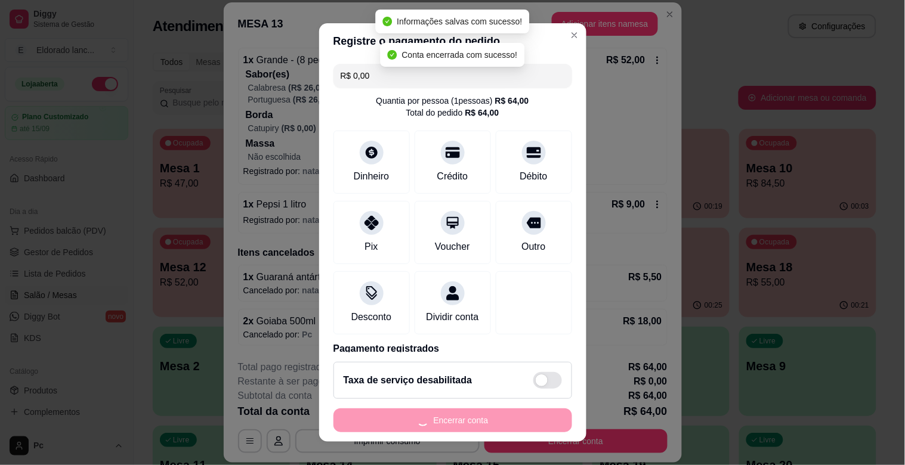
scroll to position [0, 0]
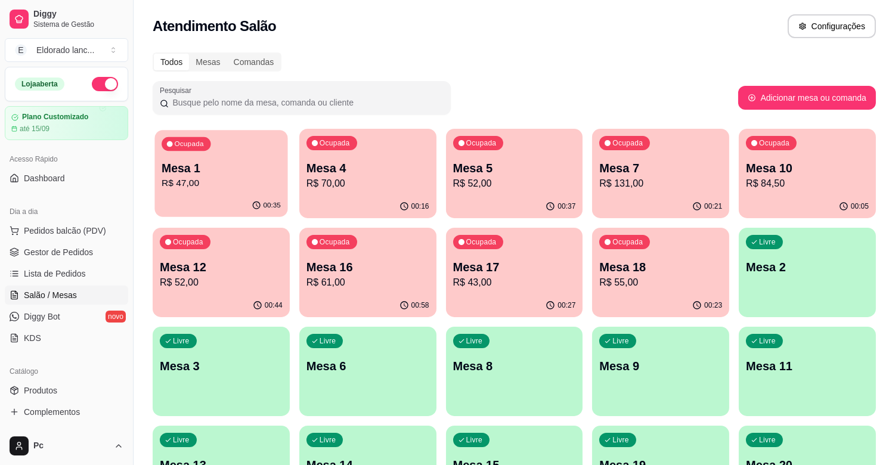
click at [167, 185] on p "R$ 47,00" at bounding box center [221, 184] width 119 height 14
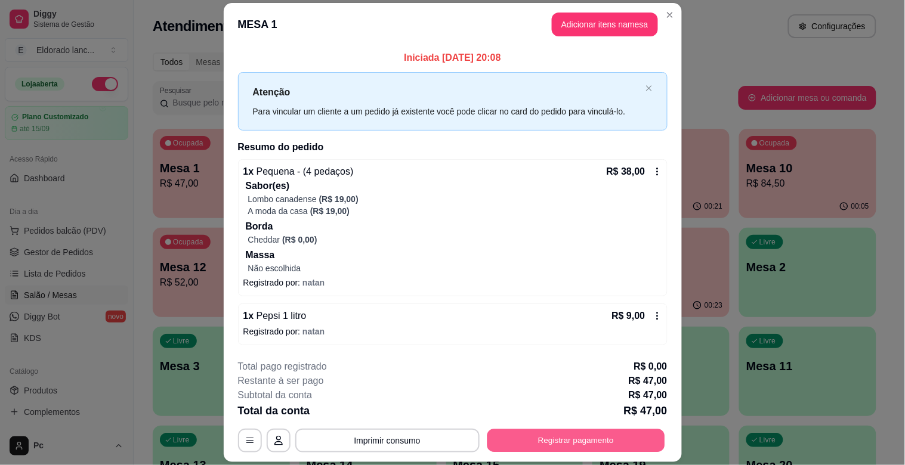
click at [514, 436] on button "Registrar pagamento" at bounding box center [576, 440] width 178 height 23
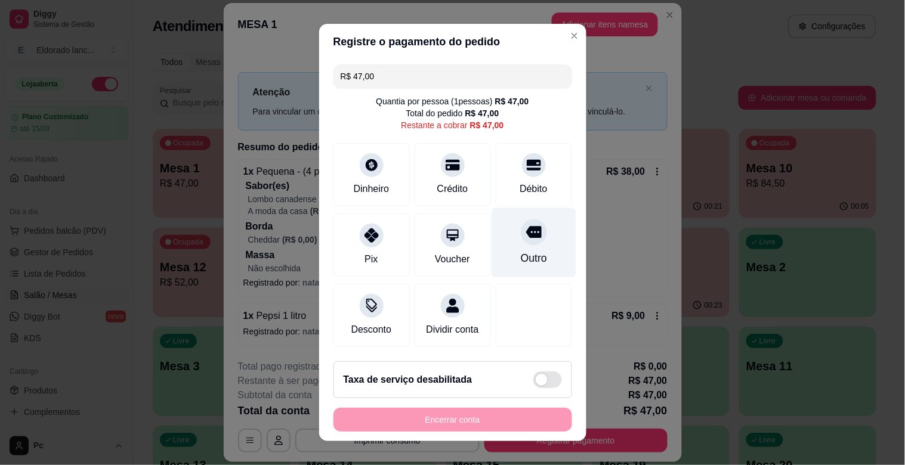
click at [526, 237] on icon at bounding box center [534, 233] width 16 height 12
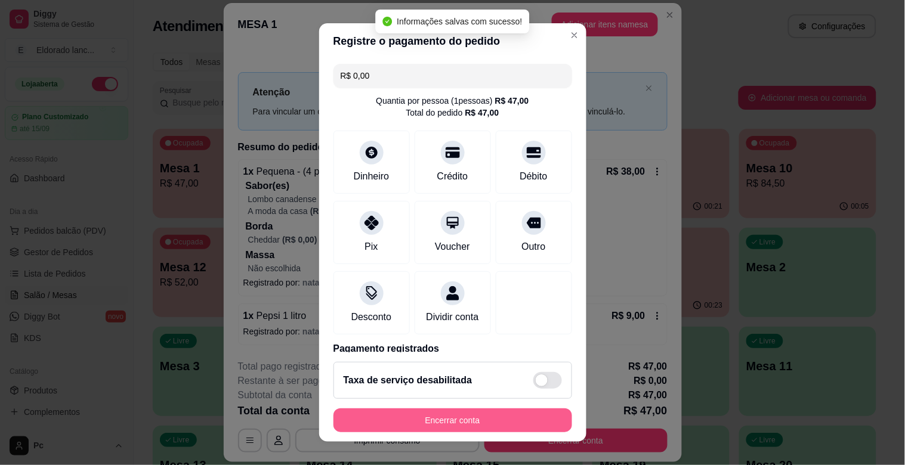
type input "R$ 0,00"
click at [436, 416] on button "Encerrar conta" at bounding box center [452, 420] width 231 height 23
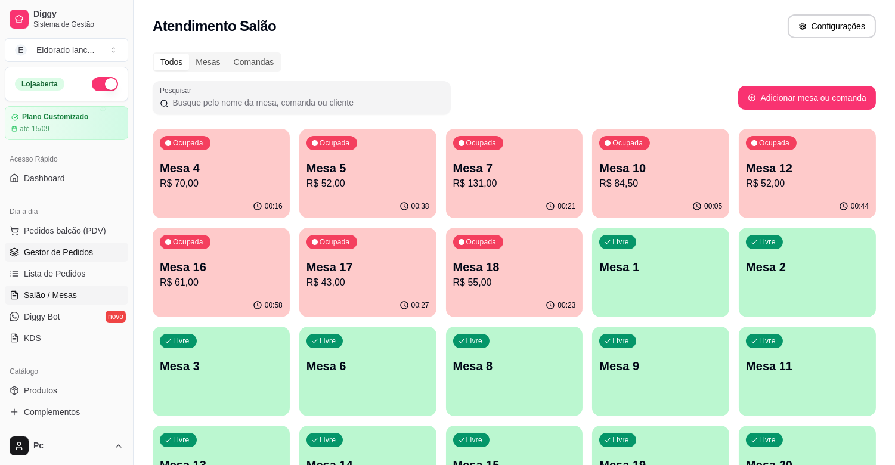
click at [32, 251] on span "Gestor de Pedidos" at bounding box center [58, 252] width 69 height 12
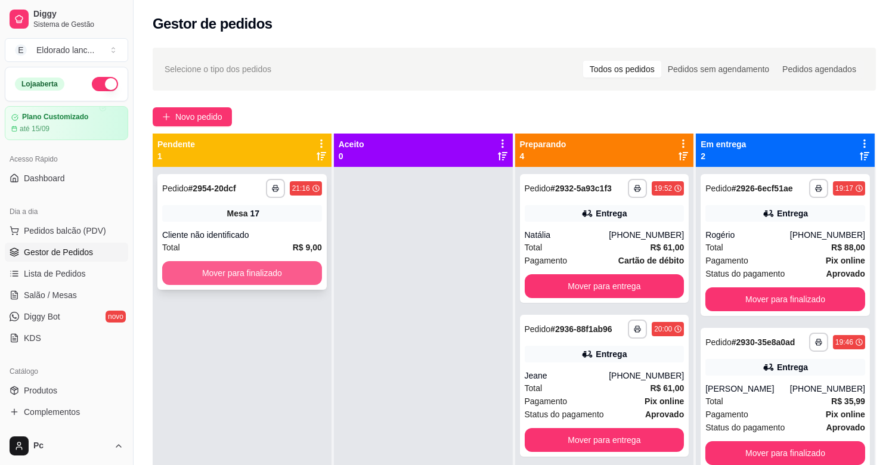
click at [284, 268] on button "Mover para finalizado" at bounding box center [242, 273] width 160 height 24
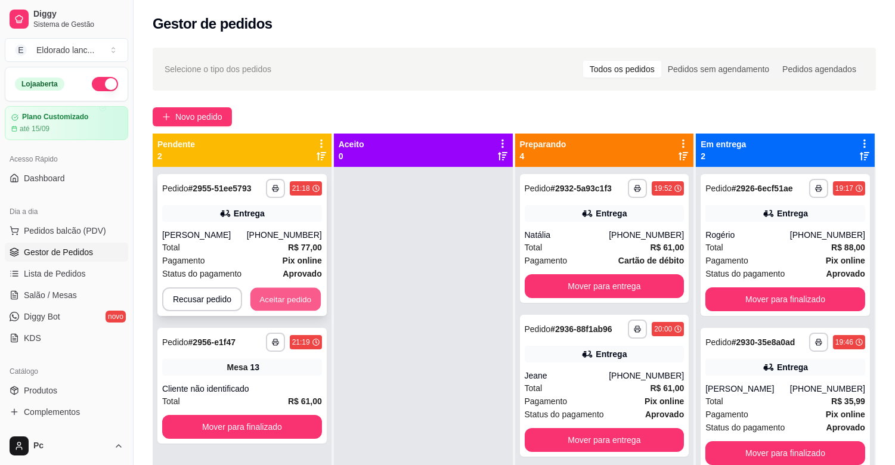
click at [287, 306] on button "Aceitar pedido" at bounding box center [286, 299] width 70 height 23
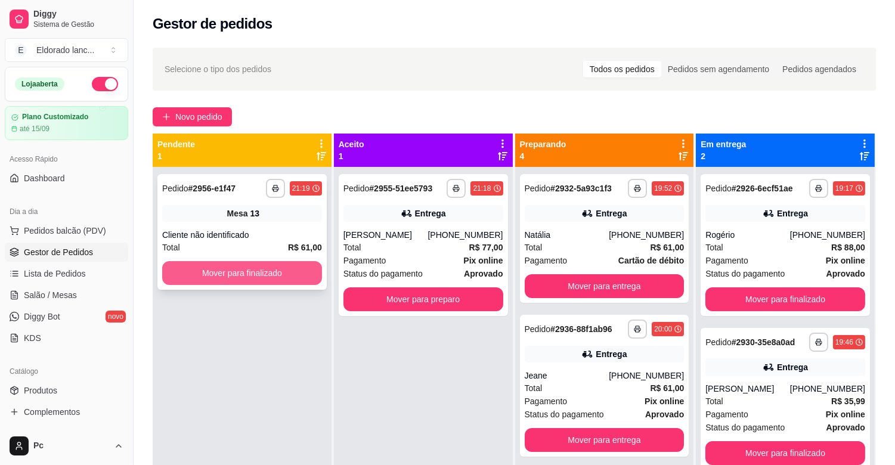
click at [273, 273] on button "Mover para finalizado" at bounding box center [242, 273] width 160 height 24
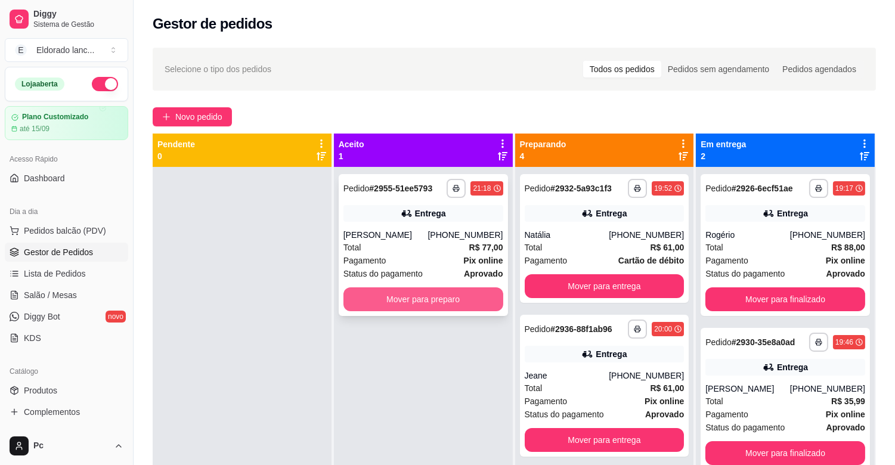
click at [380, 305] on button "Mover para preparo" at bounding box center [424, 300] width 160 height 24
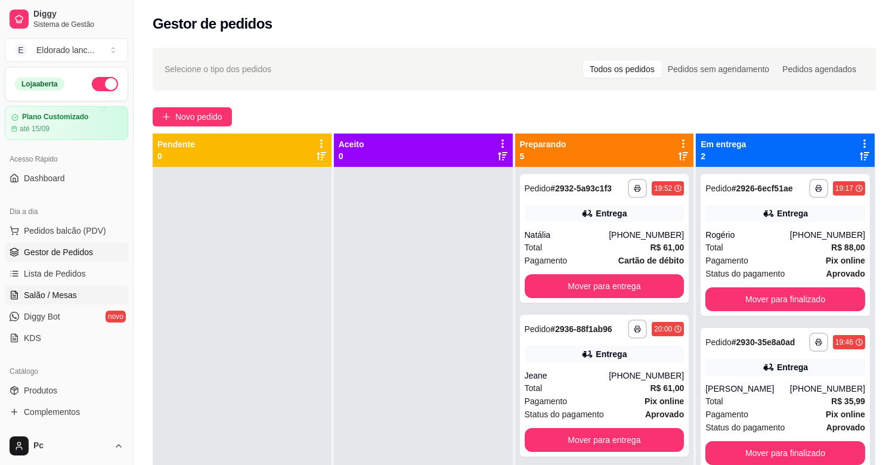
click at [81, 295] on link "Salão / Mesas" at bounding box center [66, 295] width 123 height 19
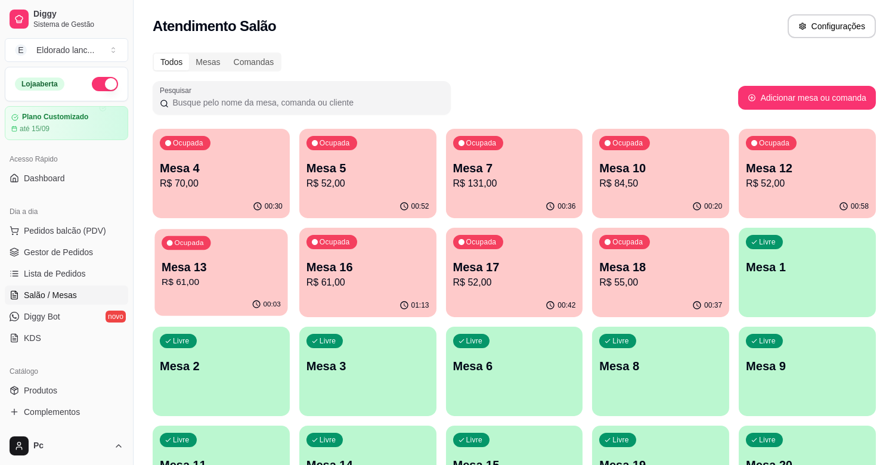
click at [263, 291] on div "Ocupada Mesa 13 R$ 61,00" at bounding box center [221, 261] width 133 height 64
click at [838, 198] on div "00:59" at bounding box center [808, 205] width 133 height 23
click at [258, 260] on p "Mesa 13" at bounding box center [221, 268] width 119 height 16
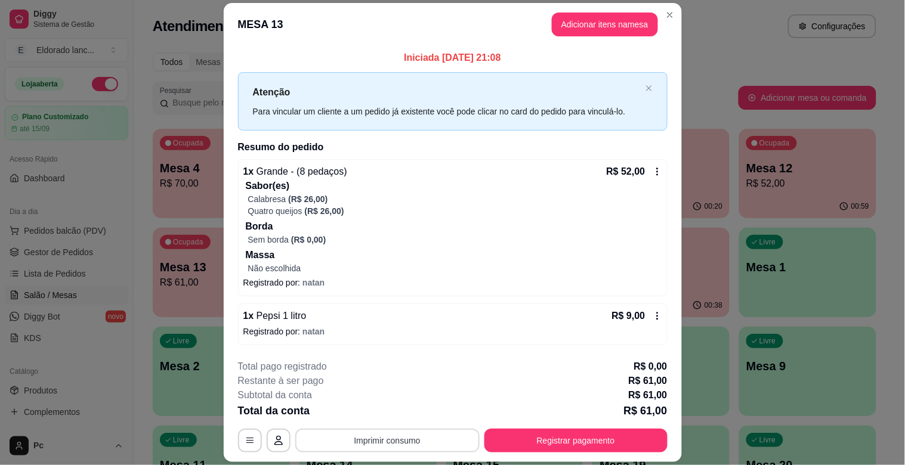
click at [412, 438] on button "Imprimir consumo" at bounding box center [387, 441] width 184 height 24
click at [392, 418] on button "IMPRESSORA" at bounding box center [386, 413] width 87 height 19
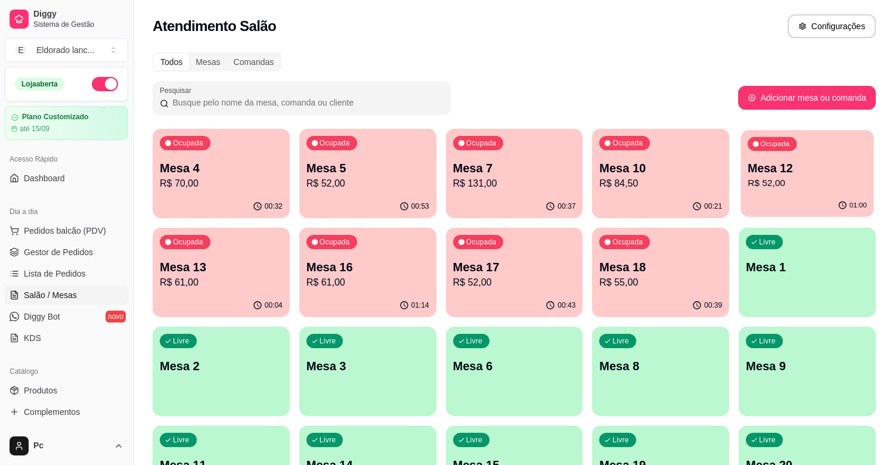
click at [796, 211] on div "01:00" at bounding box center [808, 205] width 133 height 23
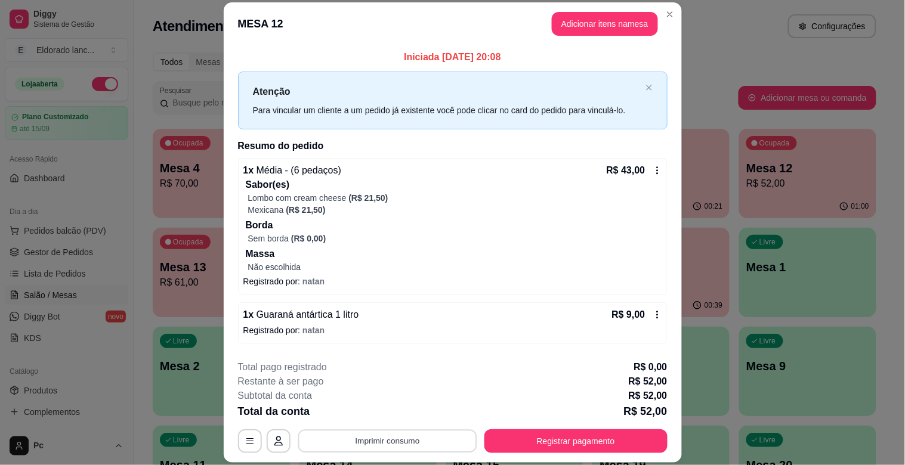
click at [453, 437] on button "Imprimir consumo" at bounding box center [387, 441] width 179 height 23
click at [387, 409] on button "IMPRESSORA" at bounding box center [386, 413] width 84 height 18
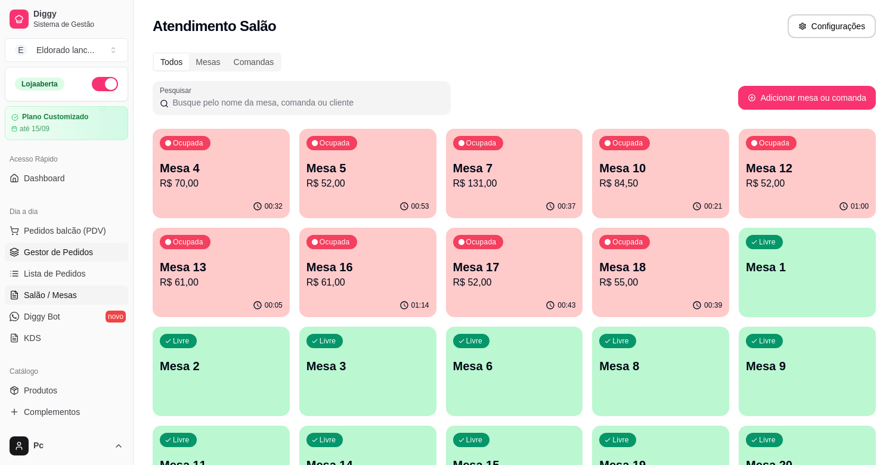
click at [79, 257] on span "Gestor de Pedidos" at bounding box center [58, 252] width 69 height 12
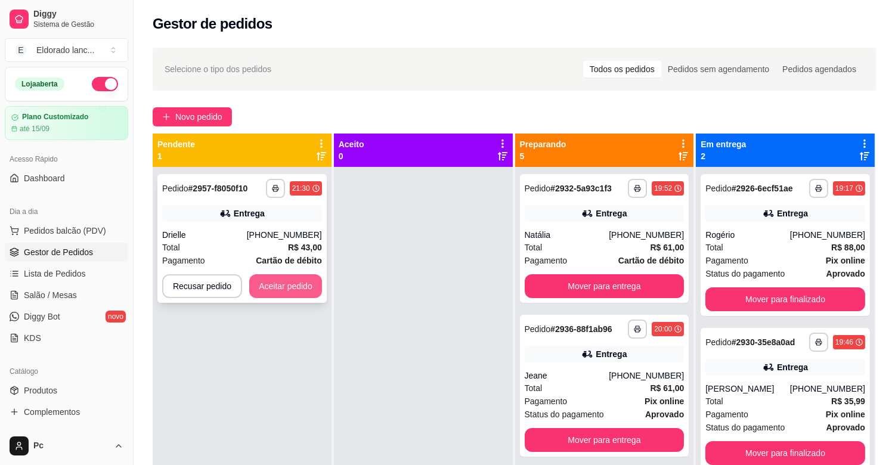
click at [305, 285] on button "Aceitar pedido" at bounding box center [285, 286] width 73 height 24
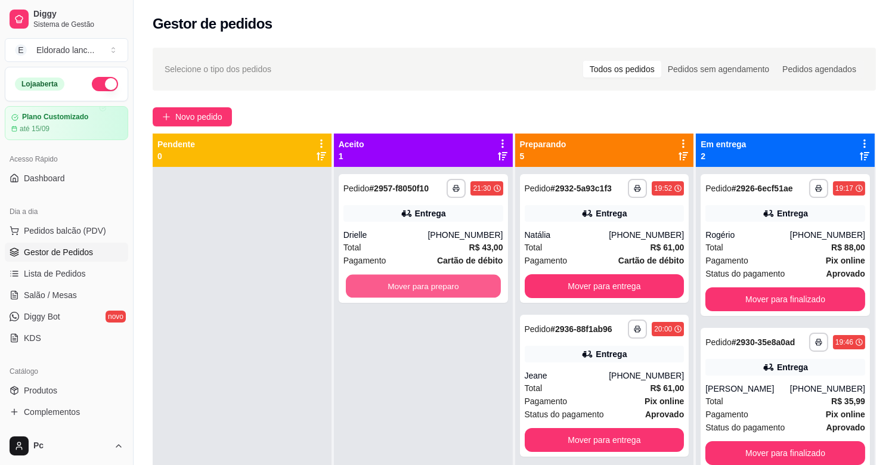
click at [438, 296] on button "Mover para preparo" at bounding box center [423, 286] width 155 height 23
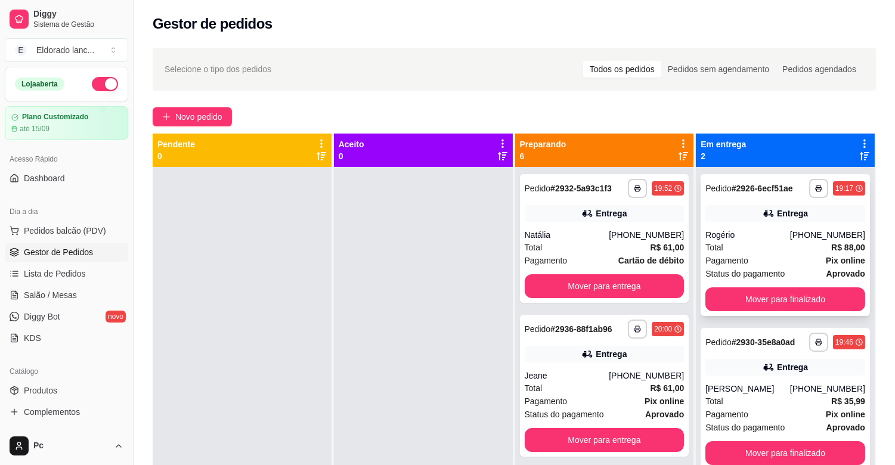
click at [750, 233] on div "Rogério" at bounding box center [748, 235] width 85 height 12
click at [836, 288] on button "Mover para finalizado" at bounding box center [786, 300] width 160 height 24
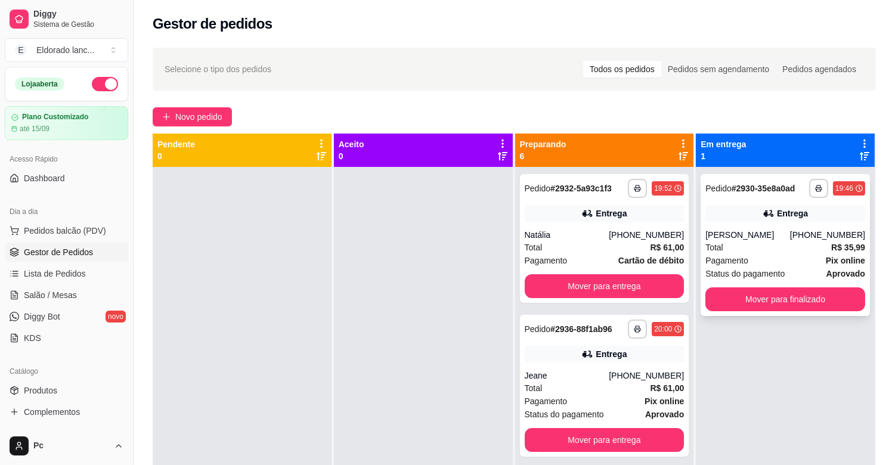
click at [790, 220] on div "Entrega" at bounding box center [786, 213] width 160 height 17
click at [816, 291] on button "Mover para finalizado" at bounding box center [785, 299] width 155 height 23
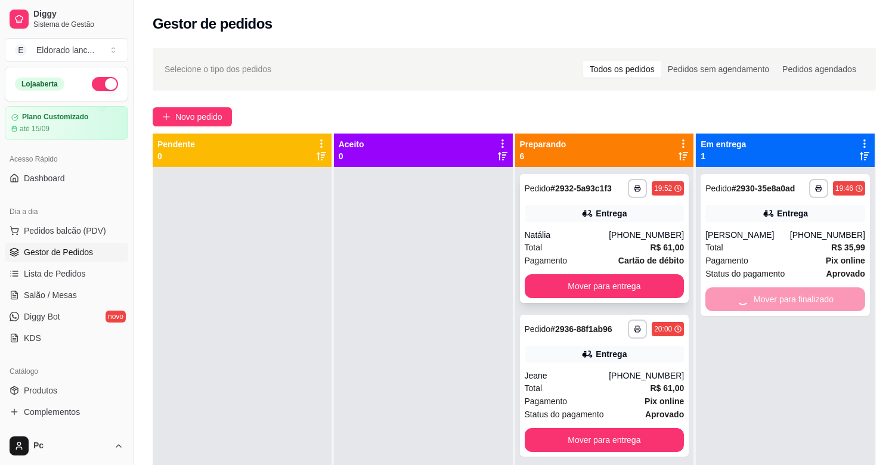
click at [575, 187] on strong "# 2932-5a93c1f3" at bounding box center [581, 189] width 61 height 10
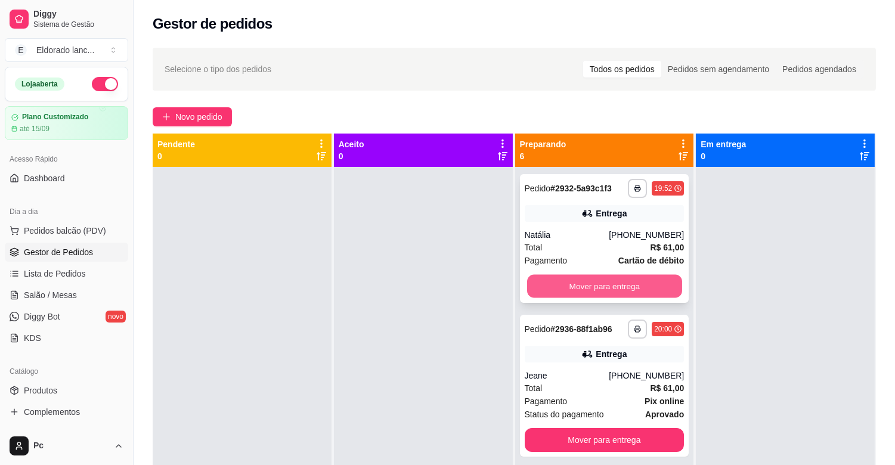
click at [641, 289] on button "Mover para entrega" at bounding box center [604, 286] width 155 height 23
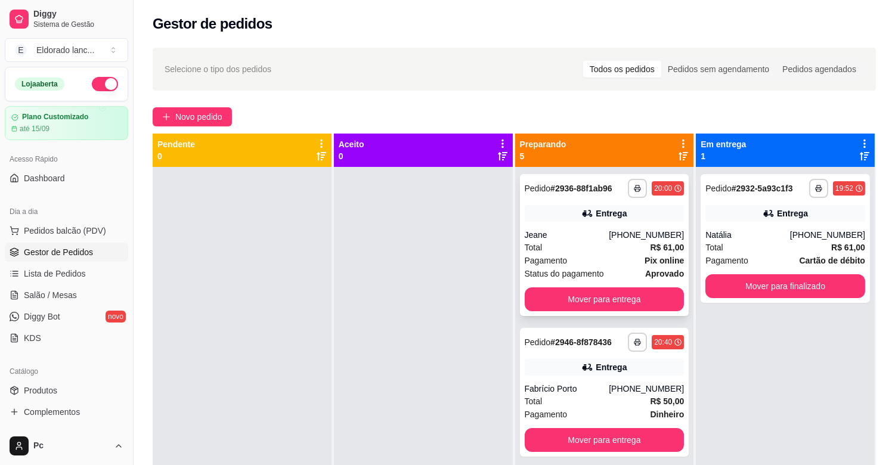
click at [583, 218] on div "Entrega" at bounding box center [605, 213] width 160 height 17
click at [628, 279] on div "Status do pagamento aprovado" at bounding box center [605, 273] width 160 height 13
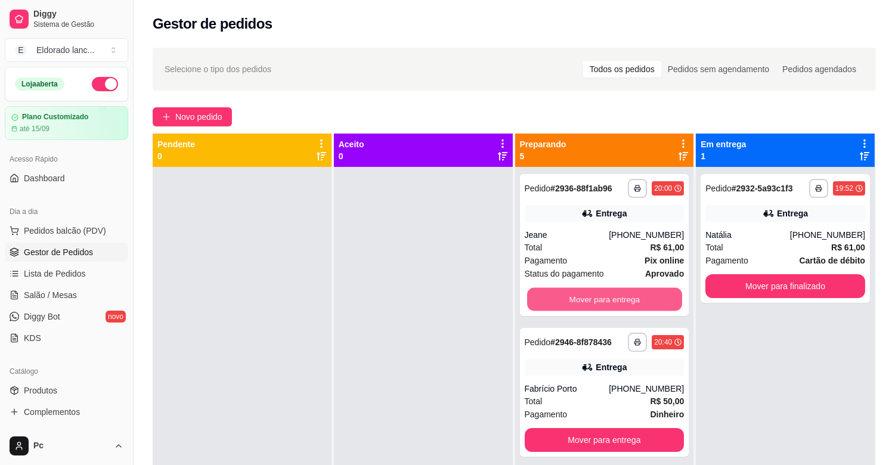
click at [624, 299] on button "Mover para entrega" at bounding box center [604, 299] width 155 height 23
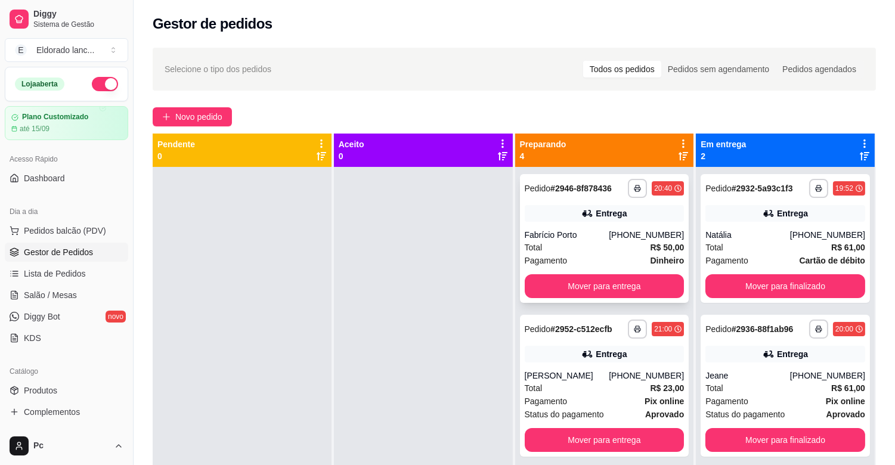
click at [634, 249] on div "Total R$ 50,00" at bounding box center [605, 247] width 160 height 13
click at [752, 298] on div "**********" at bounding box center [785, 238] width 169 height 129
click at [754, 290] on button "Mover para finalizado" at bounding box center [786, 286] width 160 height 24
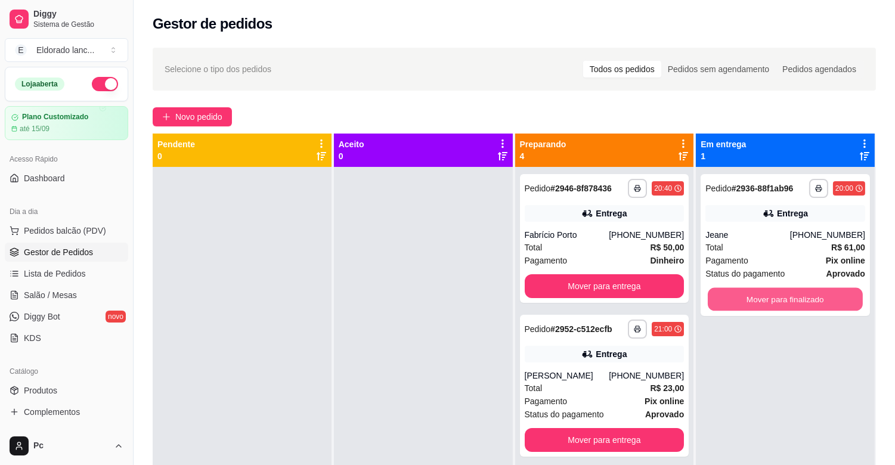
click at [754, 290] on button "Mover para finalizado" at bounding box center [785, 299] width 155 height 23
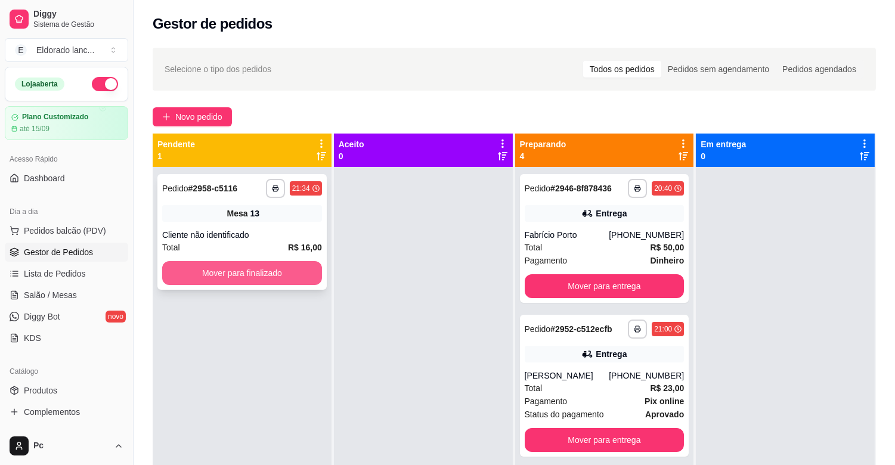
click at [291, 279] on button "Mover para finalizado" at bounding box center [242, 273] width 160 height 24
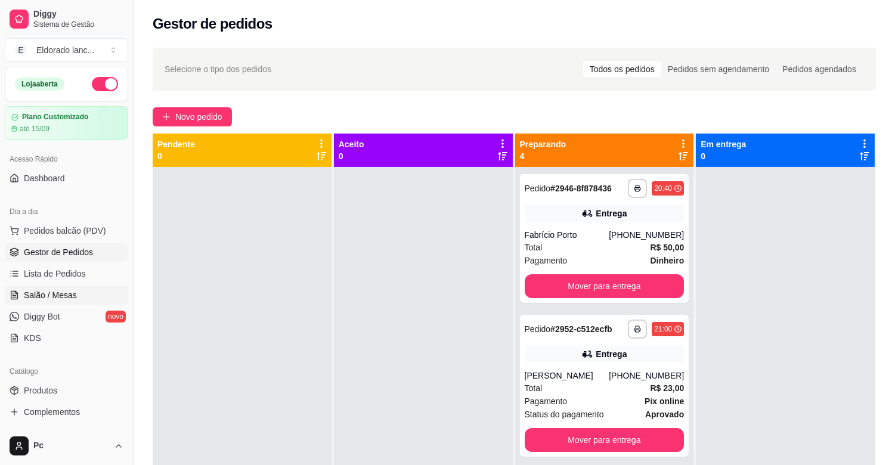
click at [57, 292] on span "Salão / Mesas" at bounding box center [50, 295] width 53 height 12
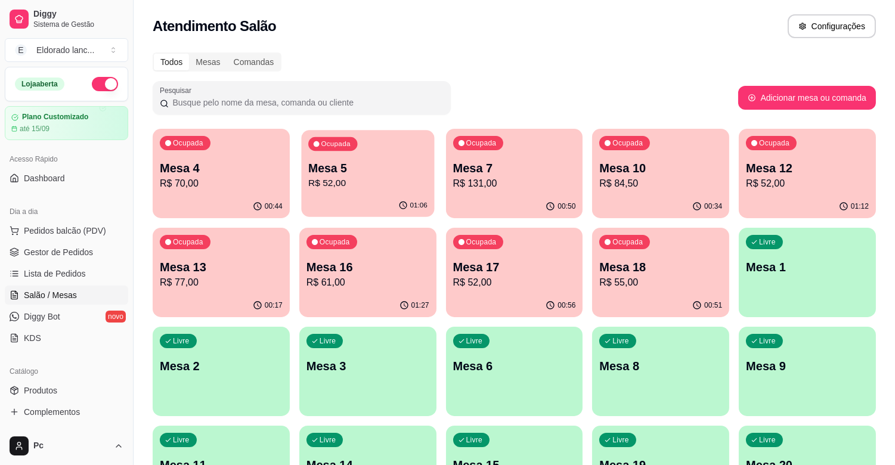
click at [353, 197] on div "01:06" at bounding box center [367, 205] width 133 height 23
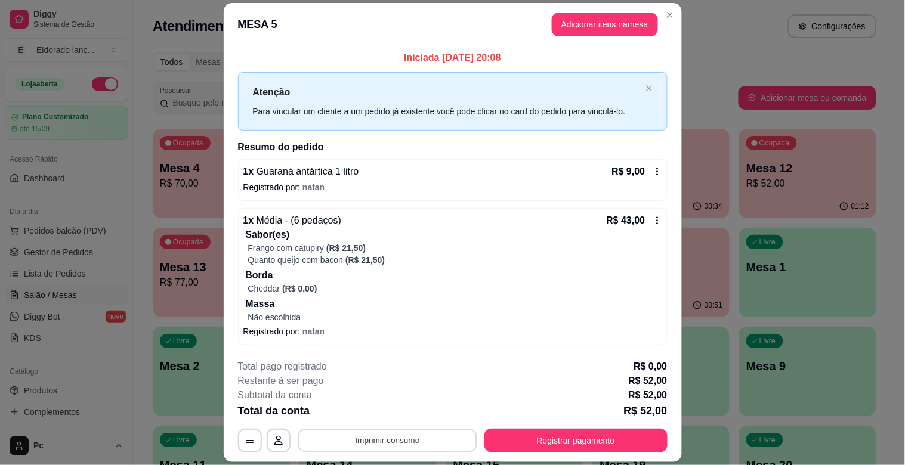
click at [406, 437] on button "Imprimir consumo" at bounding box center [387, 440] width 179 height 23
click at [380, 406] on button "IMPRESSORA" at bounding box center [386, 413] width 84 height 18
click at [591, 444] on button "Registrar pagamento" at bounding box center [576, 440] width 178 height 23
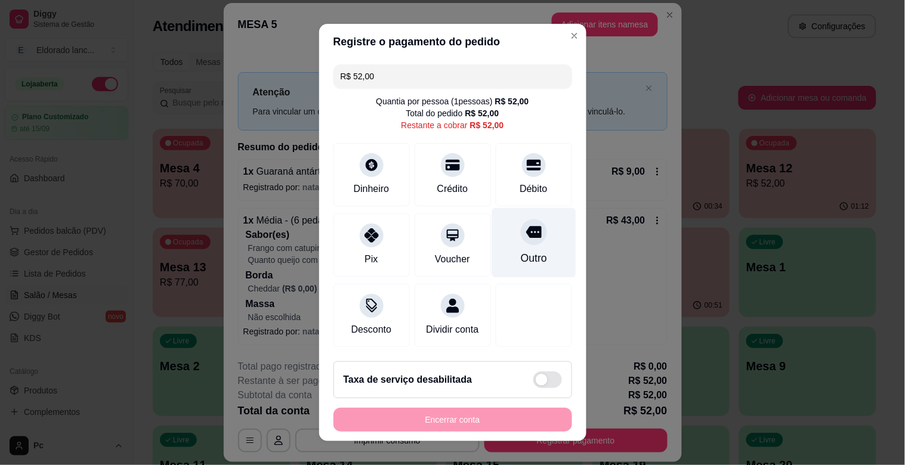
click at [521, 235] on div at bounding box center [534, 232] width 26 height 26
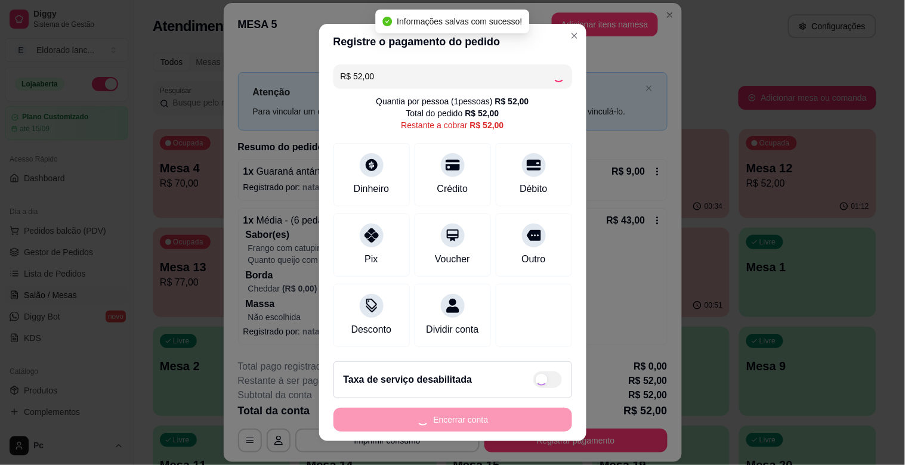
type input "R$ 0,00"
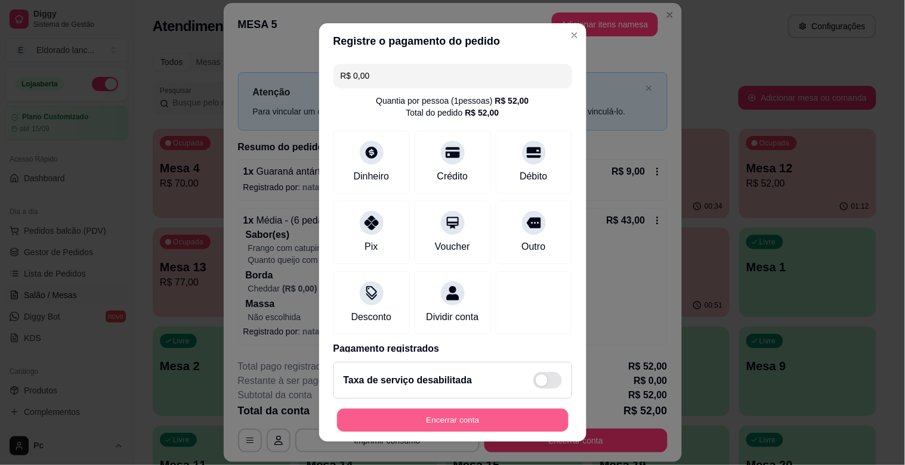
click at [434, 413] on button "Encerrar conta" at bounding box center [452, 420] width 231 height 23
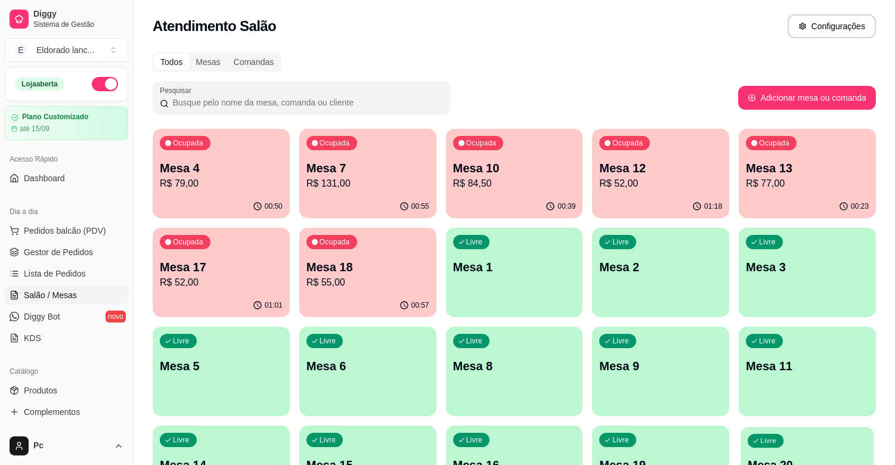
click at [747, 458] on div "Livre Mesa 20" at bounding box center [808, 463] width 133 height 73
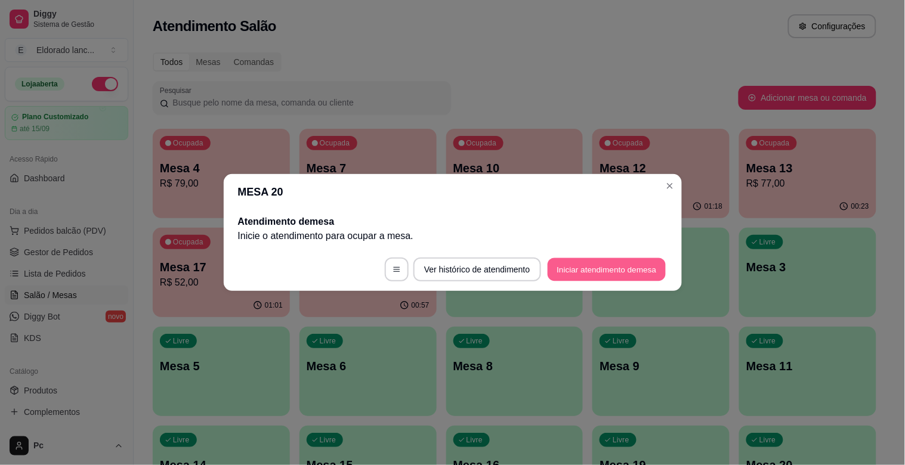
click at [625, 270] on button "Iniciar atendimento de mesa" at bounding box center [607, 269] width 118 height 23
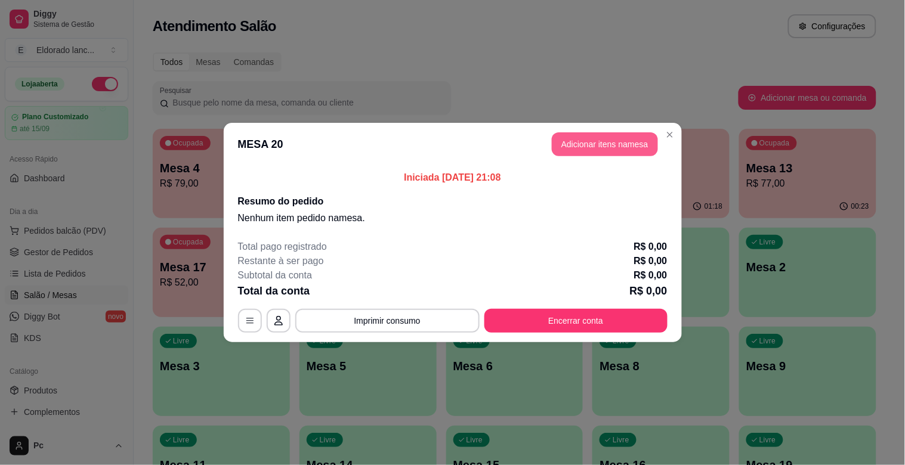
click at [600, 139] on button "Adicionar itens na mesa" at bounding box center [605, 144] width 106 height 24
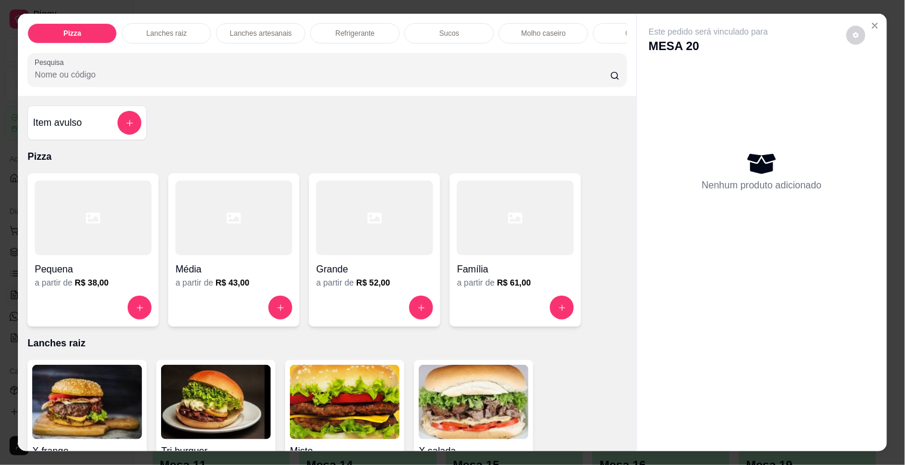
click at [573, 208] on div "Família a partir de R$ 61,00" at bounding box center [515, 250] width 131 height 153
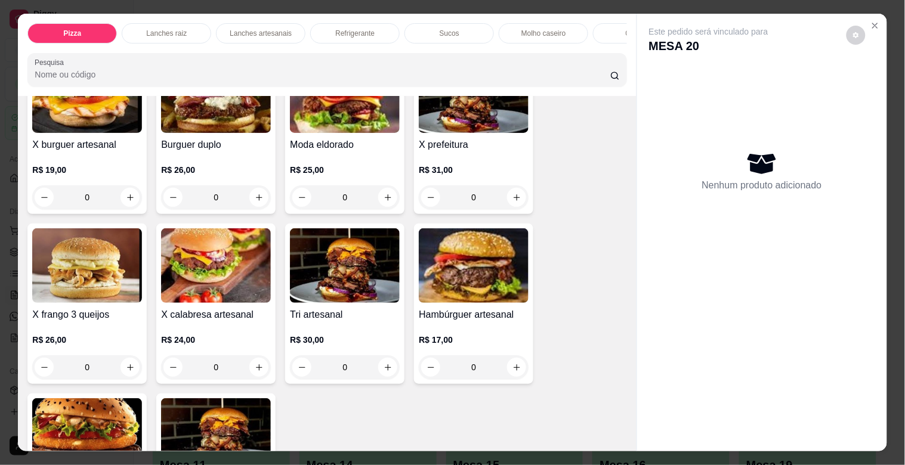
scroll to position [1712, 0]
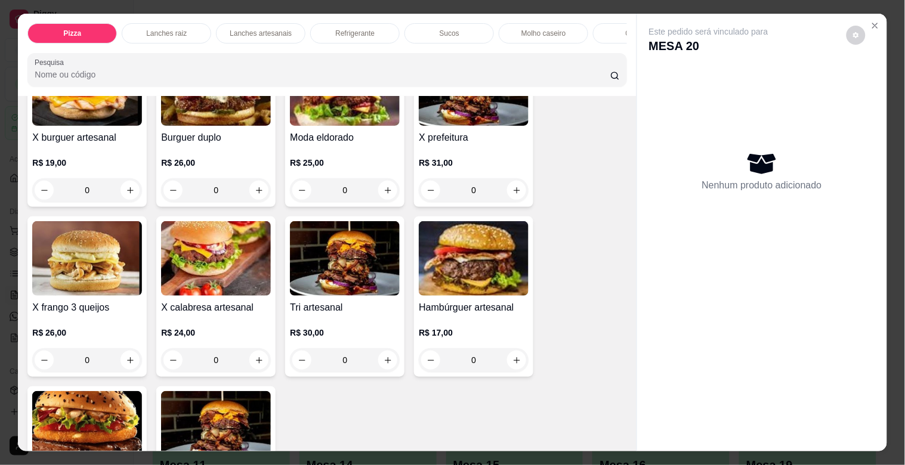
click at [253, 364] on div "0" at bounding box center [216, 360] width 110 height 24
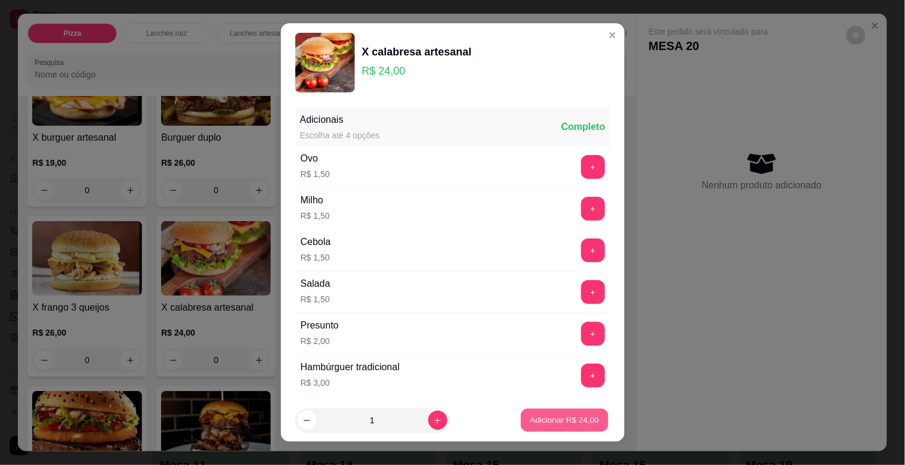
click at [532, 420] on p "Adicionar R$ 24,00" at bounding box center [564, 420] width 69 height 11
type input "1"
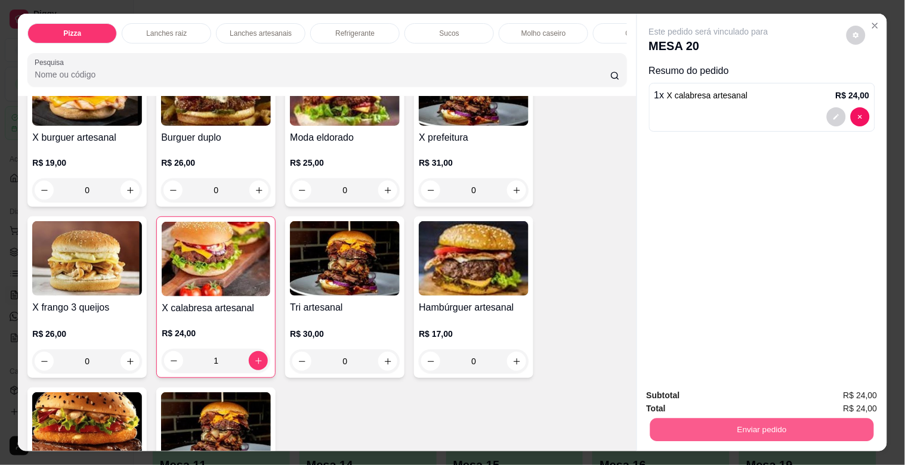
click at [651, 419] on button "Enviar pedido" at bounding box center [762, 429] width 224 height 23
click at [671, 397] on button "Não registrar e enviar pedido" at bounding box center [722, 395] width 124 height 23
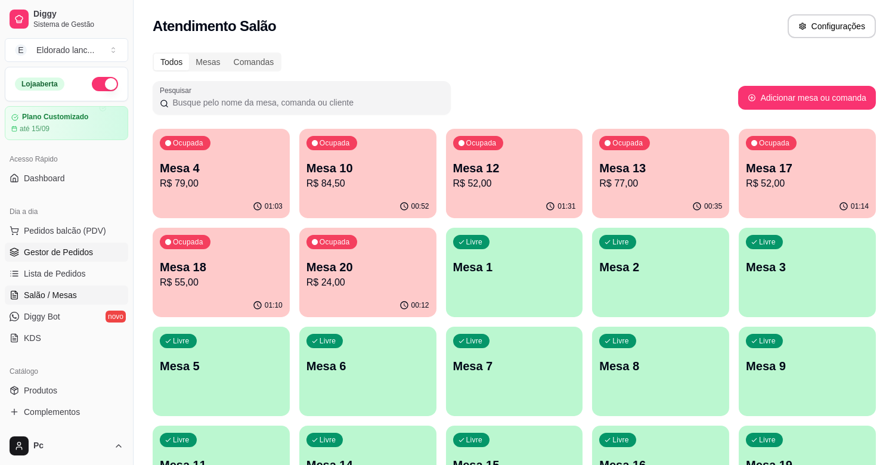
click at [85, 248] on span "Gestor de Pedidos" at bounding box center [58, 252] width 69 height 12
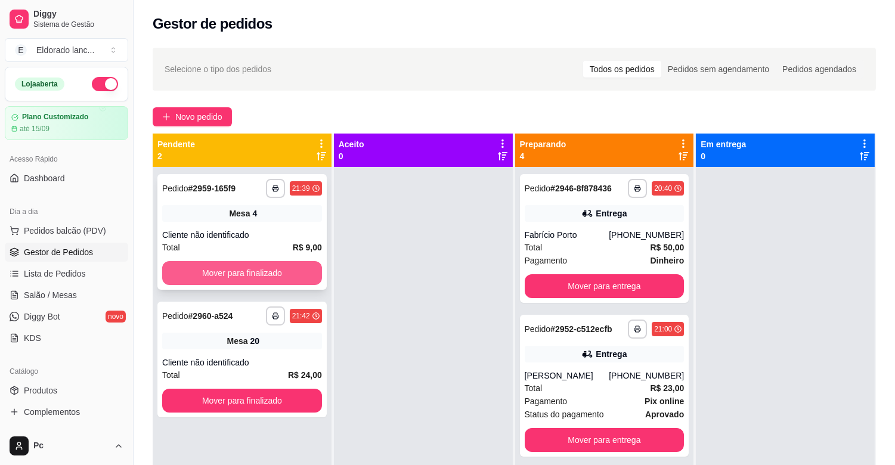
click at [265, 269] on button "Mover para finalizado" at bounding box center [242, 273] width 160 height 24
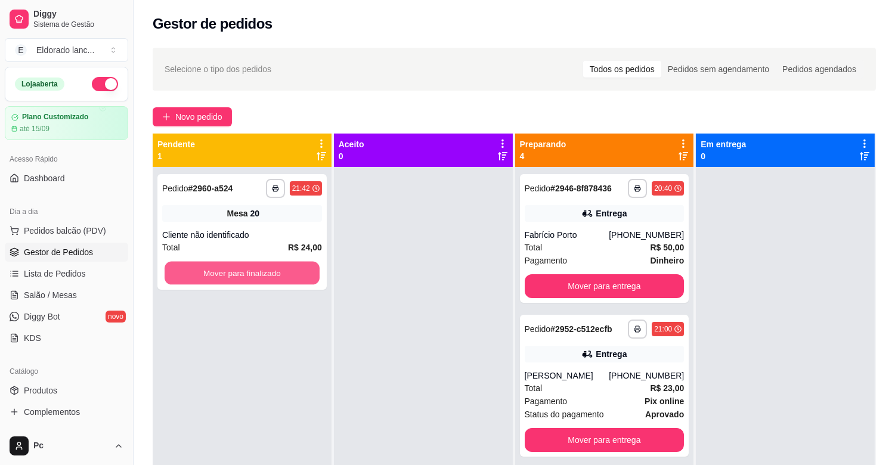
click at [265, 269] on button "Mover para finalizado" at bounding box center [242, 273] width 155 height 23
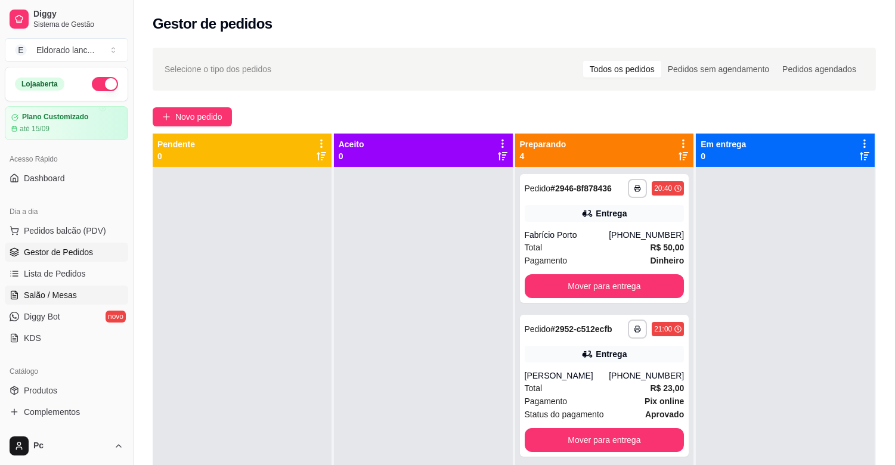
click at [78, 294] on link "Salão / Mesas" at bounding box center [66, 295] width 123 height 19
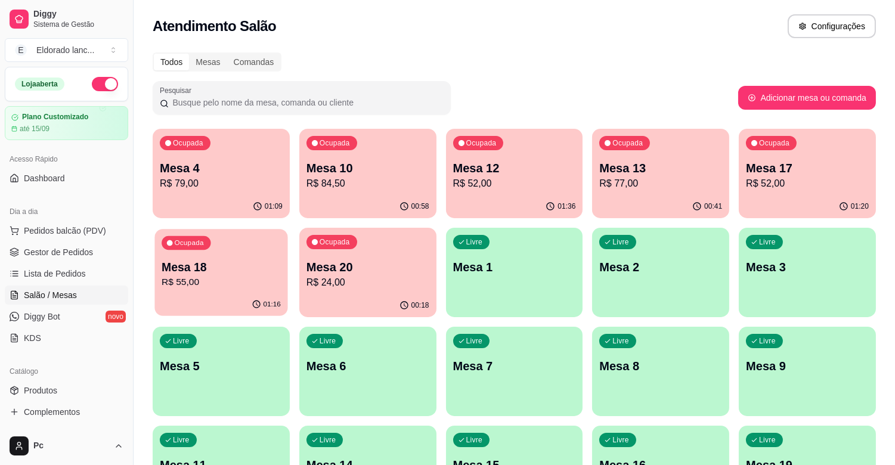
click at [275, 263] on p "Mesa 18" at bounding box center [221, 268] width 119 height 16
click at [761, 171] on p "Mesa 17" at bounding box center [807, 168] width 119 height 16
click at [330, 137] on div "Ocupada" at bounding box center [332, 144] width 49 height 14
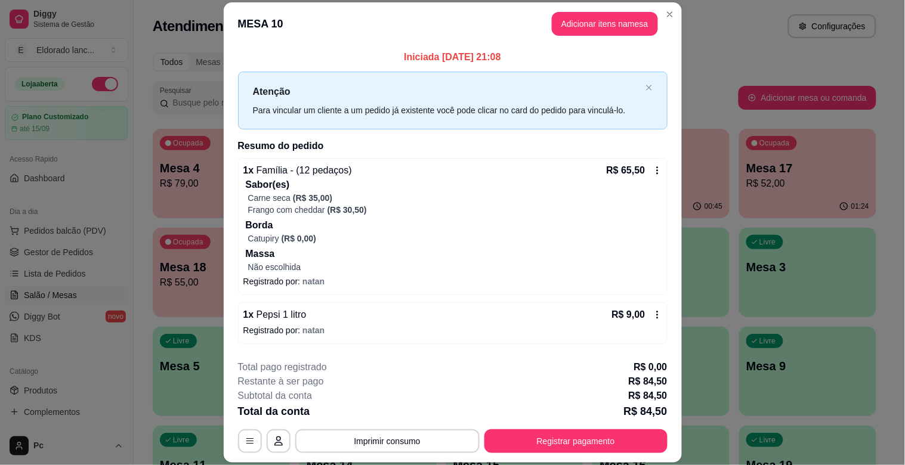
scroll to position [48, 0]
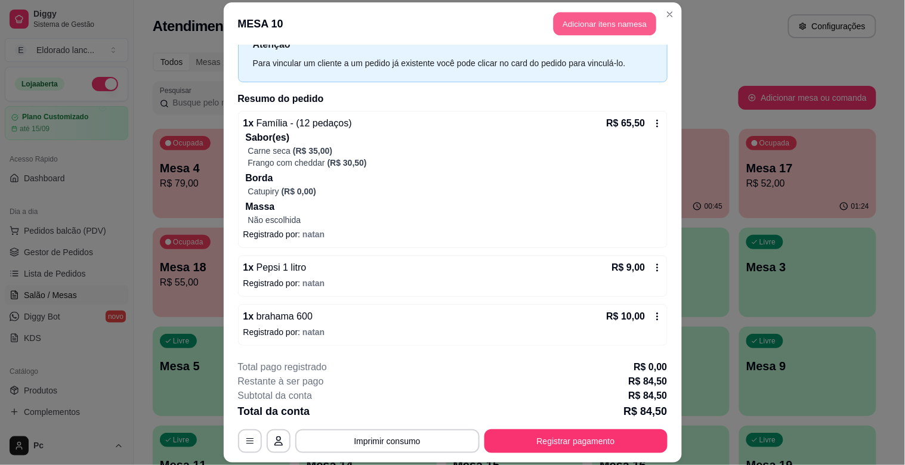
click at [598, 21] on button "Adicionar itens na mesa" at bounding box center [605, 24] width 103 height 23
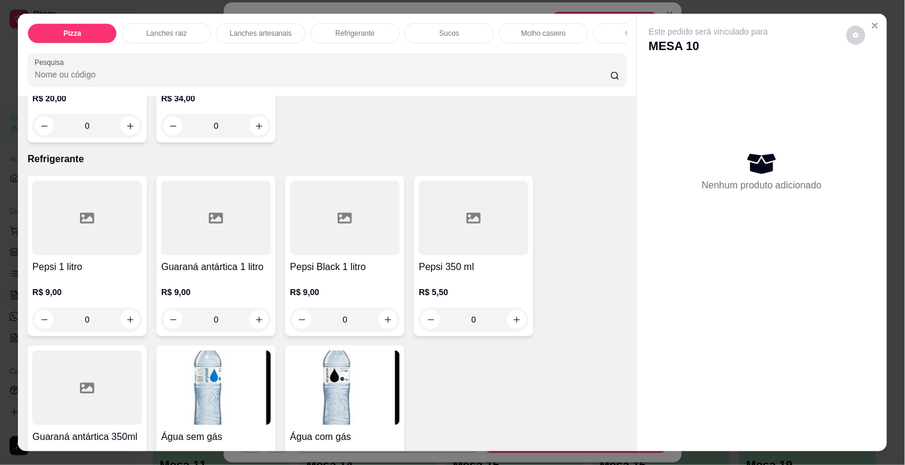
scroll to position [2080, 0]
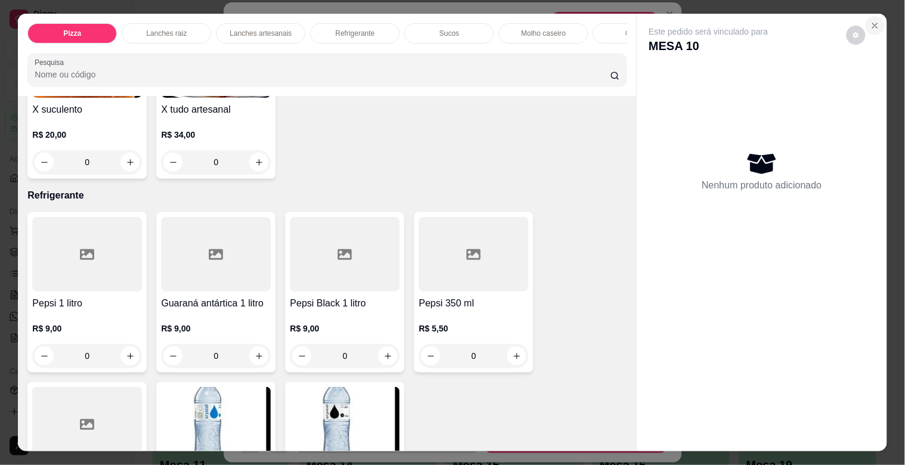
click at [868, 16] on button "Close" at bounding box center [875, 25] width 19 height 19
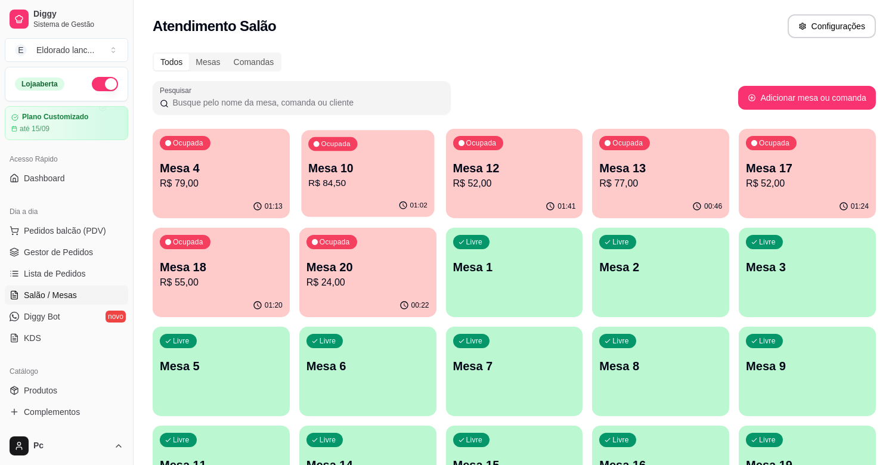
click at [402, 179] on p "R$ 84,50" at bounding box center [367, 184] width 119 height 14
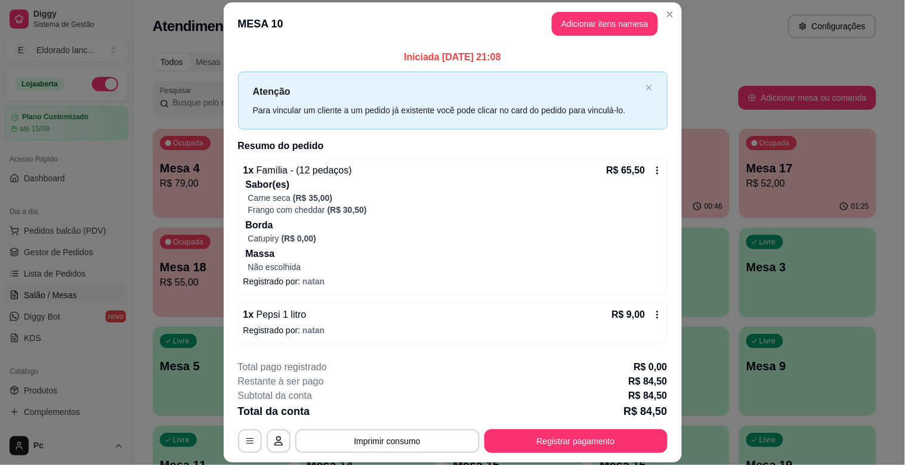
click at [653, 314] on icon at bounding box center [658, 315] width 10 height 10
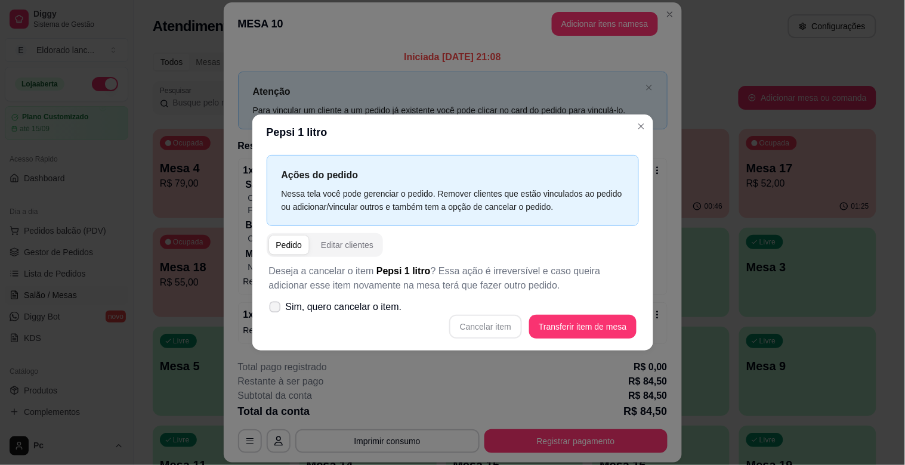
click at [279, 307] on icon at bounding box center [274, 307] width 9 height 7
click at [276, 310] on input "Sim, quero cancelar o item." at bounding box center [272, 314] width 8 height 8
checkbox input "true"
click at [468, 329] on button "Cancelar item" at bounding box center [485, 327] width 71 height 23
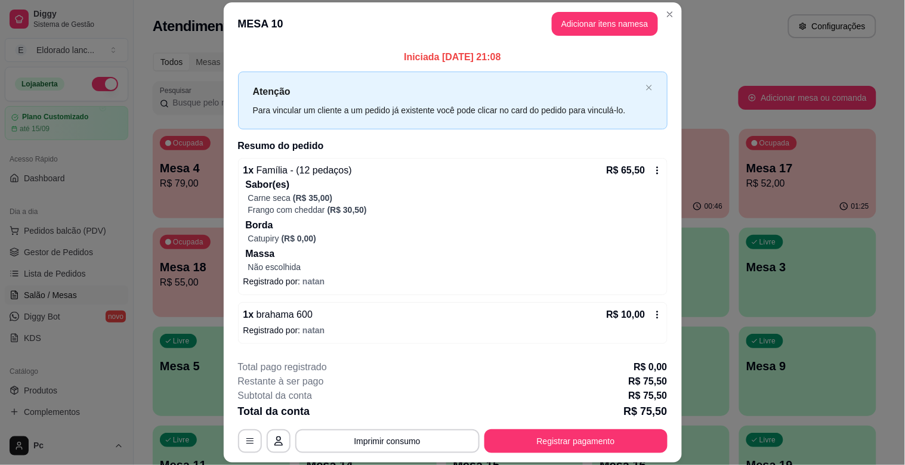
click at [653, 315] on icon at bounding box center [658, 315] width 10 height 10
click at [656, 315] on icon at bounding box center [657, 315] width 2 height 8
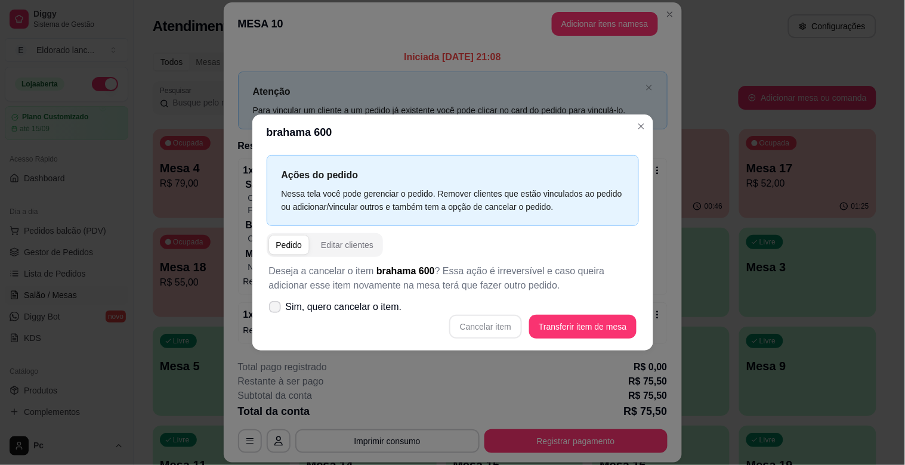
click at [276, 301] on span at bounding box center [275, 307] width 12 height 12
click at [276, 310] on input "Sim, quero cancelar o item." at bounding box center [272, 314] width 8 height 8
checkbox input "true"
click at [498, 327] on button "Cancelar item" at bounding box center [485, 327] width 71 height 23
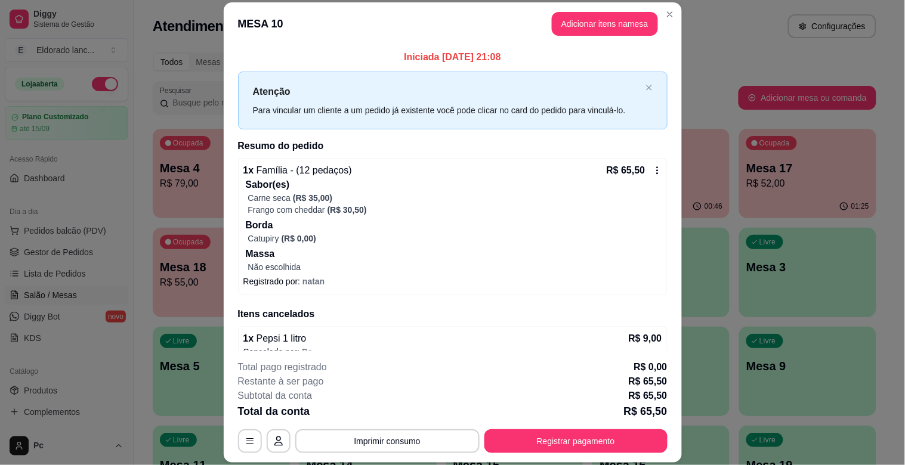
scroll to position [61, 0]
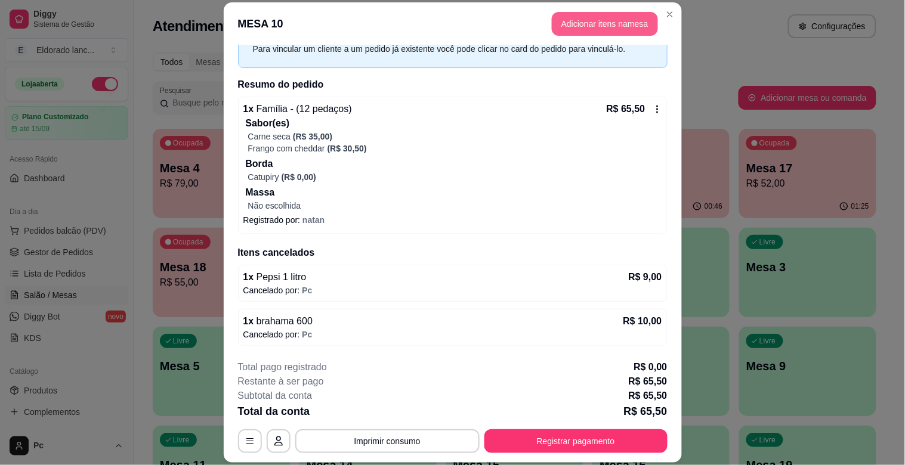
click at [604, 19] on button "Adicionar itens na mesa" at bounding box center [605, 24] width 106 height 24
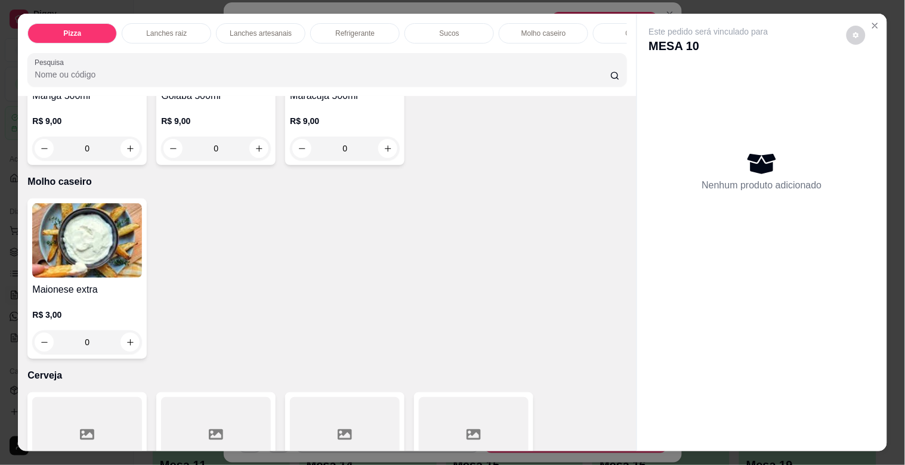
scroll to position [2536, 0]
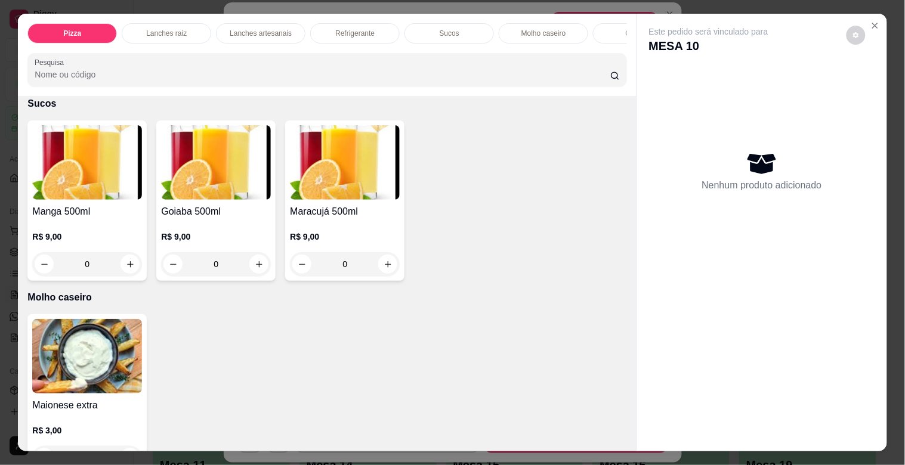
drag, startPoint x: 614, startPoint y: 355, endPoint x: 623, endPoint y: 356, distance: 8.4
click at [623, 356] on div "Item avulso Pizza Pequena a partir de R$ 38,00 Média a partir de R$ 43,00 Grand…" at bounding box center [327, 273] width 618 height 355
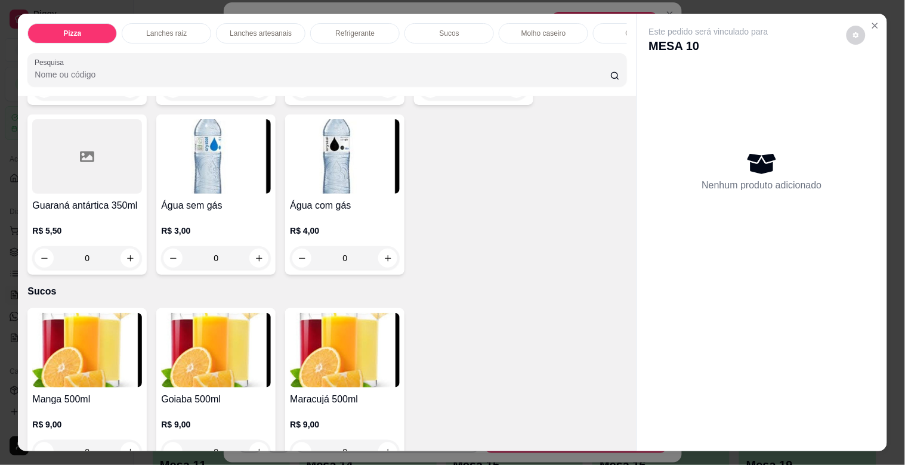
scroll to position [2154, 0]
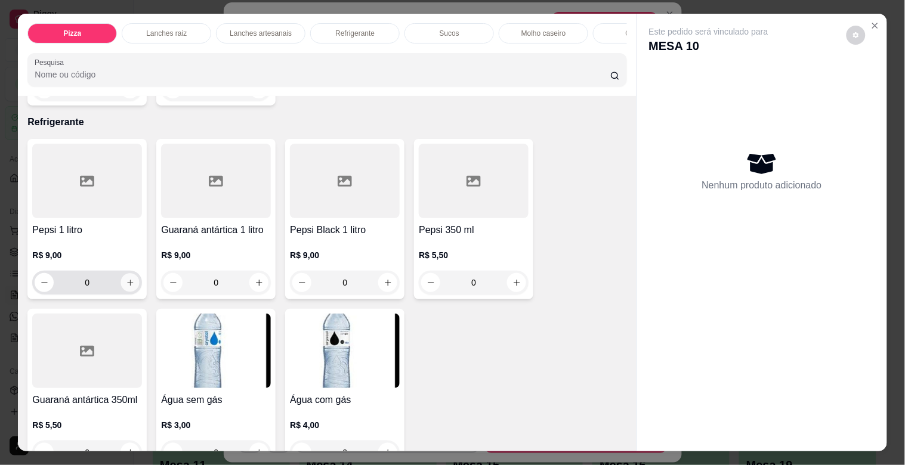
click at [126, 286] on icon "increase-product-quantity" at bounding box center [130, 283] width 9 height 9
type input "1"
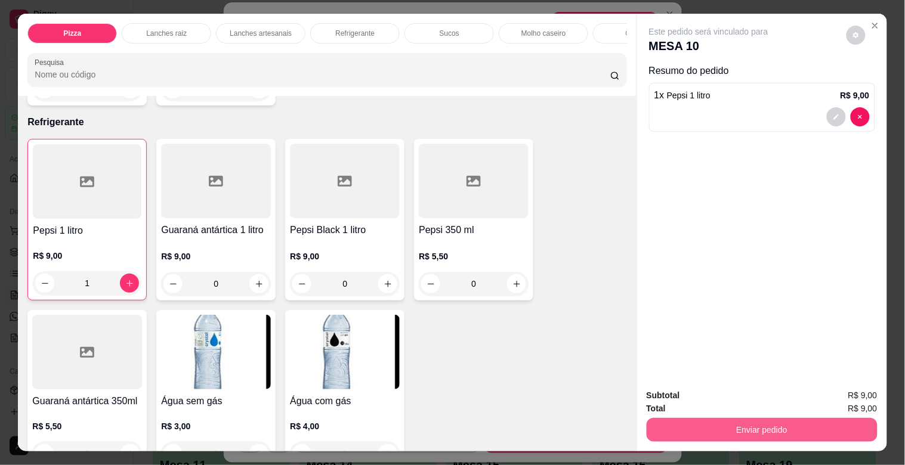
click at [705, 418] on button "Enviar pedido" at bounding box center [762, 430] width 231 height 24
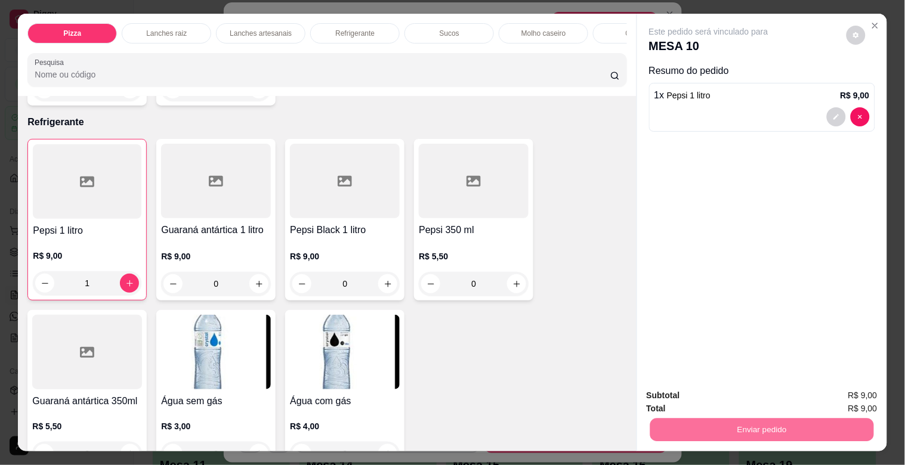
click at [697, 396] on button "Não registrar e enviar pedido" at bounding box center [722, 395] width 121 height 22
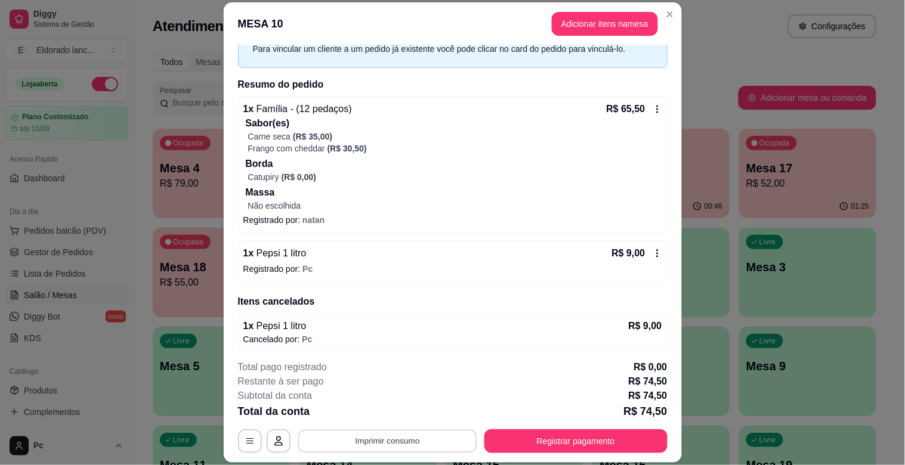
click at [403, 443] on button "Imprimir consumo" at bounding box center [387, 441] width 179 height 23
click at [394, 413] on button "IMPRESSORA" at bounding box center [386, 413] width 84 height 18
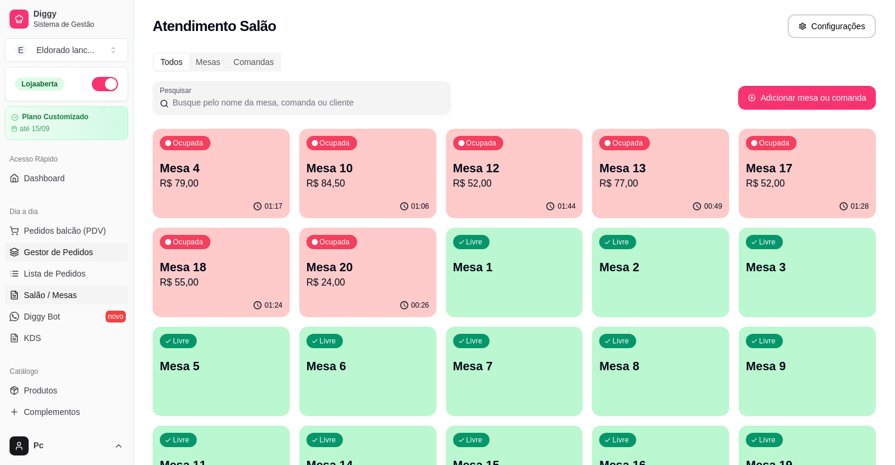
click at [57, 259] on link "Gestor de Pedidos" at bounding box center [66, 252] width 123 height 19
click at [67, 255] on span "Gestor de Pedidos" at bounding box center [58, 252] width 69 height 12
click at [98, 257] on link "Gestor de Pedidos" at bounding box center [66, 252] width 123 height 19
click at [33, 251] on span "Gestor de Pedidos" at bounding box center [58, 252] width 69 height 12
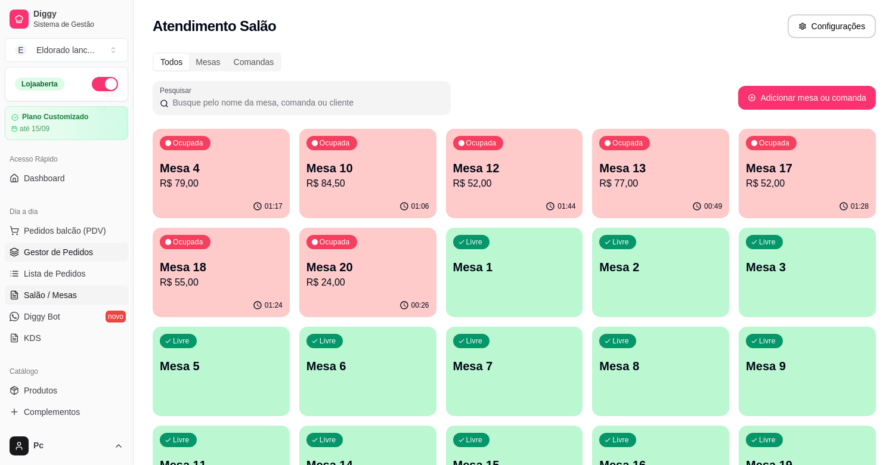
click at [45, 251] on span "Gestor de Pedidos" at bounding box center [58, 252] width 69 height 12
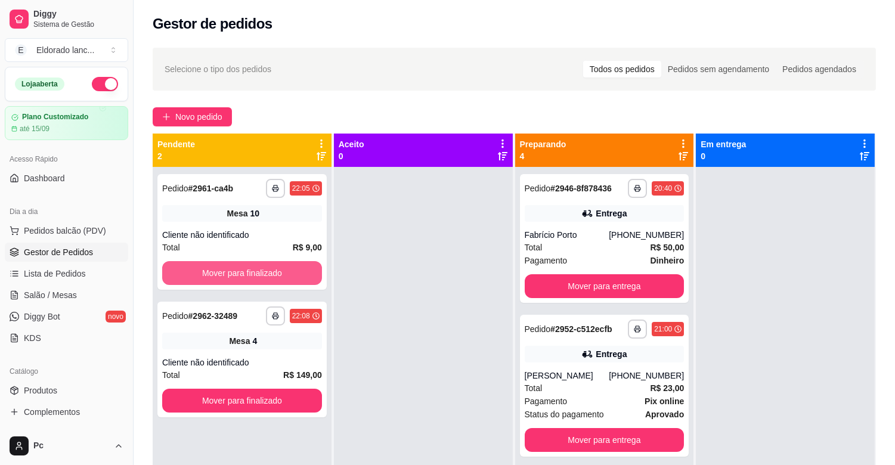
click at [235, 267] on button "Mover para finalizado" at bounding box center [242, 273] width 160 height 24
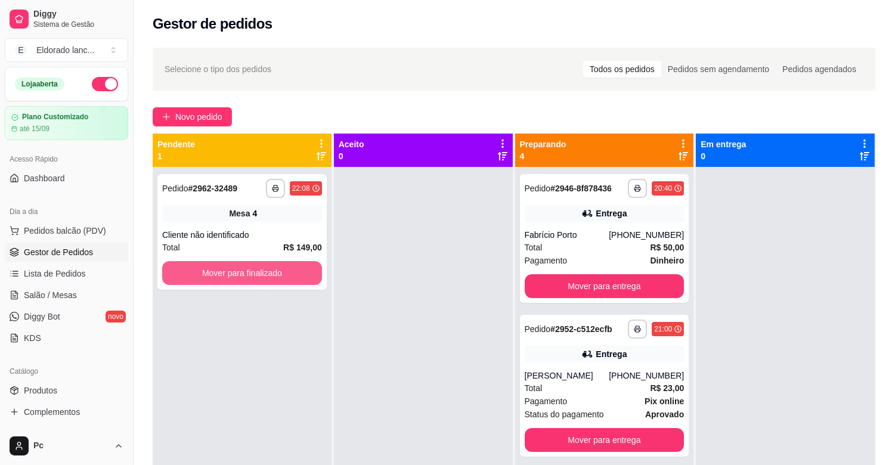
click at [235, 267] on button "Mover para finalizado" at bounding box center [242, 273] width 160 height 24
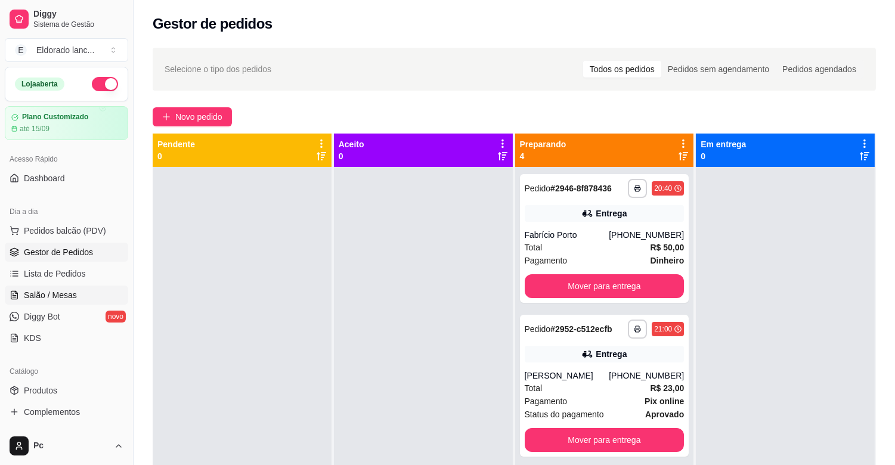
click at [32, 291] on span "Salão / Mesas" at bounding box center [50, 295] width 53 height 12
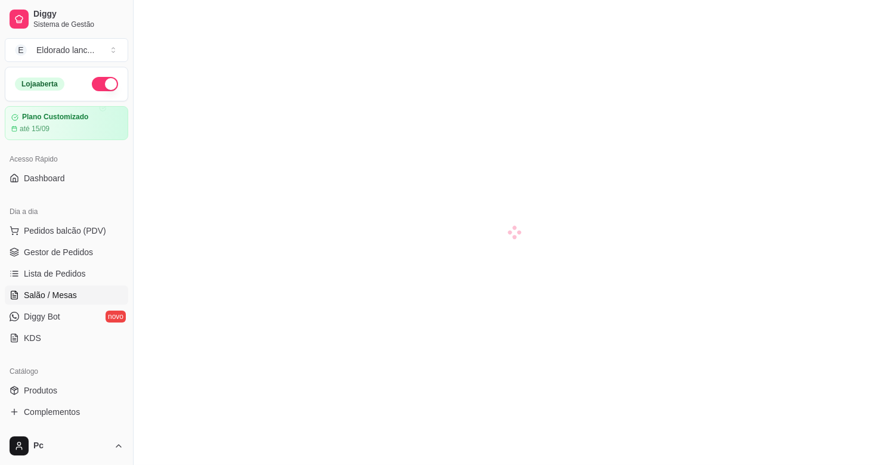
click at [32, 291] on span "Salão / Mesas" at bounding box center [50, 295] width 53 height 12
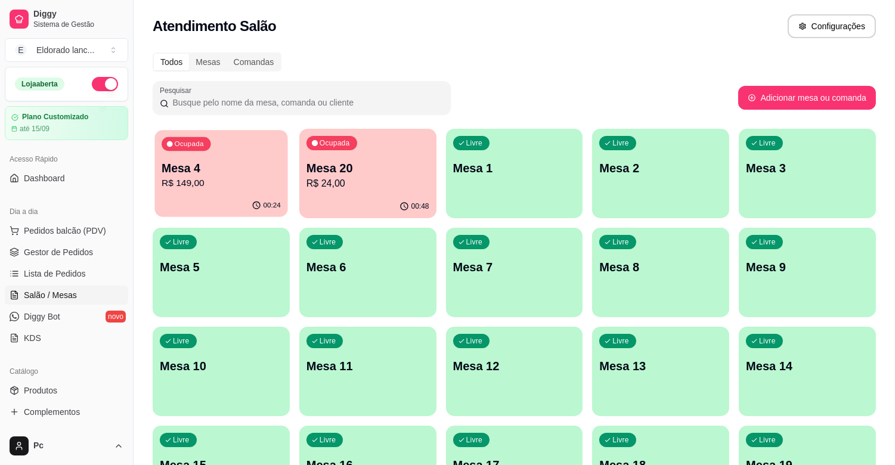
click at [189, 163] on p "Mesa 4" at bounding box center [221, 168] width 119 height 16
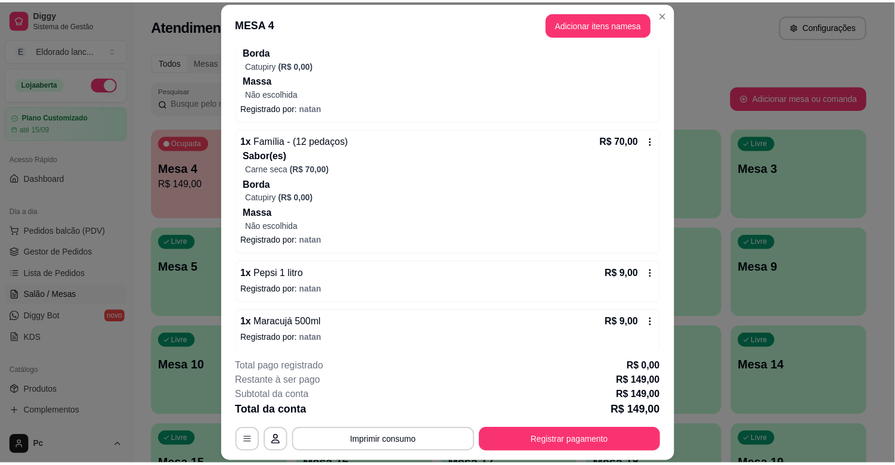
scroll to position [180, 0]
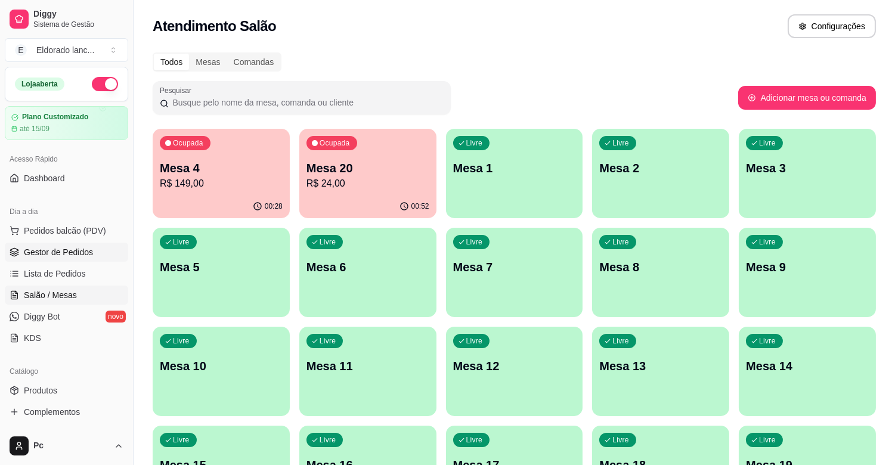
click at [88, 243] on link "Gestor de Pedidos" at bounding box center [66, 252] width 123 height 19
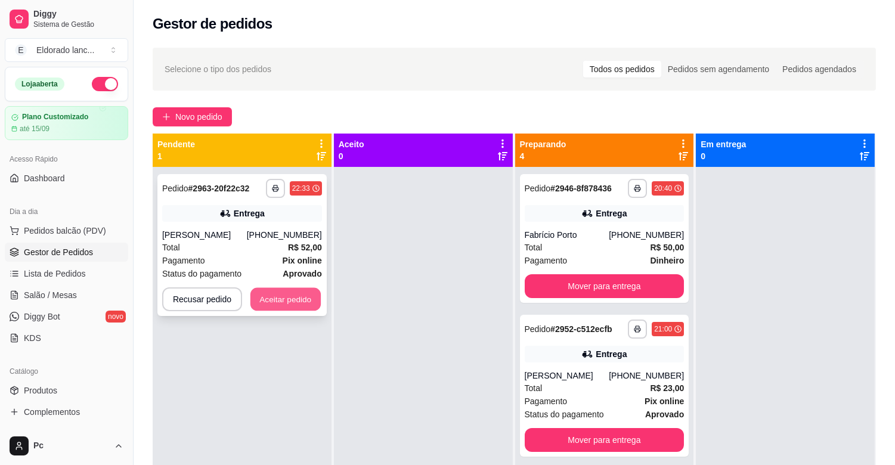
click at [290, 301] on button "Aceitar pedido" at bounding box center [286, 299] width 70 height 23
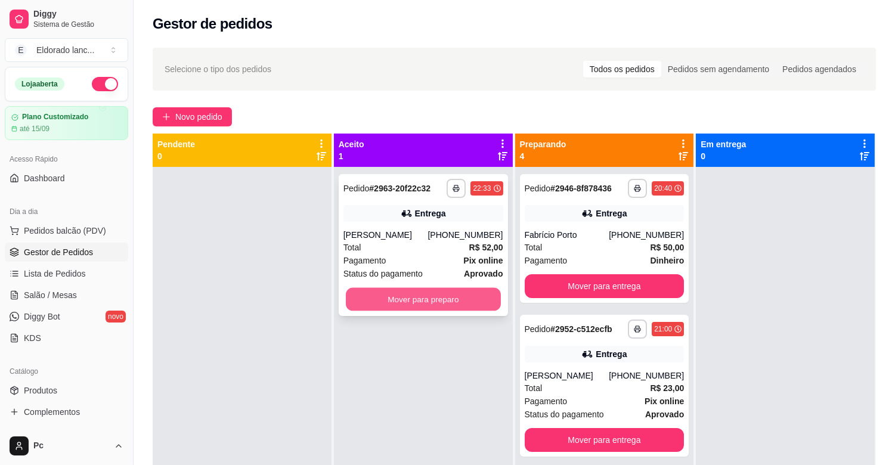
click at [447, 303] on button "Mover para preparo" at bounding box center [423, 299] width 155 height 23
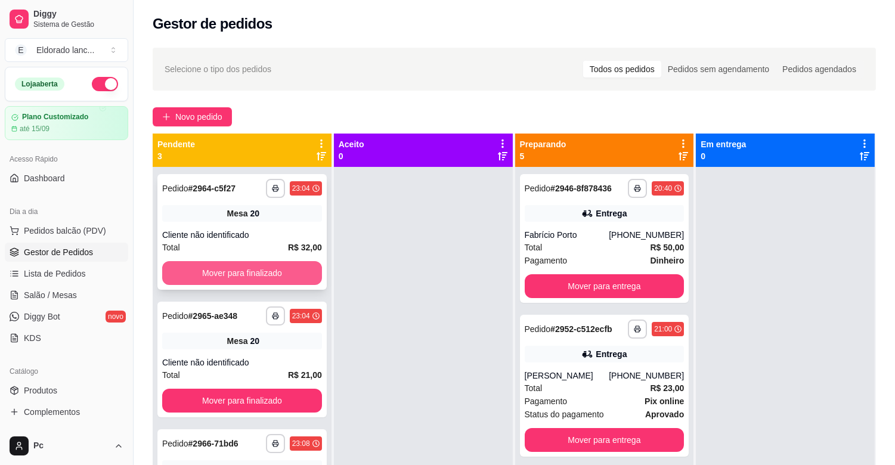
click at [241, 267] on button "Mover para finalizado" at bounding box center [242, 273] width 160 height 24
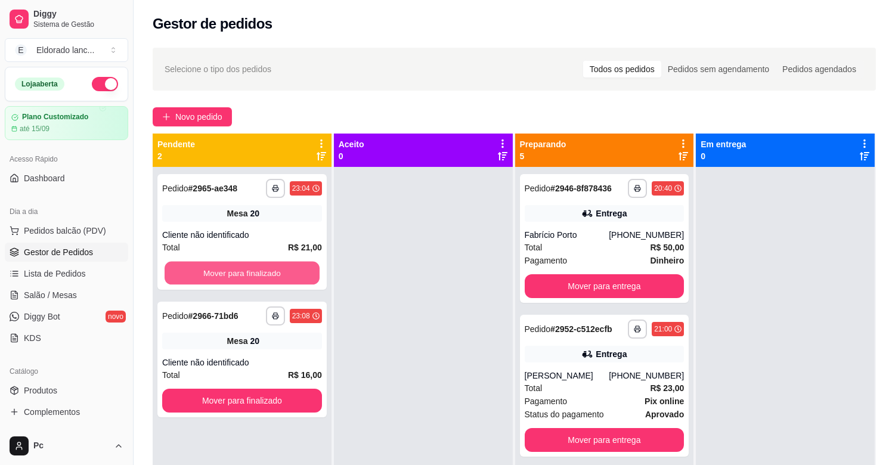
click at [241, 267] on button "Mover para finalizado" at bounding box center [242, 273] width 155 height 23
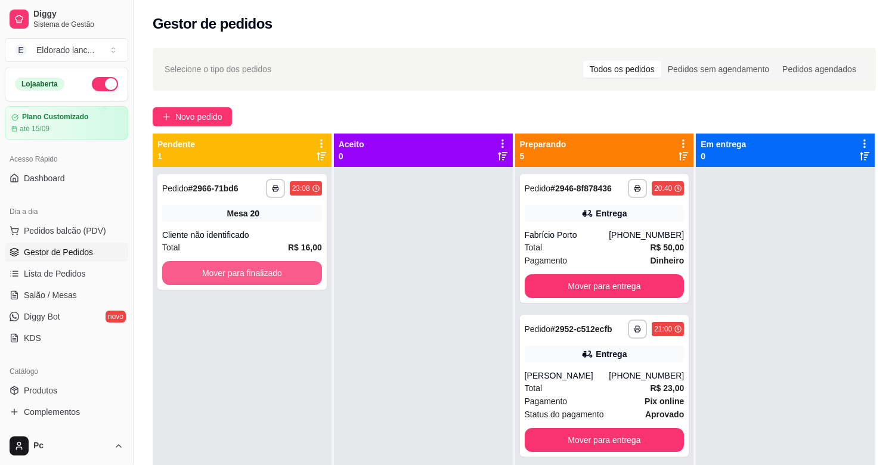
click at [241, 267] on button "Mover para finalizado" at bounding box center [242, 273] width 160 height 24
